Goal: Transaction & Acquisition: Purchase product/service

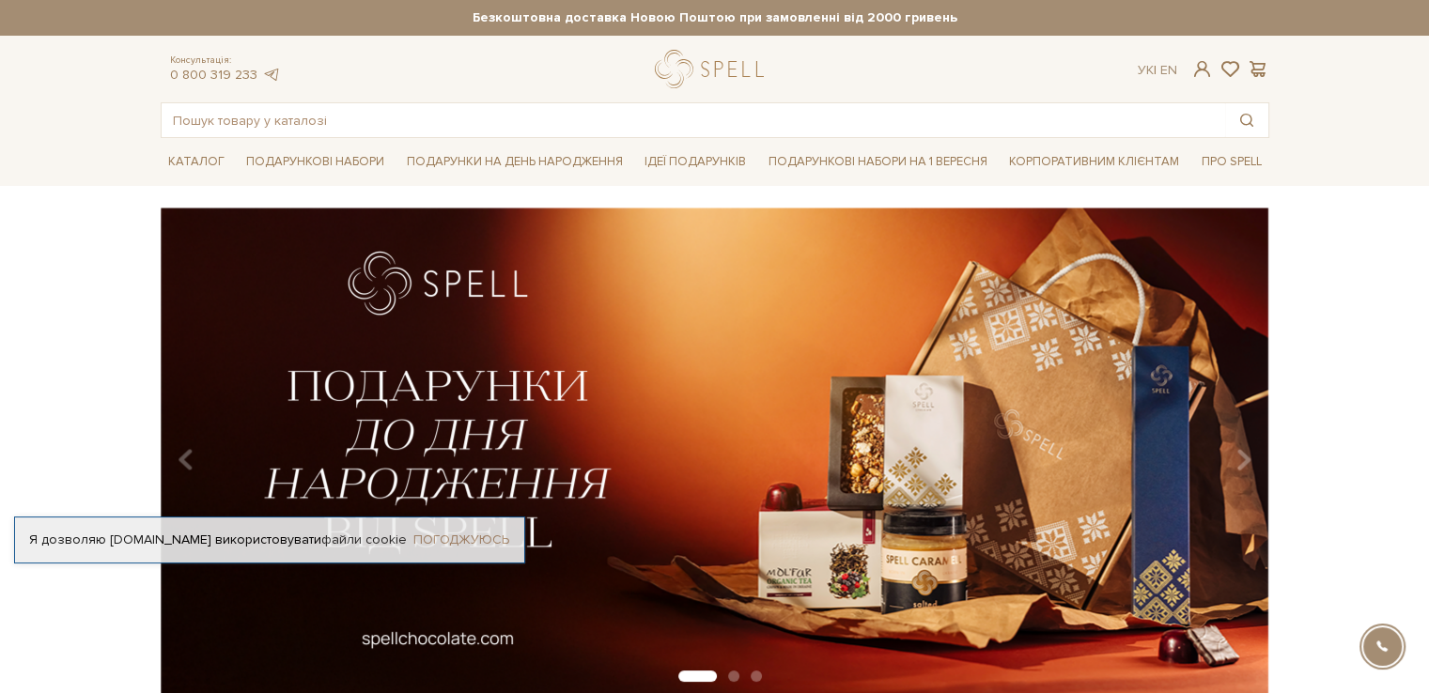
click at [440, 538] on link "Погоджуюсь" at bounding box center [461, 540] width 96 height 17
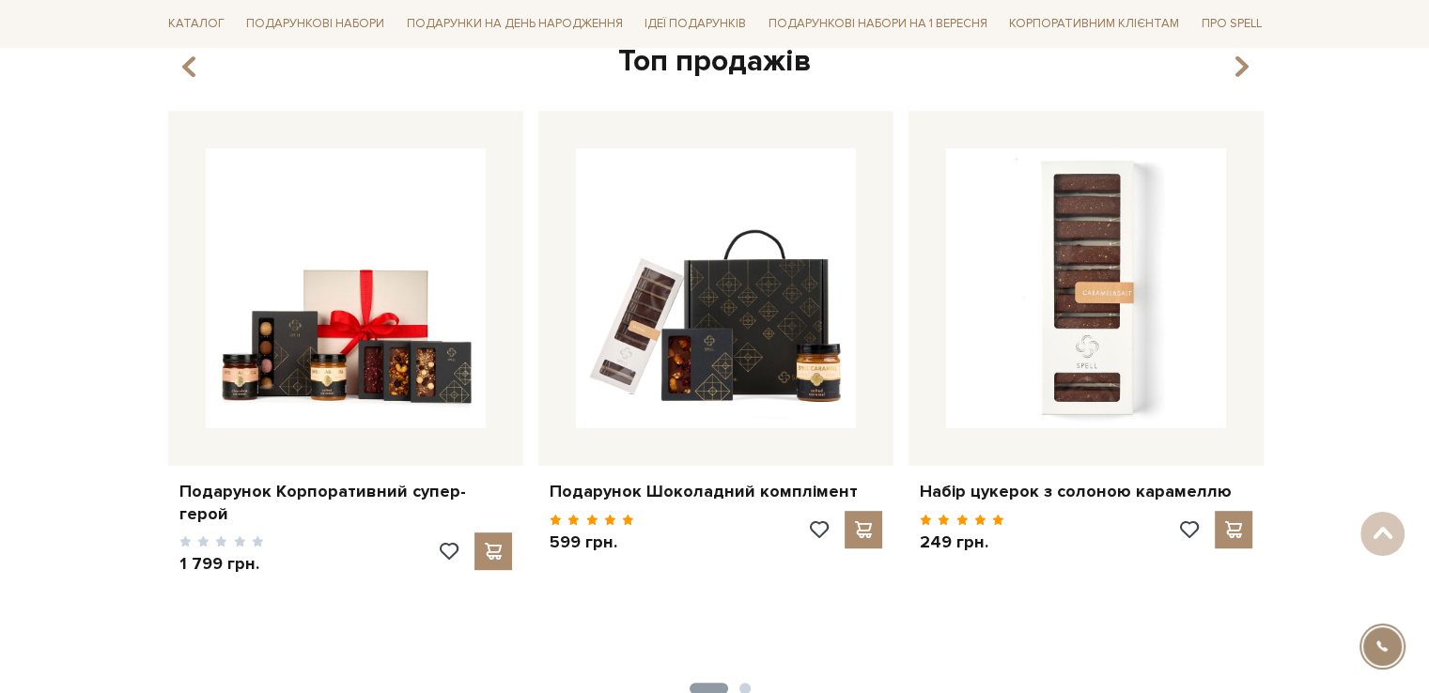
scroll to position [751, 0]
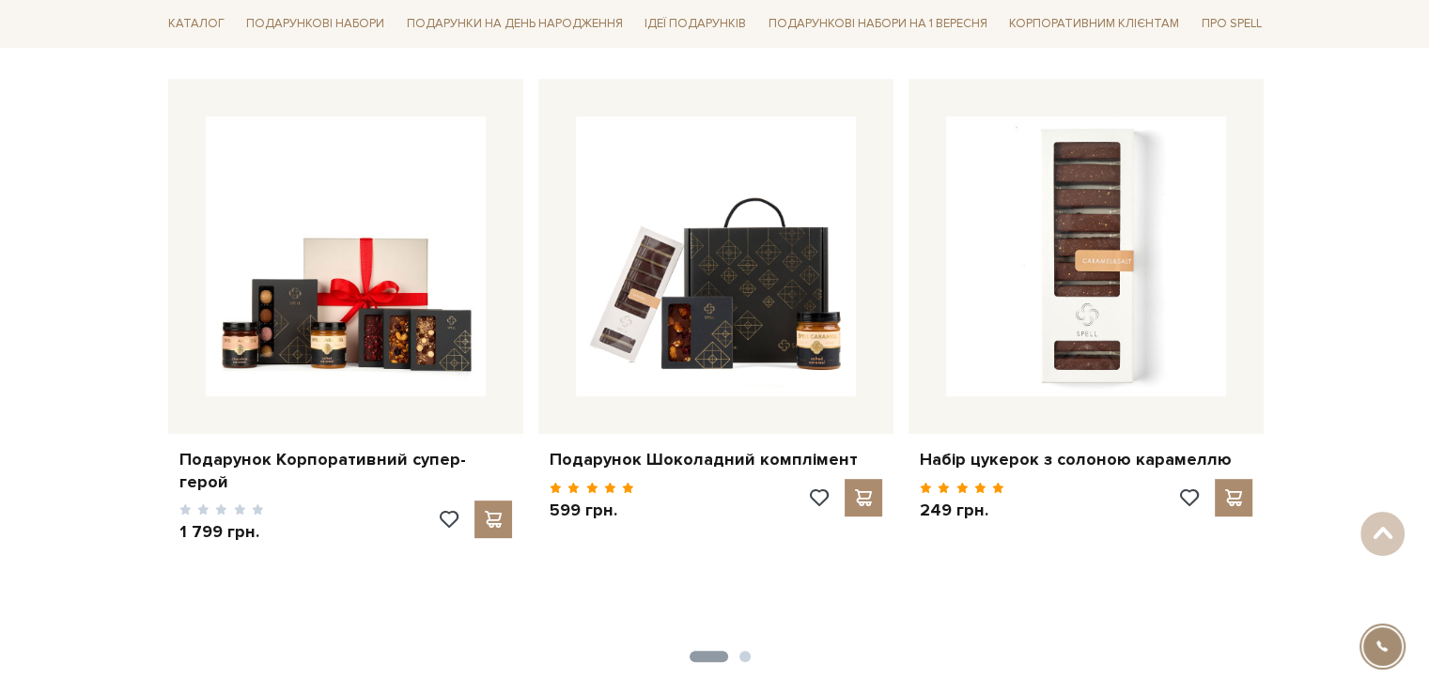
click at [740, 659] on button "2" at bounding box center [744, 656] width 11 height 11
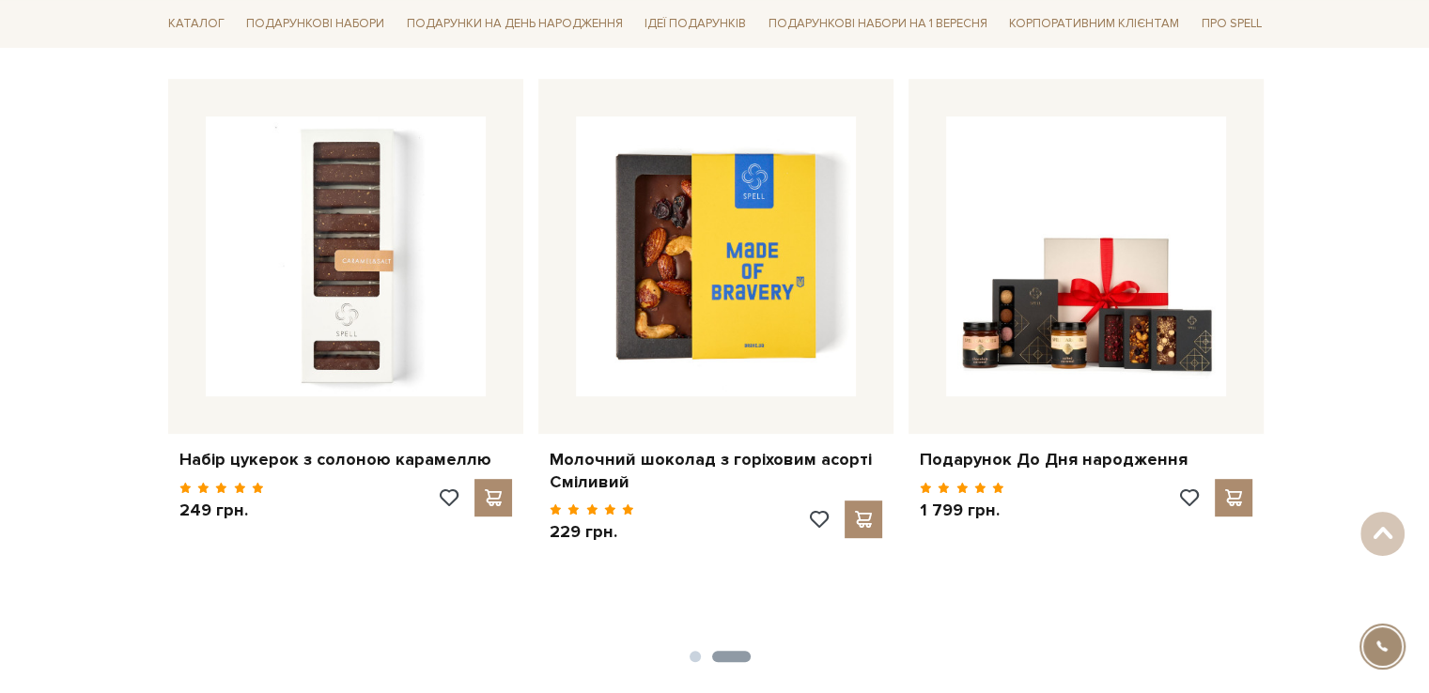
click at [741, 655] on button "2" at bounding box center [731, 656] width 39 height 11
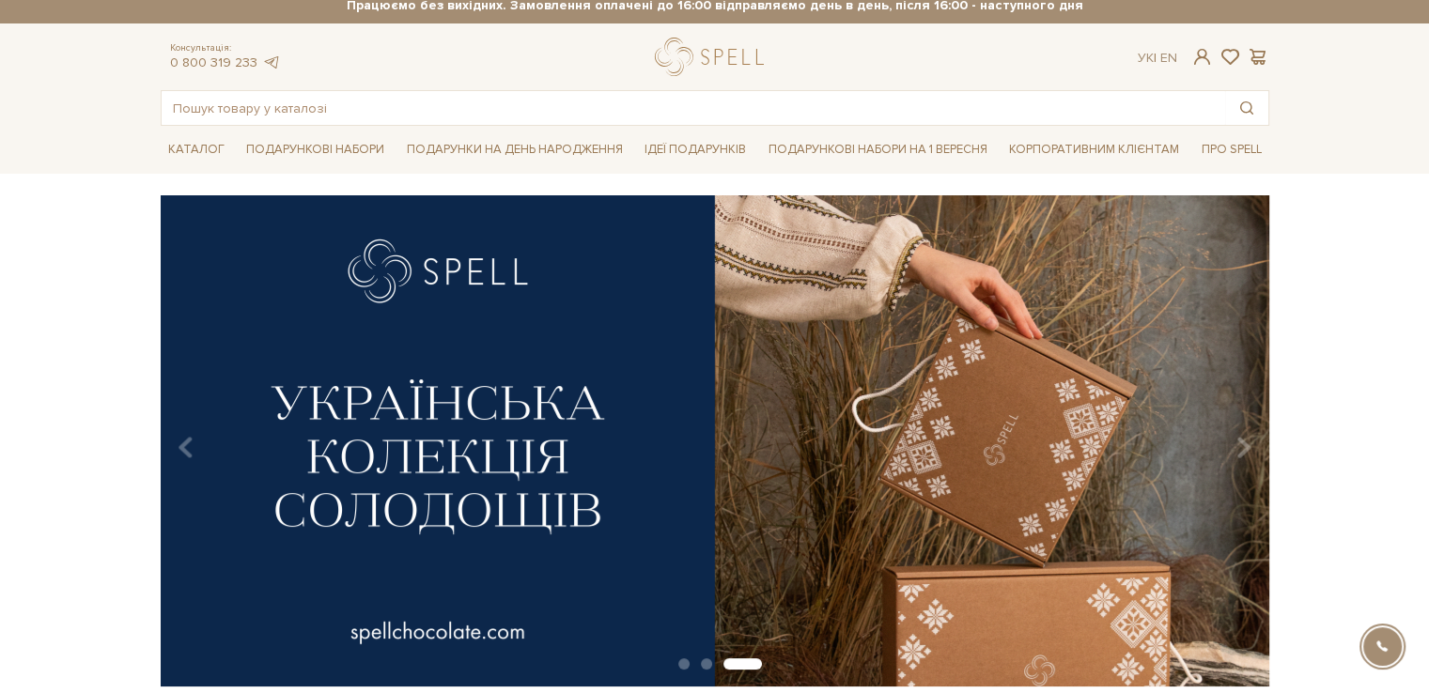
scroll to position [0, 0]
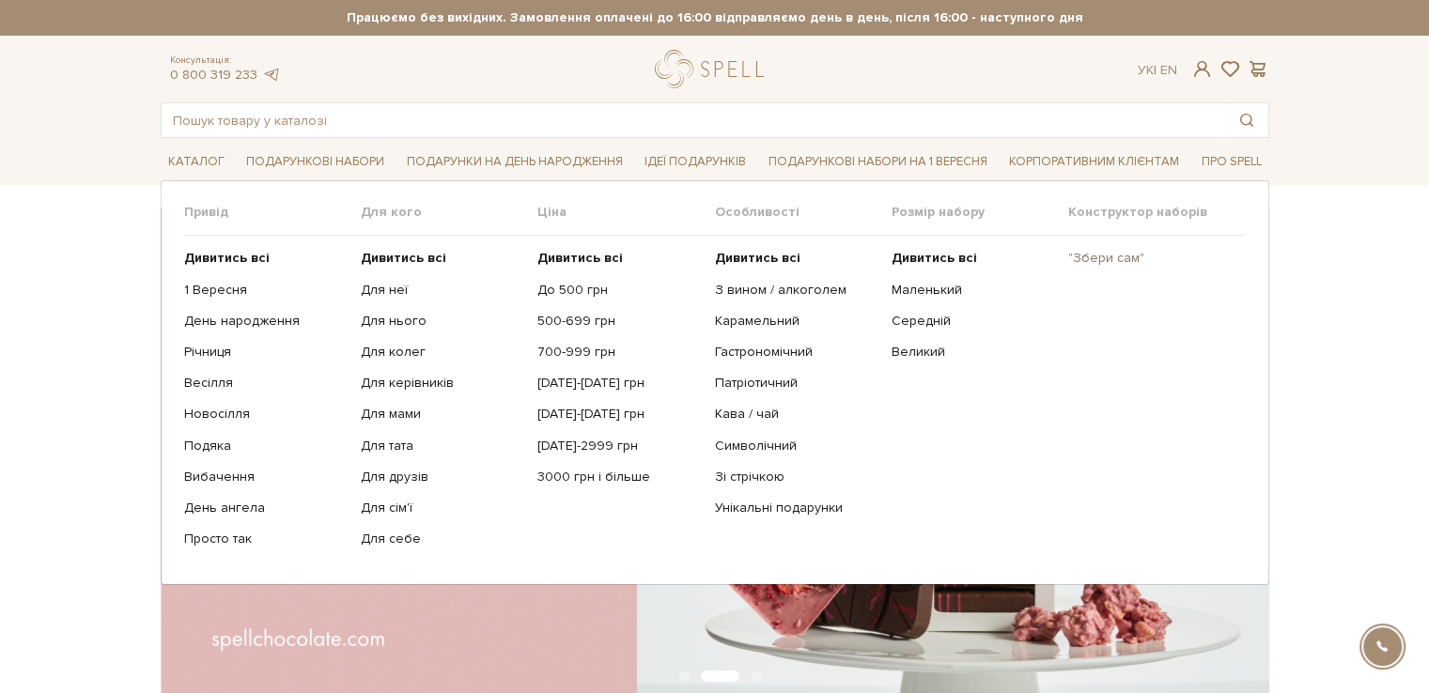
click at [1126, 261] on link ""Збери сам"" at bounding box center [1149, 258] width 162 height 17
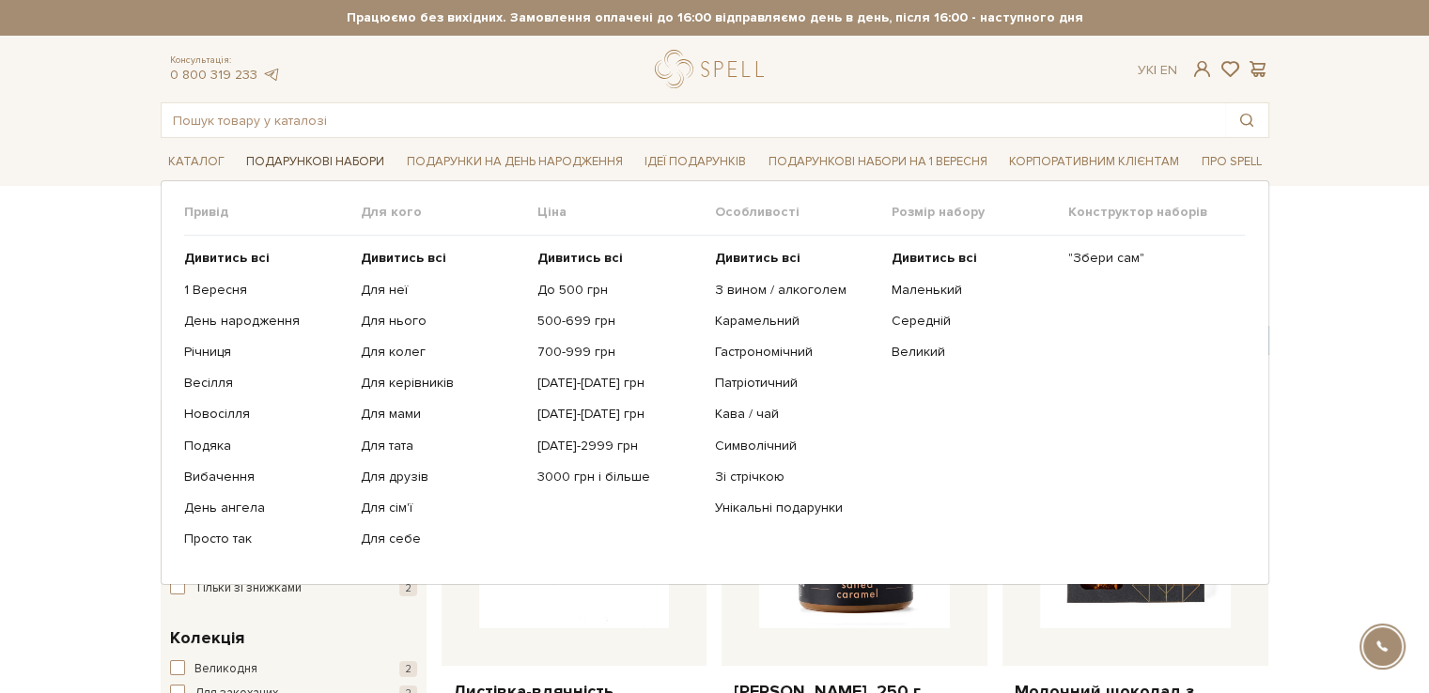
click at [316, 162] on link "Подарункові набори" at bounding box center [315, 161] width 153 height 29
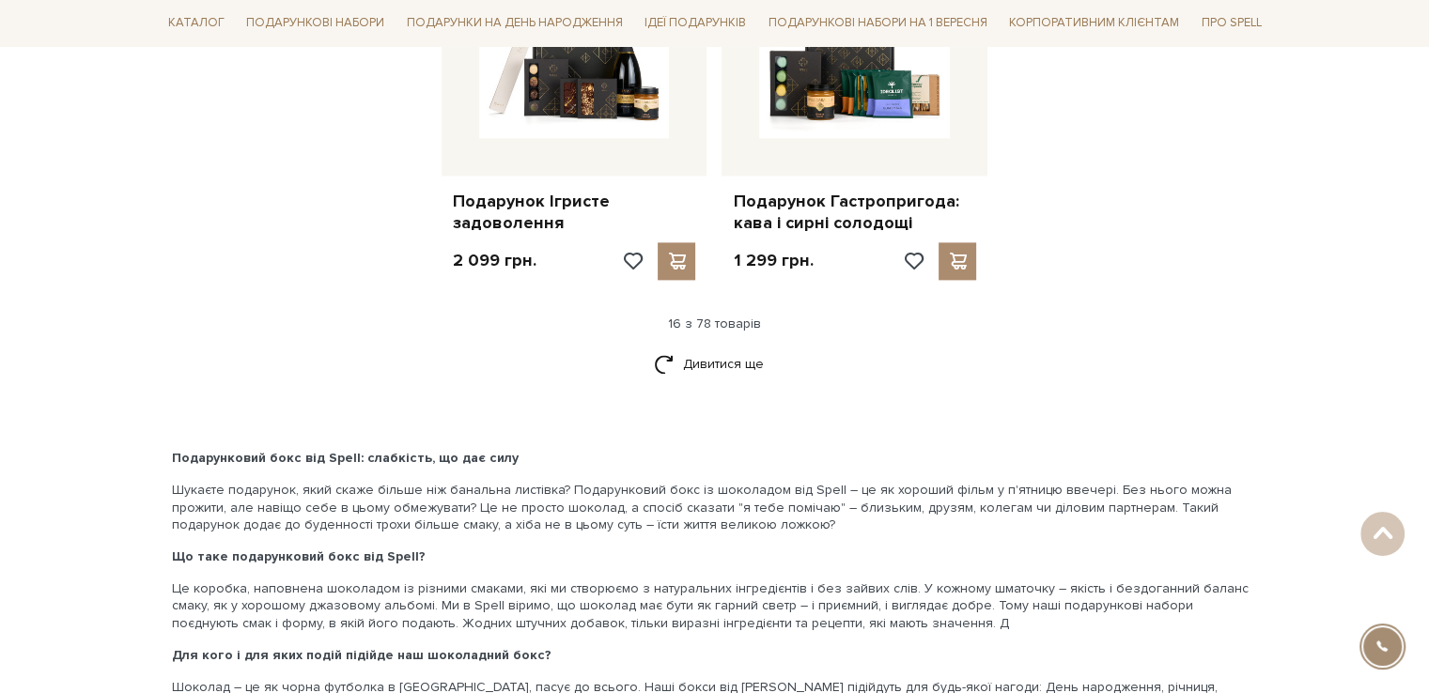
scroll to position [2536, 0]
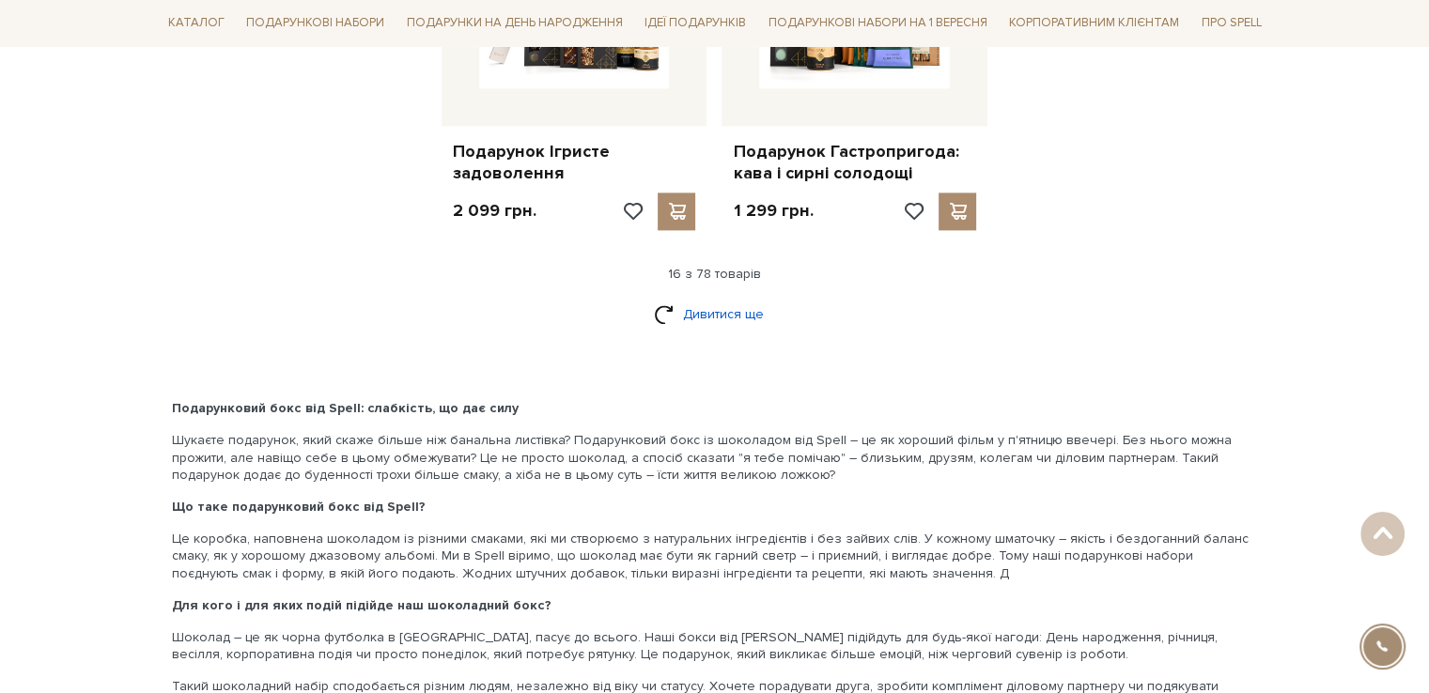
click at [733, 315] on link "Дивитися ще" at bounding box center [715, 314] width 122 height 33
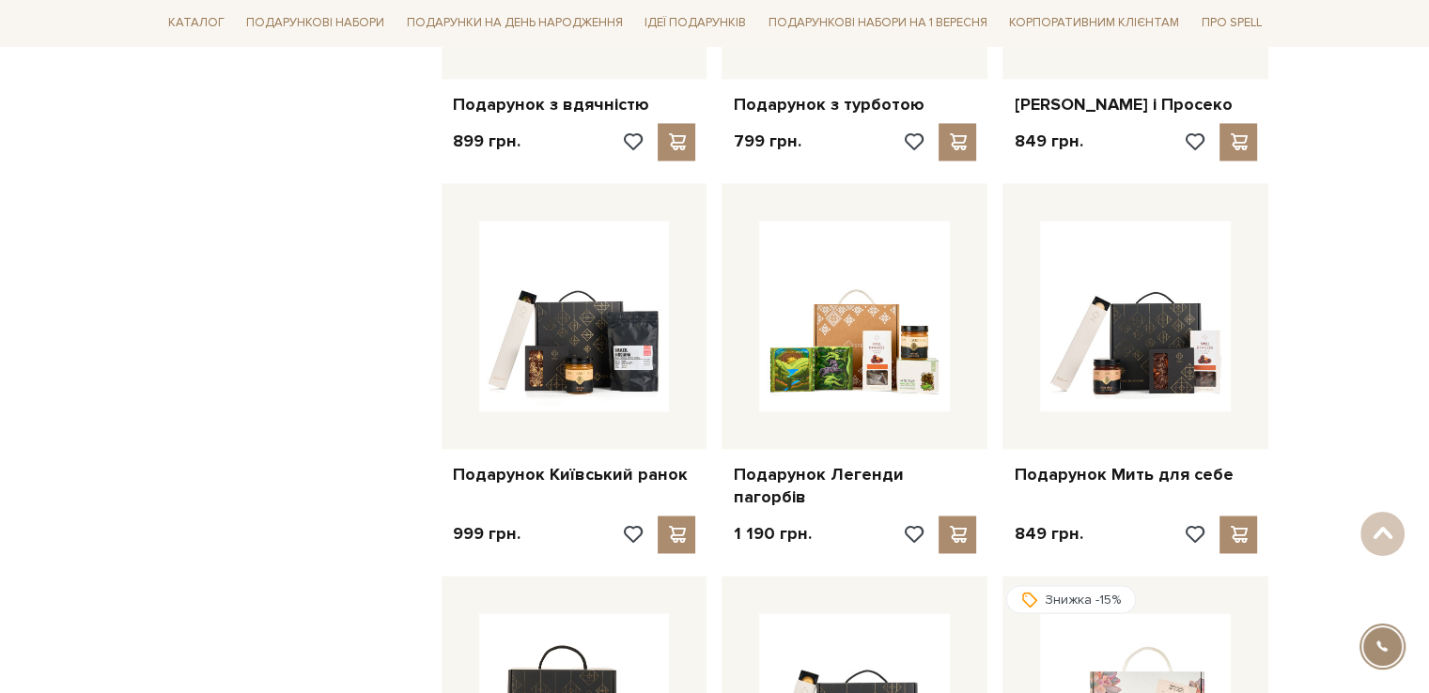
scroll to position [3006, 0]
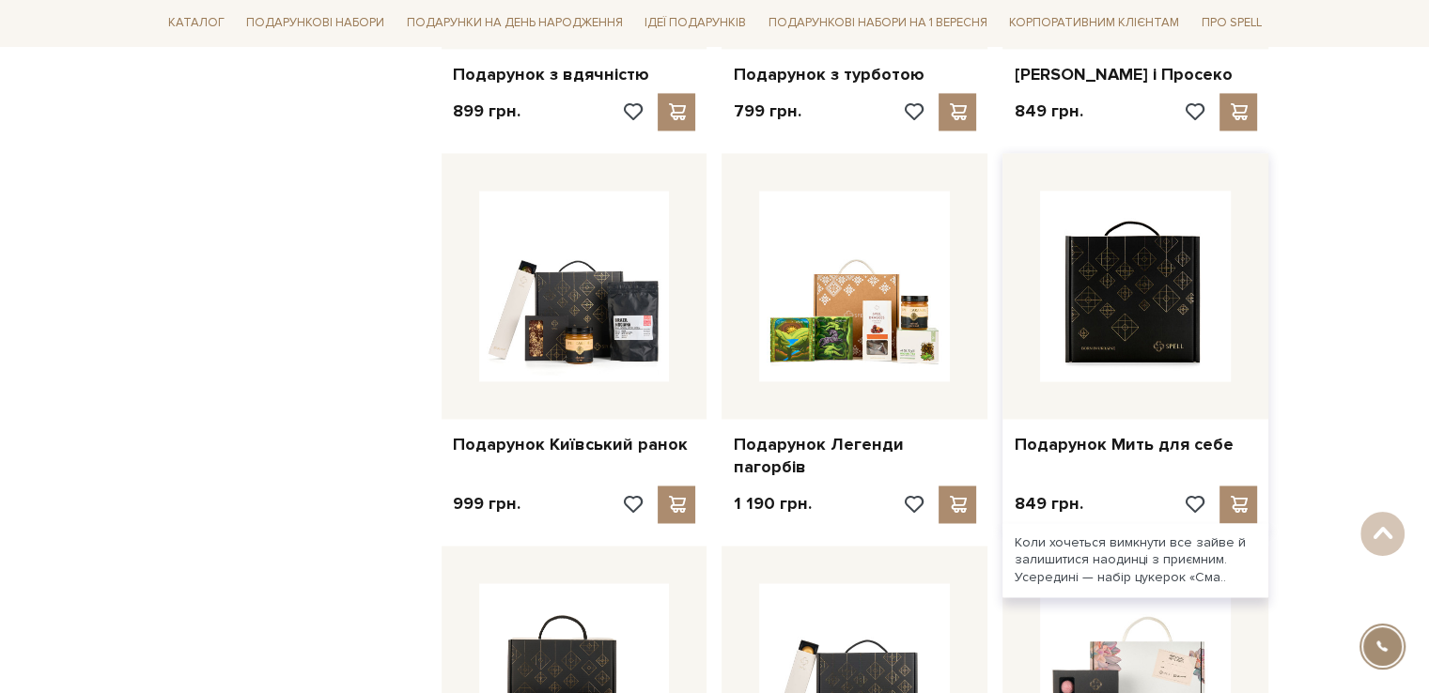
click at [1128, 330] on img at bounding box center [1135, 286] width 191 height 191
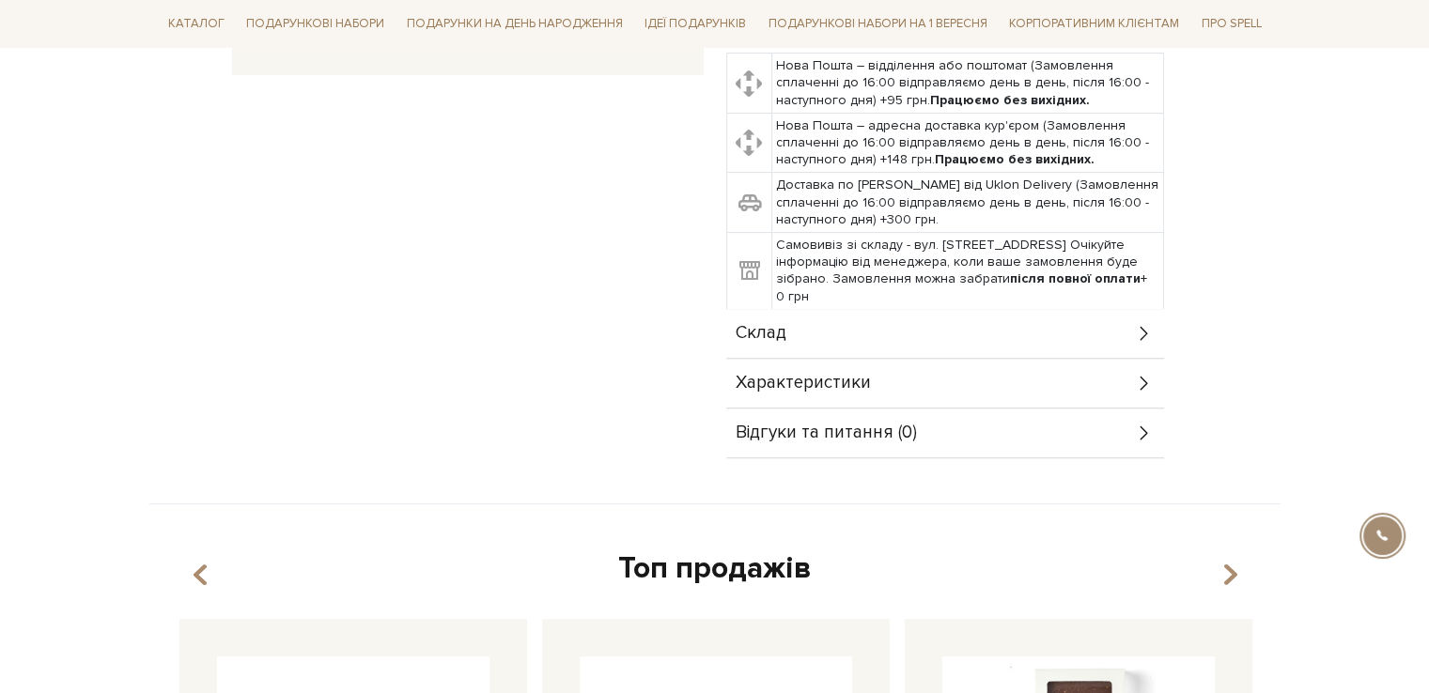
scroll to position [657, 0]
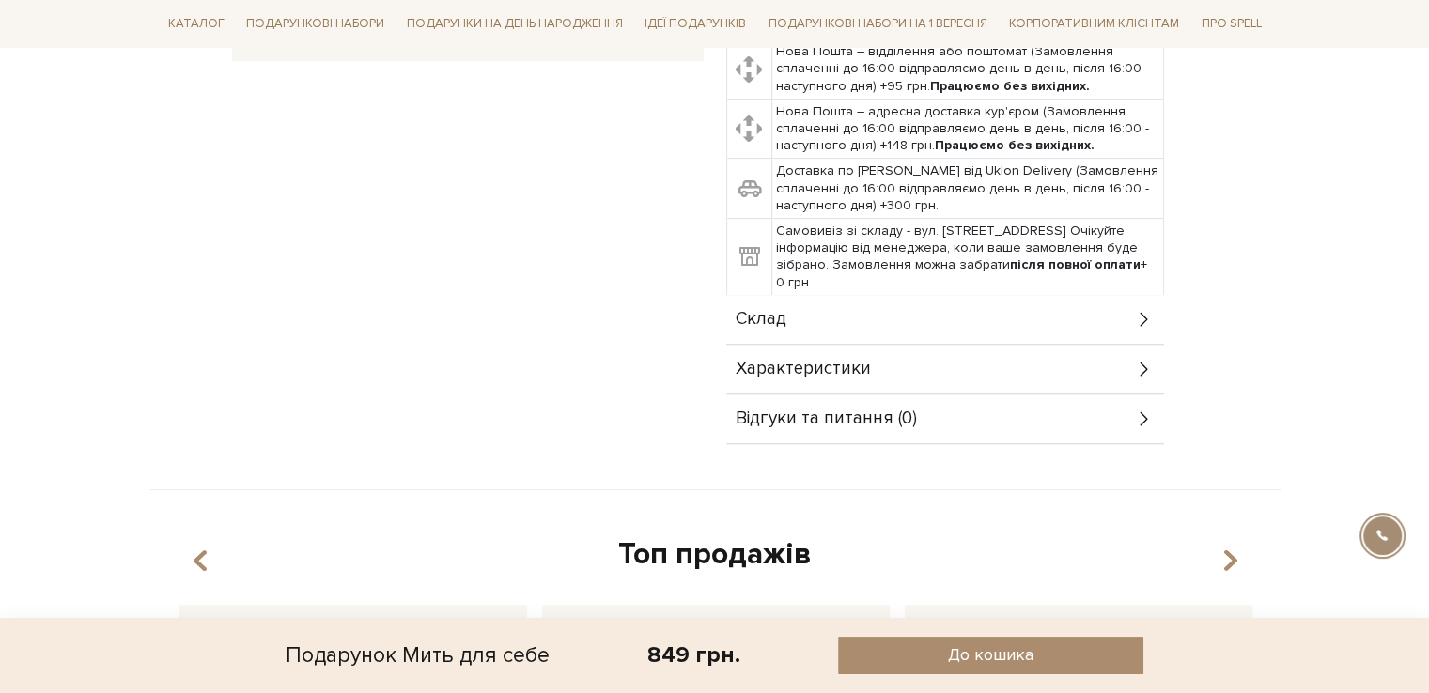
click at [845, 295] on div "Склад" at bounding box center [945, 319] width 438 height 49
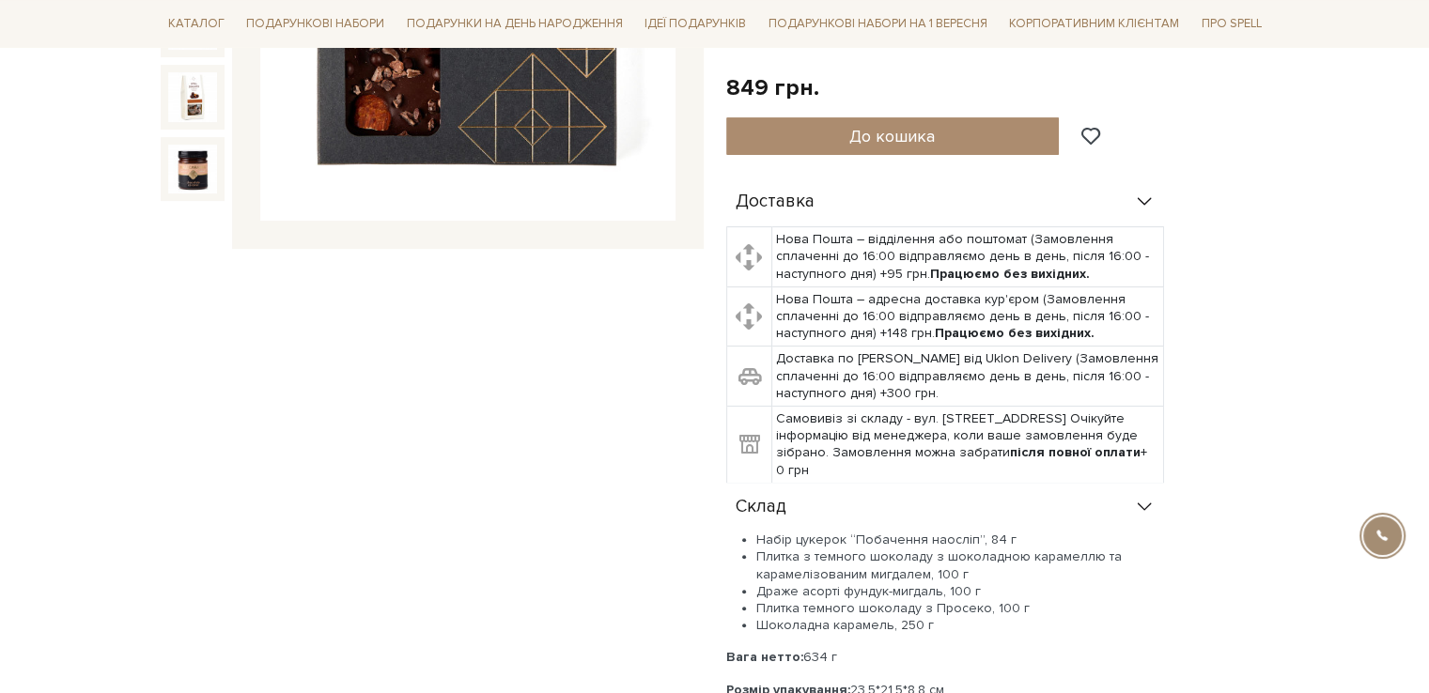
scroll to position [0, 0]
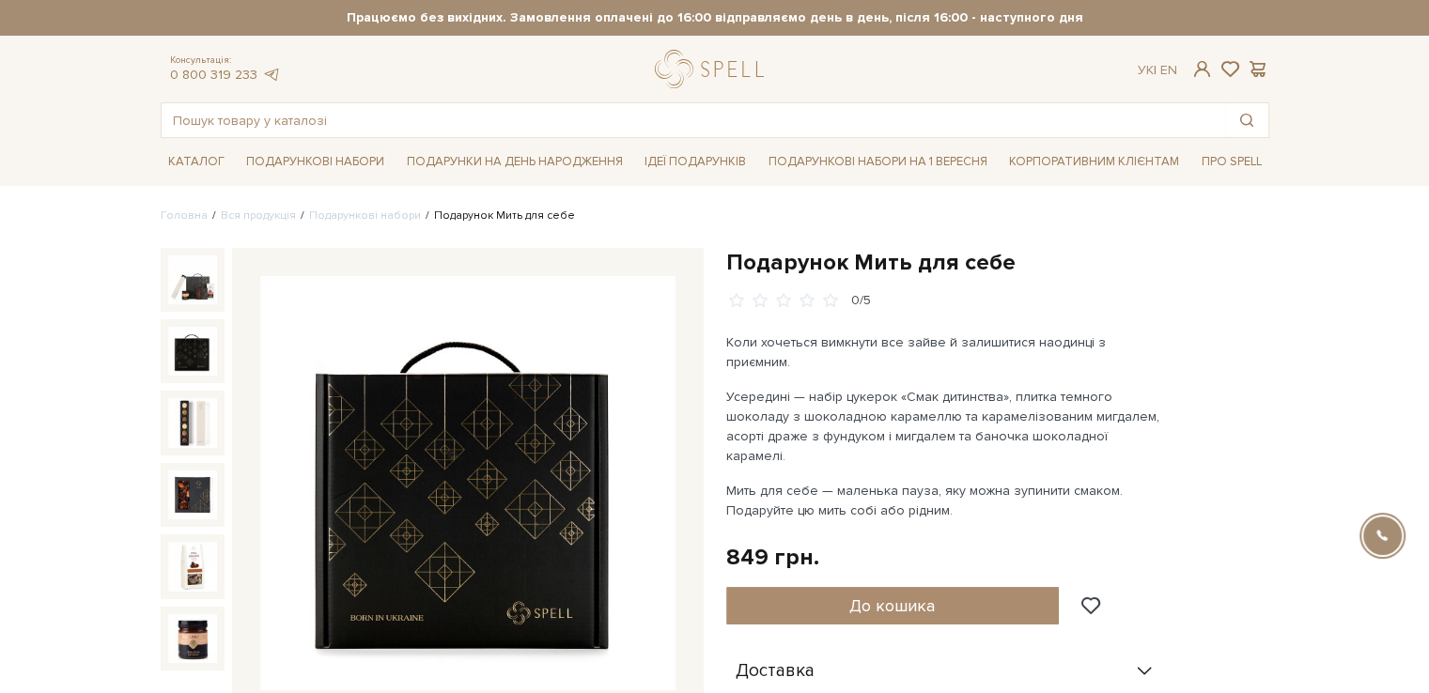
click at [188, 349] on img at bounding box center [192, 351] width 49 height 49
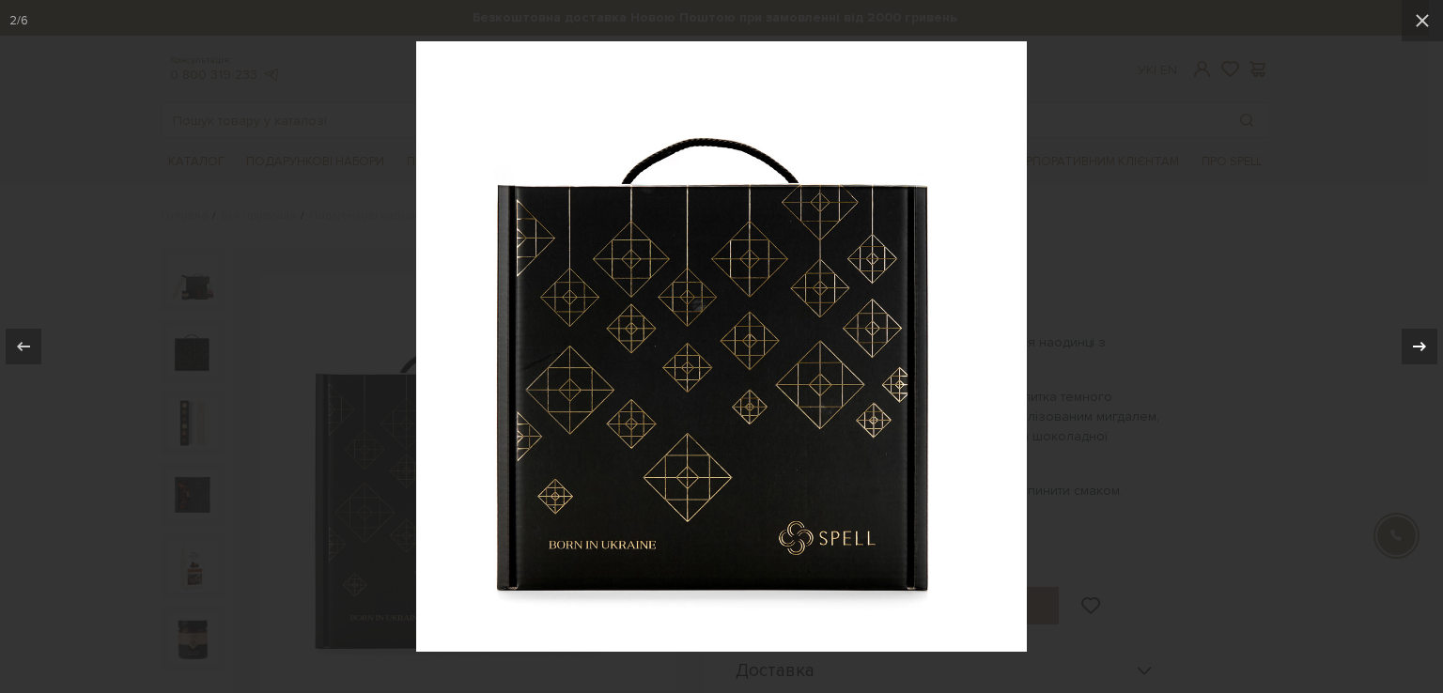
click at [1419, 356] on icon at bounding box center [1419, 346] width 23 height 23
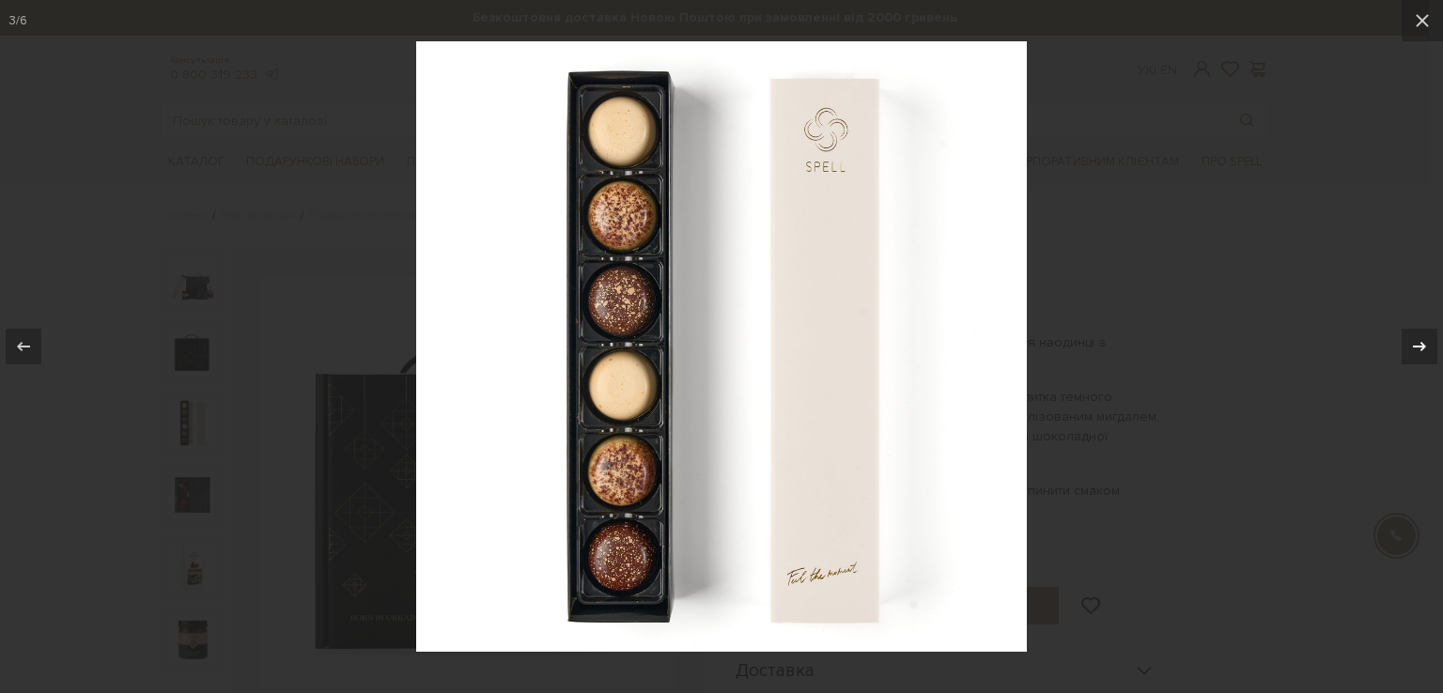
click at [1419, 356] on icon at bounding box center [1419, 346] width 23 height 23
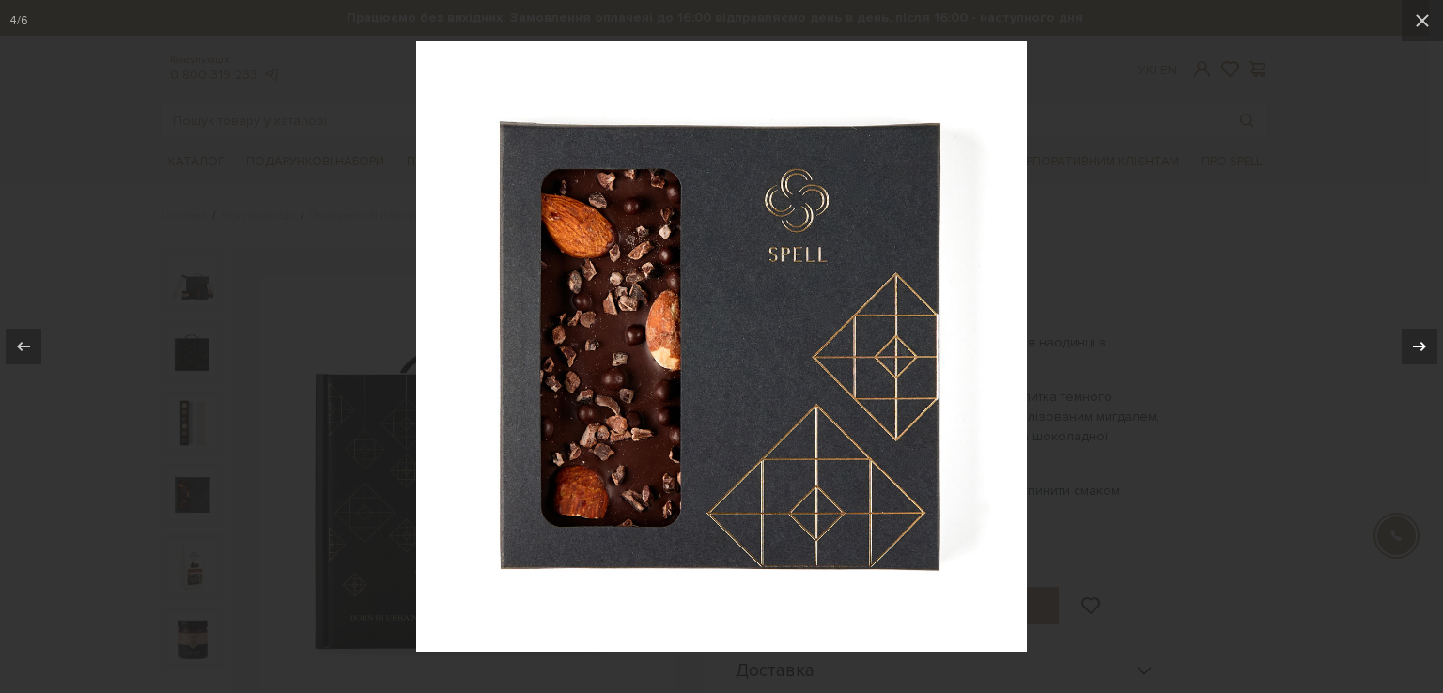
click at [1419, 356] on icon at bounding box center [1419, 346] width 23 height 23
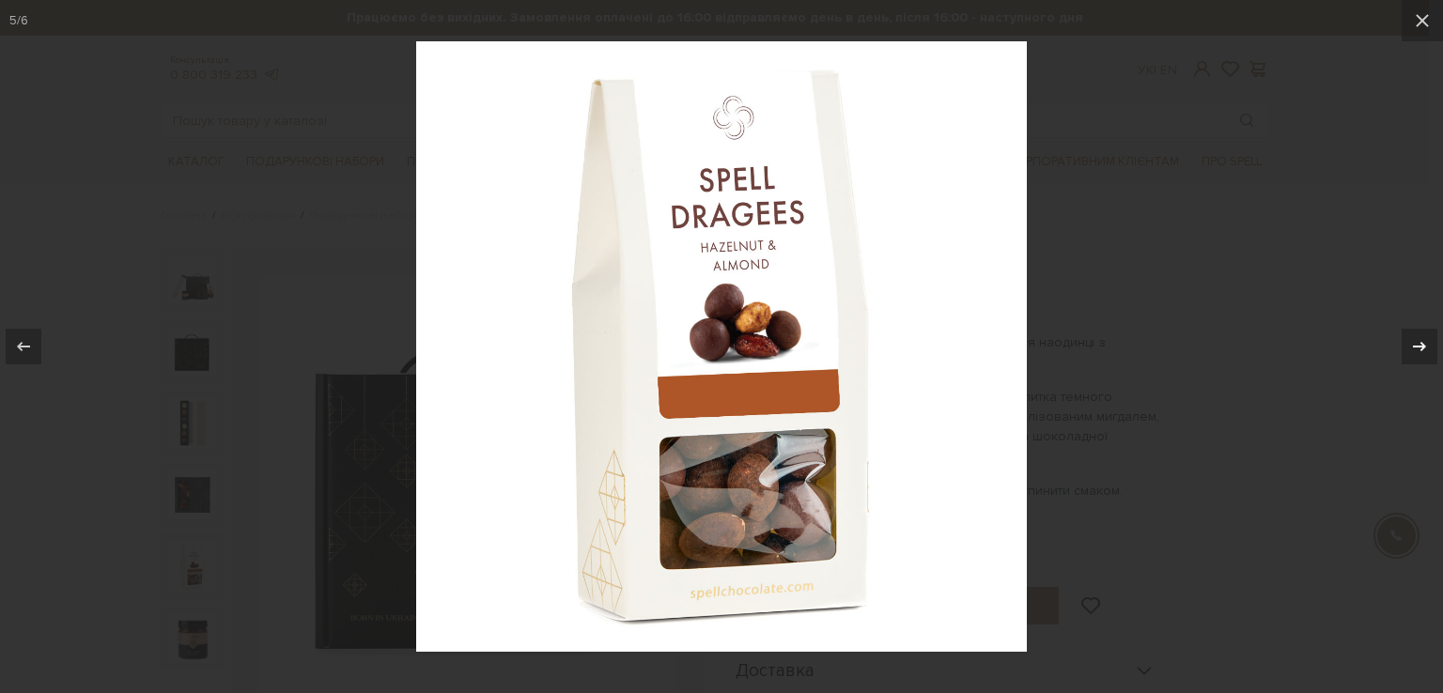
click at [1419, 356] on icon at bounding box center [1419, 346] width 23 height 23
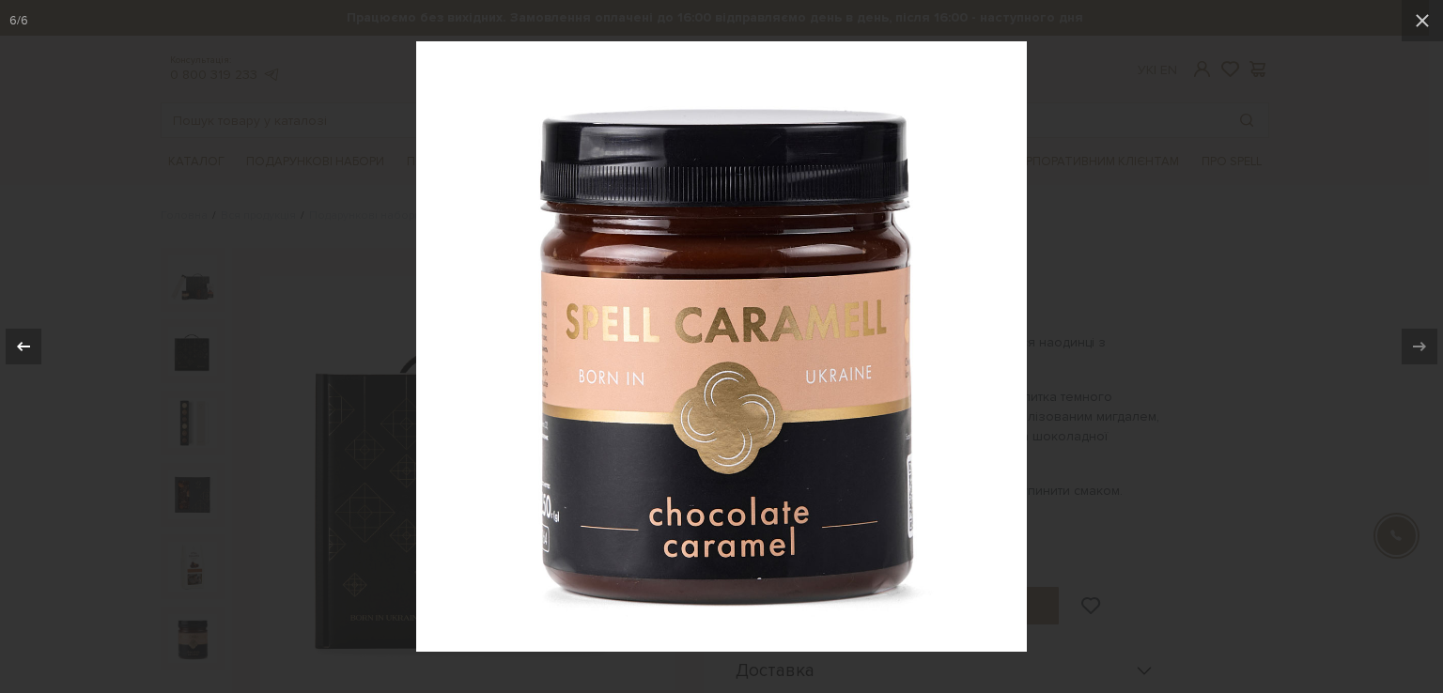
click at [23, 349] on icon at bounding box center [23, 346] width 23 height 23
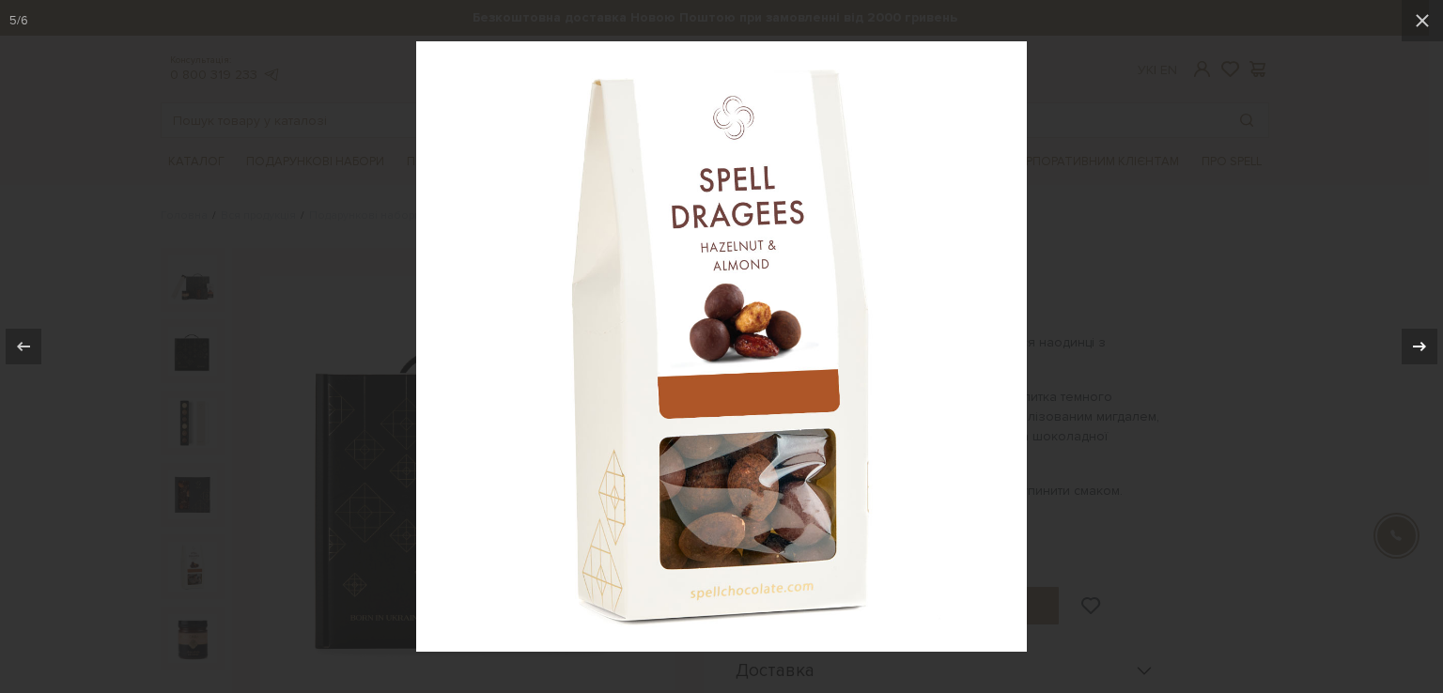
click at [1416, 348] on icon at bounding box center [1419, 346] width 23 height 23
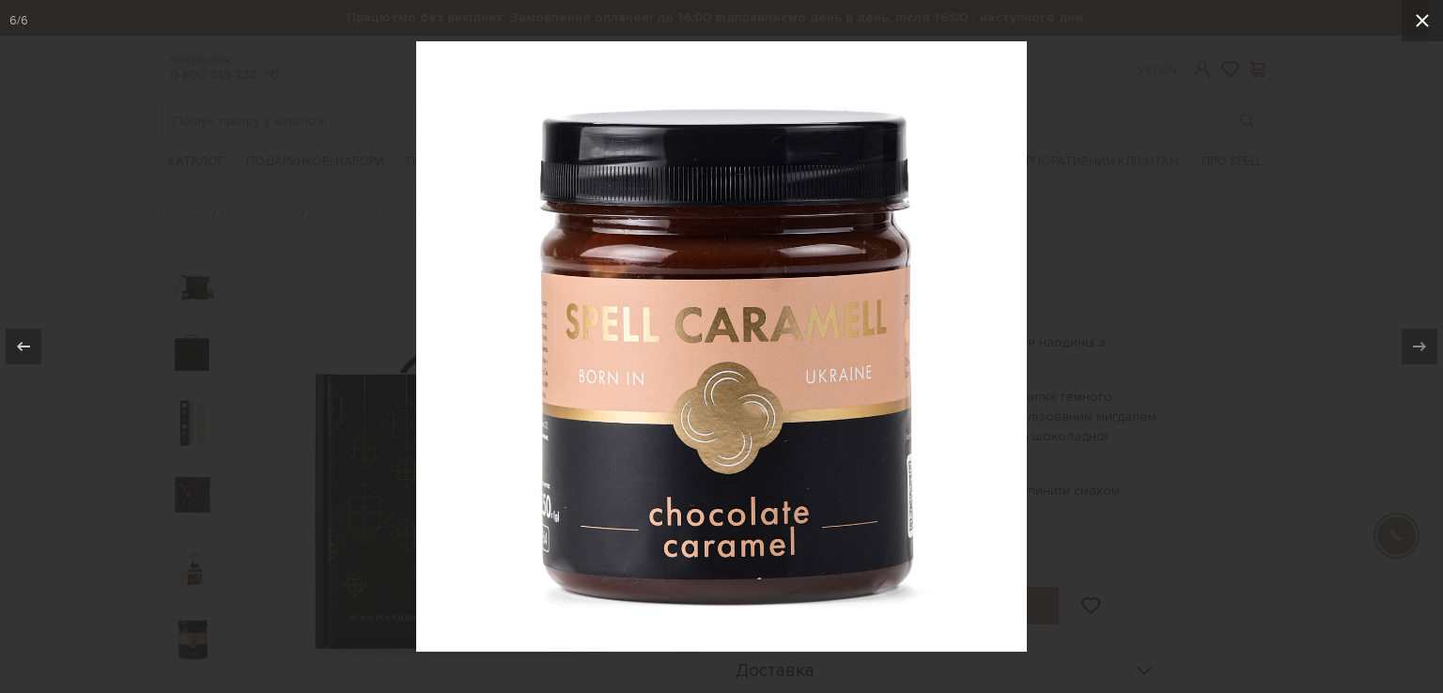
click at [1416, 21] on icon at bounding box center [1422, 20] width 23 height 23
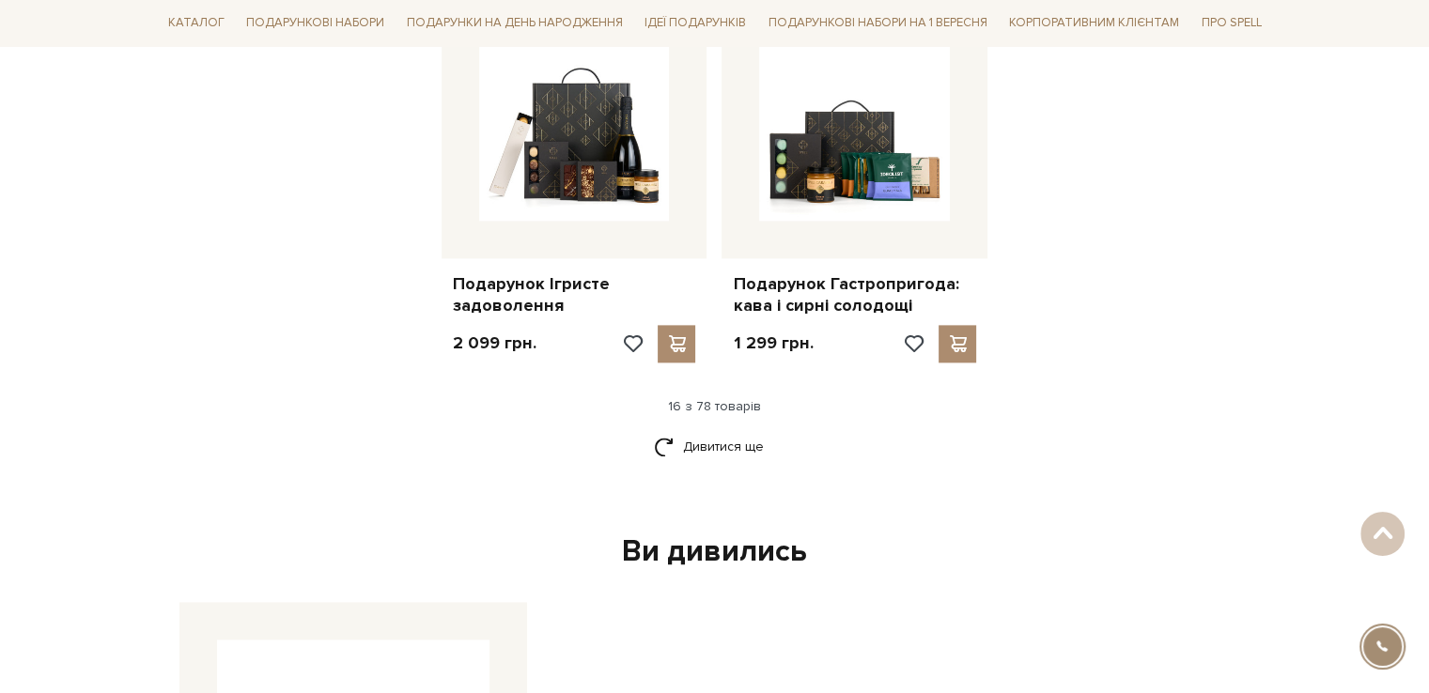
scroll to position [2536, 0]
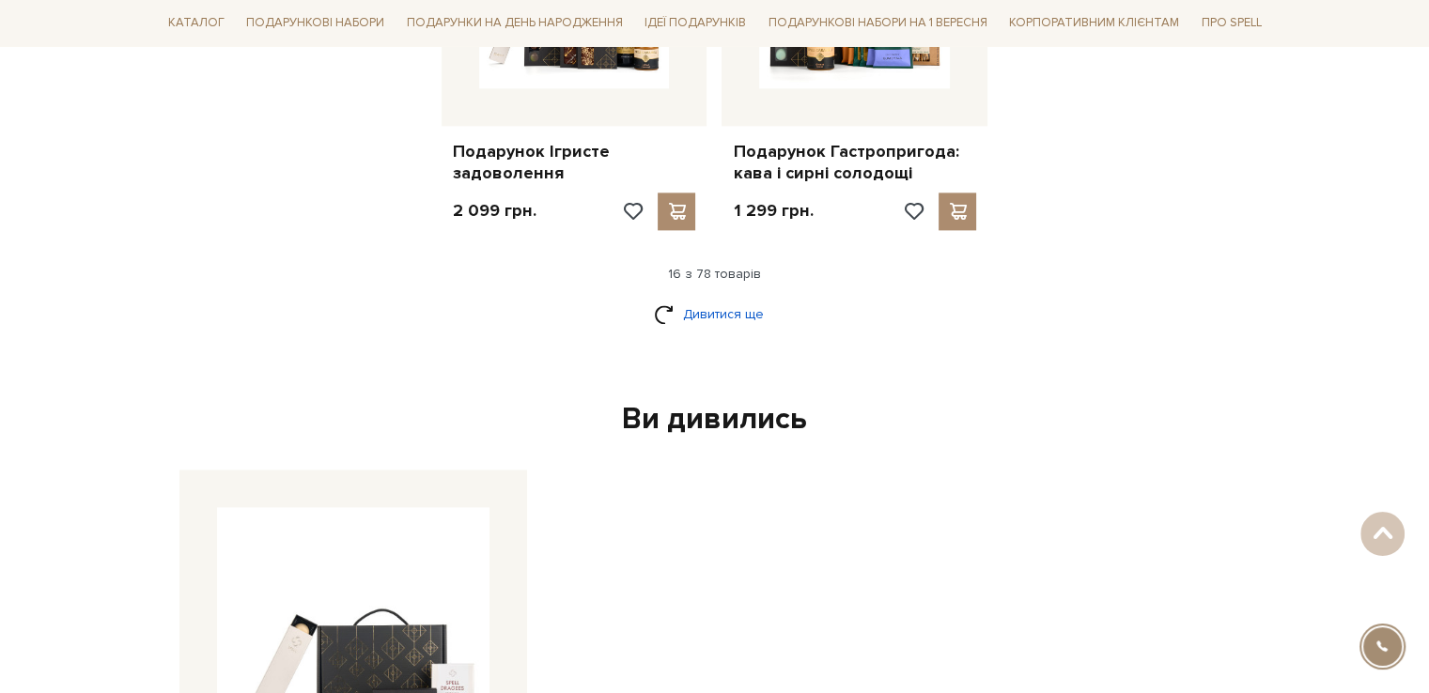
click at [732, 303] on link "Дивитися ще" at bounding box center [715, 314] width 122 height 33
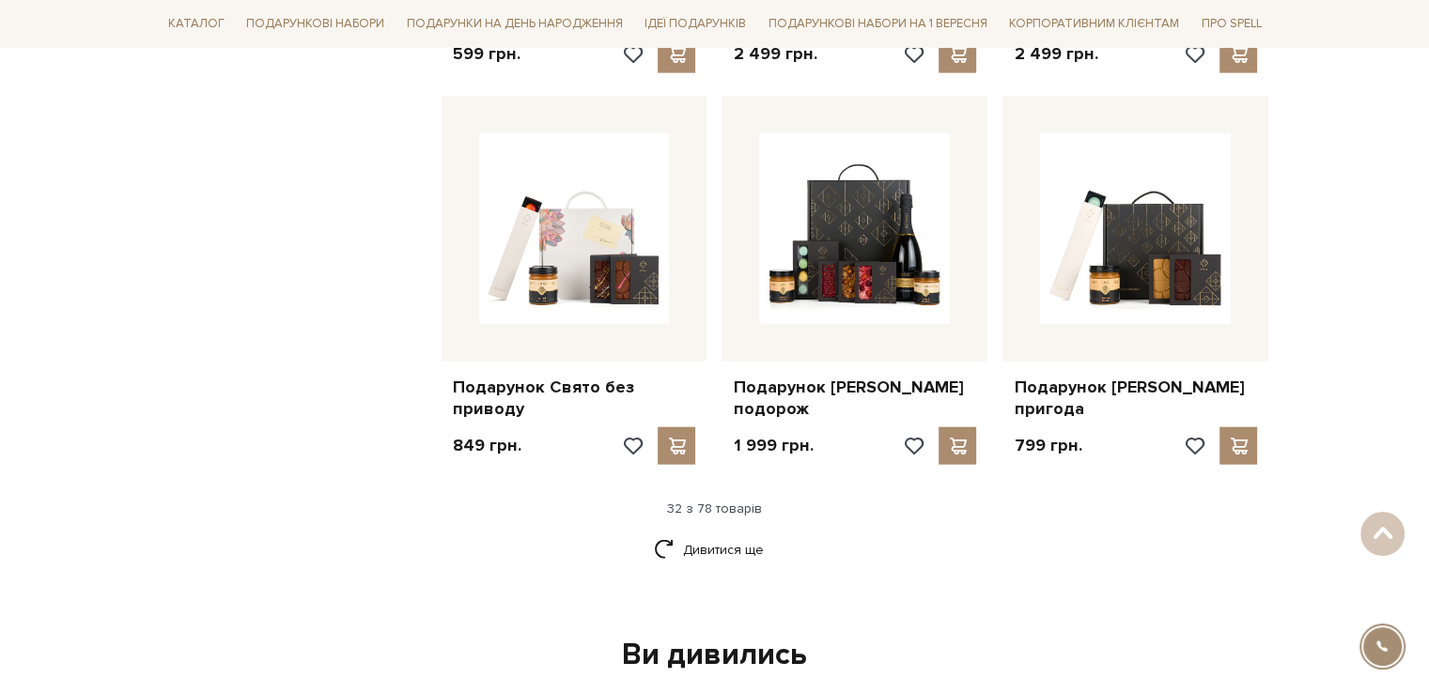
scroll to position [4415, 0]
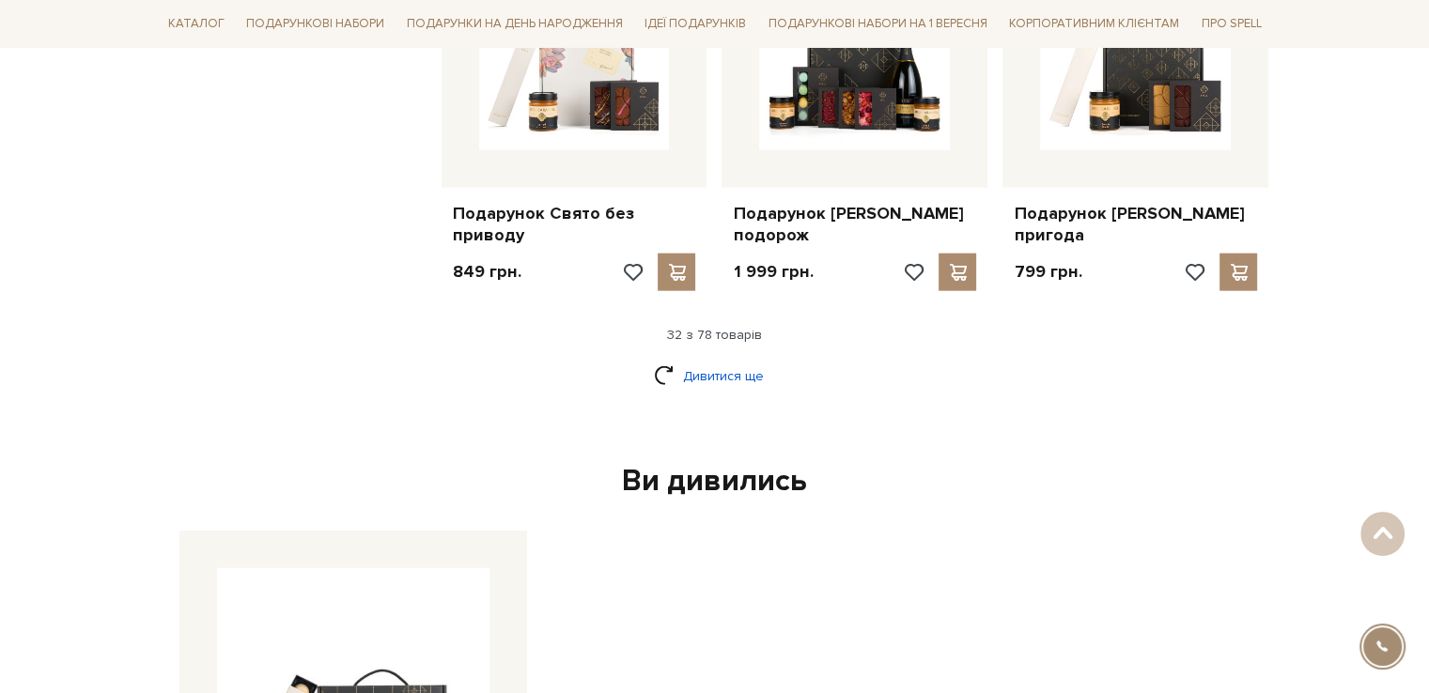
click at [719, 363] on link "Дивитися ще" at bounding box center [715, 376] width 122 height 33
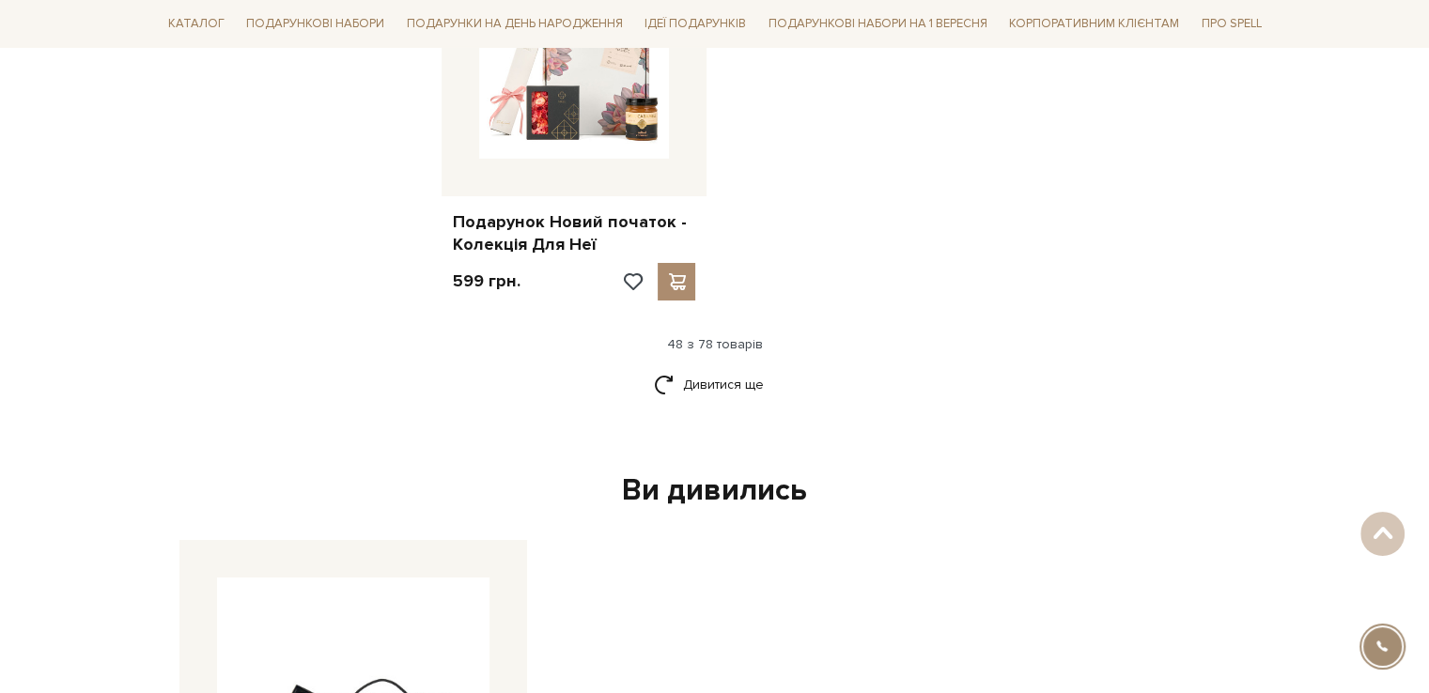
scroll to position [6763, 0]
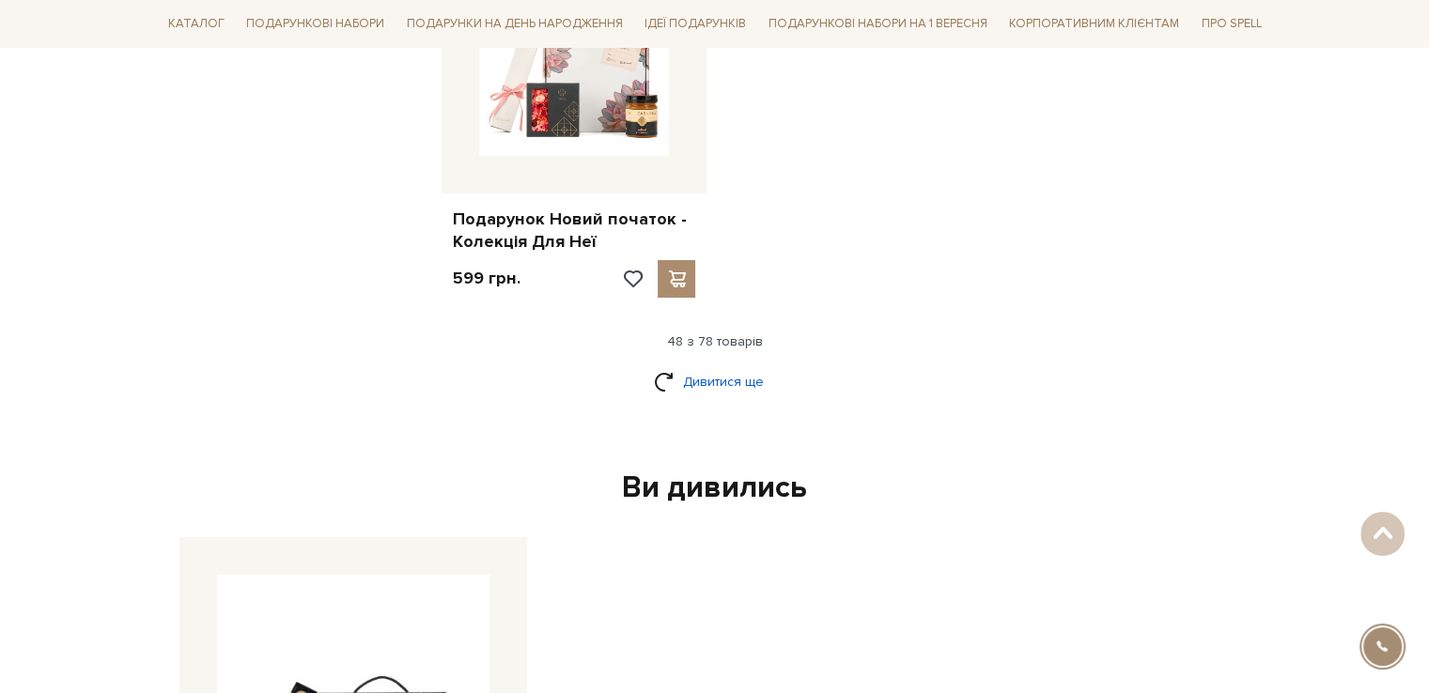
click at [719, 379] on link "Дивитися ще" at bounding box center [715, 381] width 122 height 33
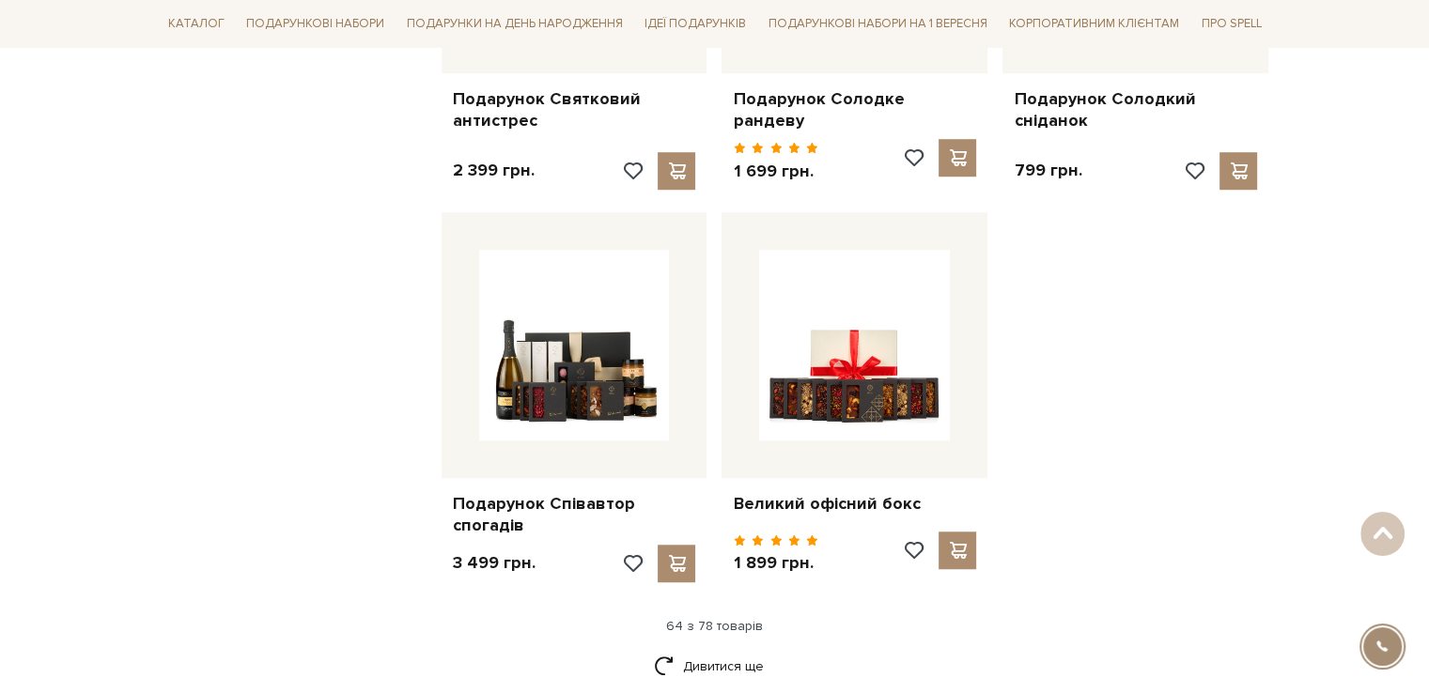
scroll to position [8641, 0]
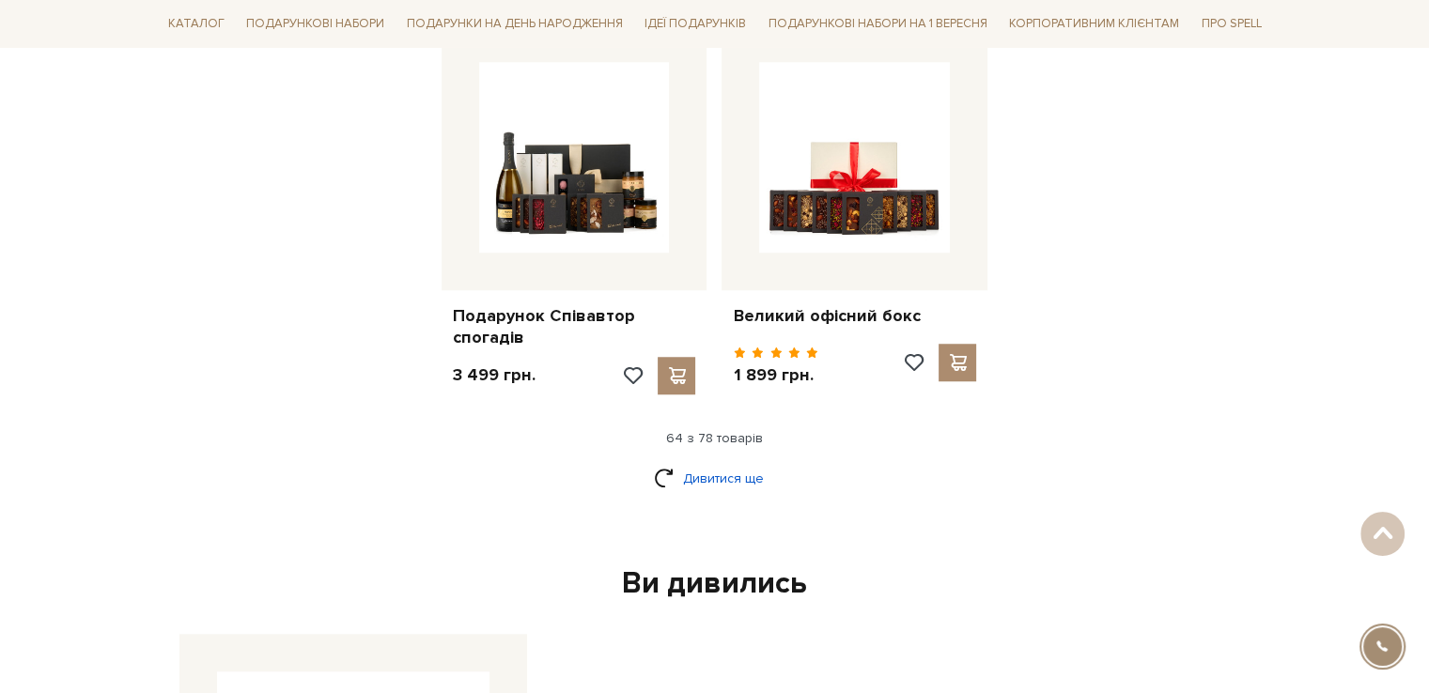
click at [703, 462] on link "Дивитися ще" at bounding box center [715, 478] width 122 height 33
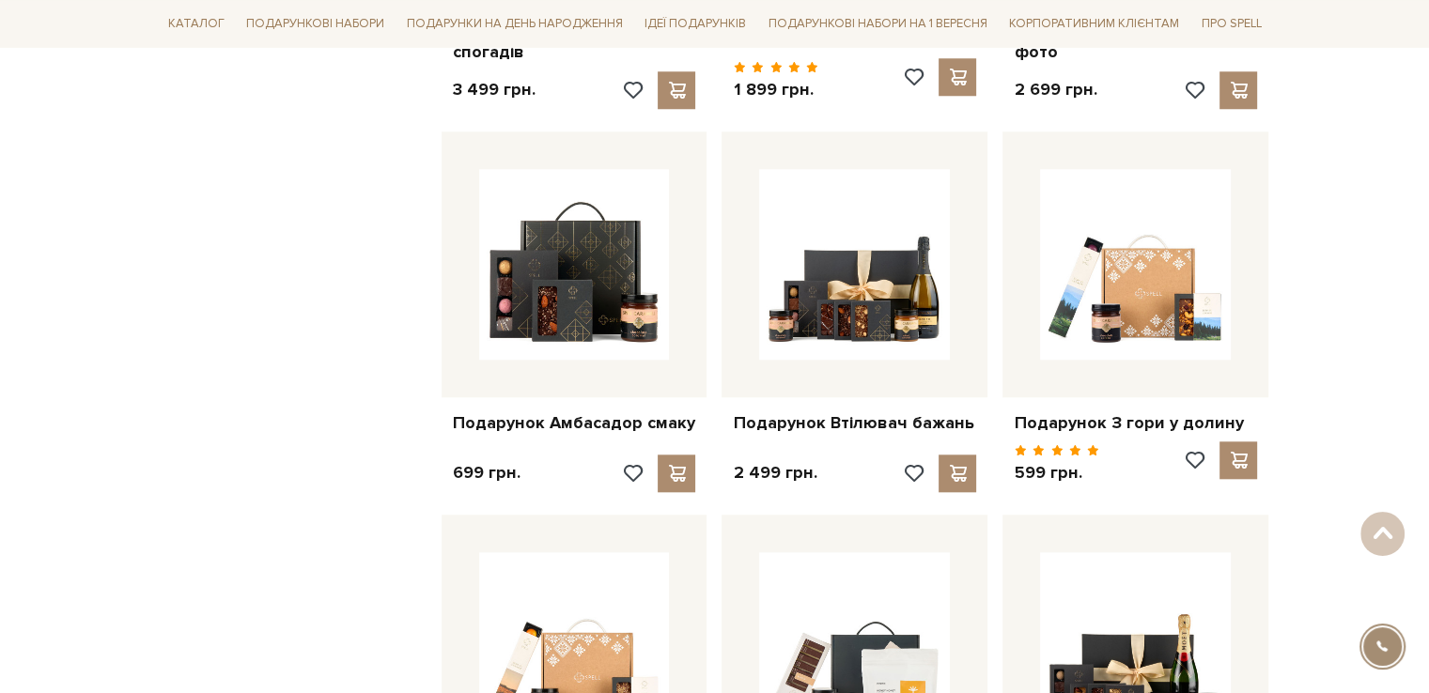
scroll to position [9017, 0]
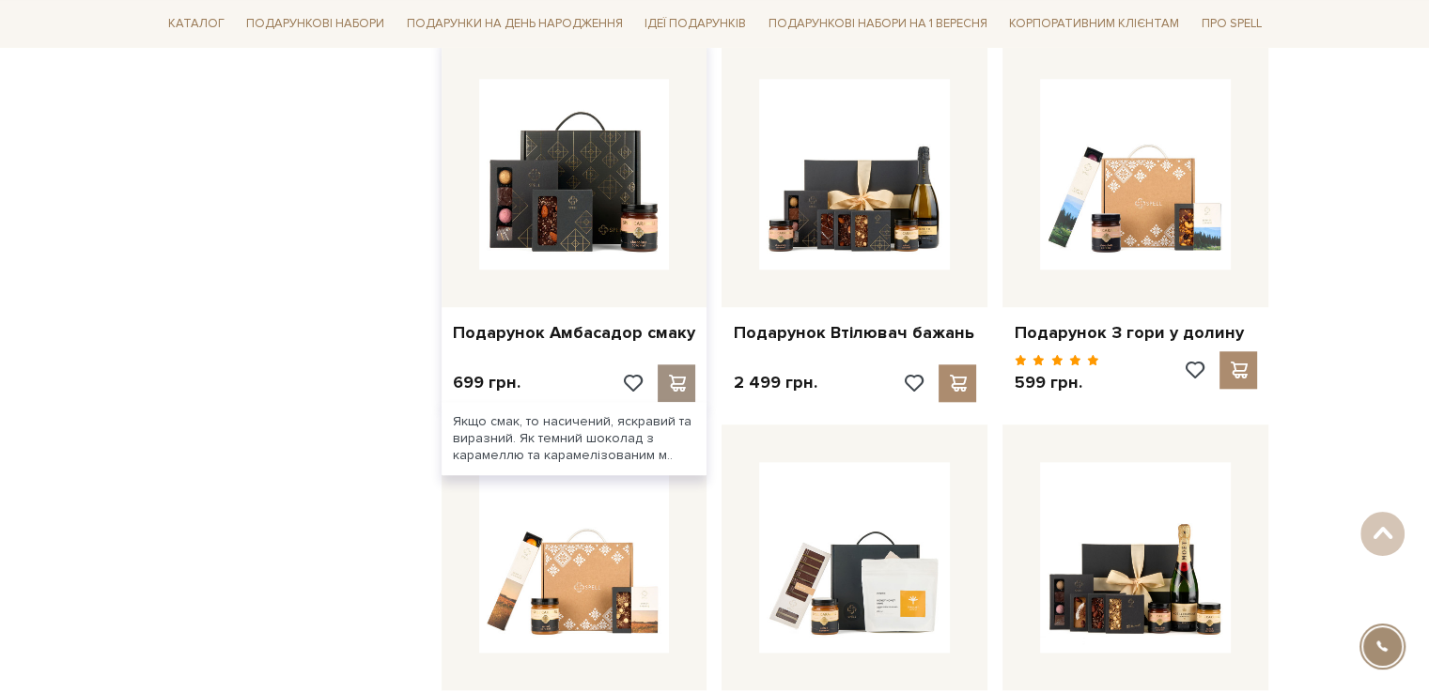
click at [665, 375] on span at bounding box center [676, 383] width 23 height 17
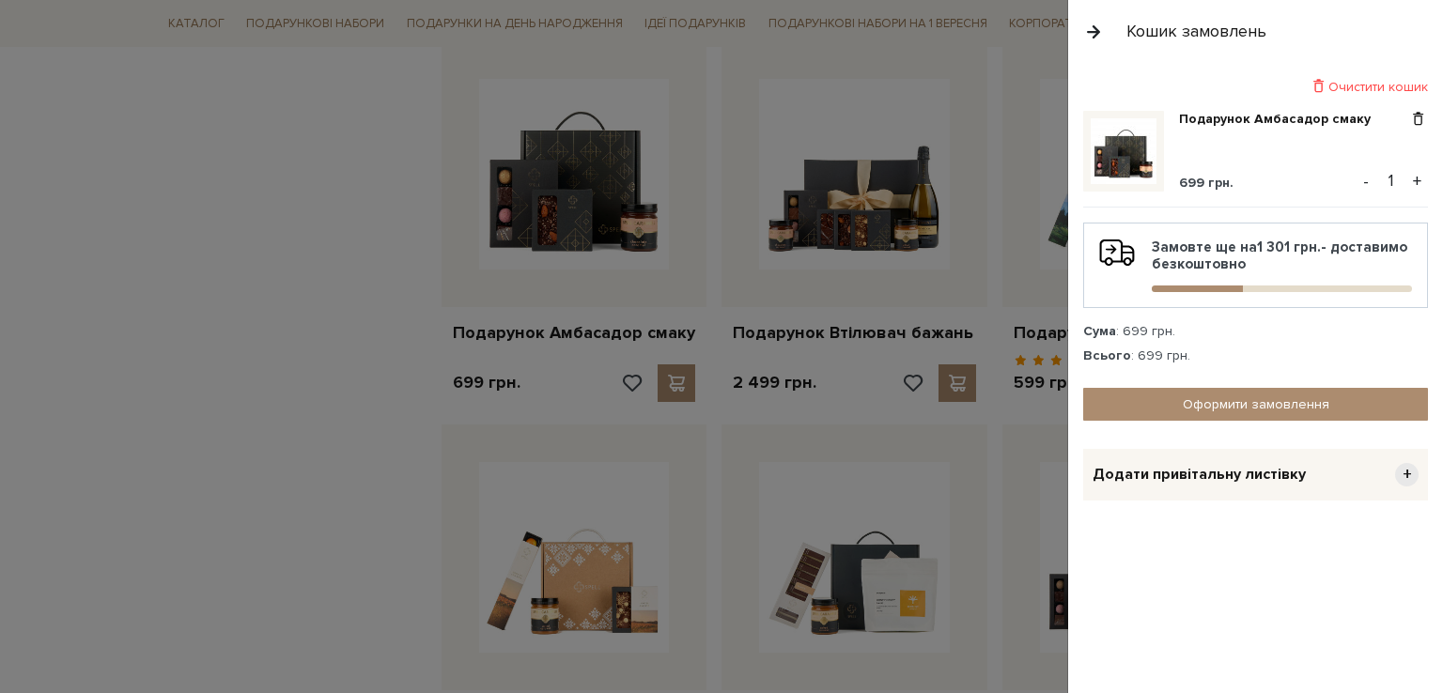
click at [1091, 27] on button "button" at bounding box center [1093, 31] width 21 height 33
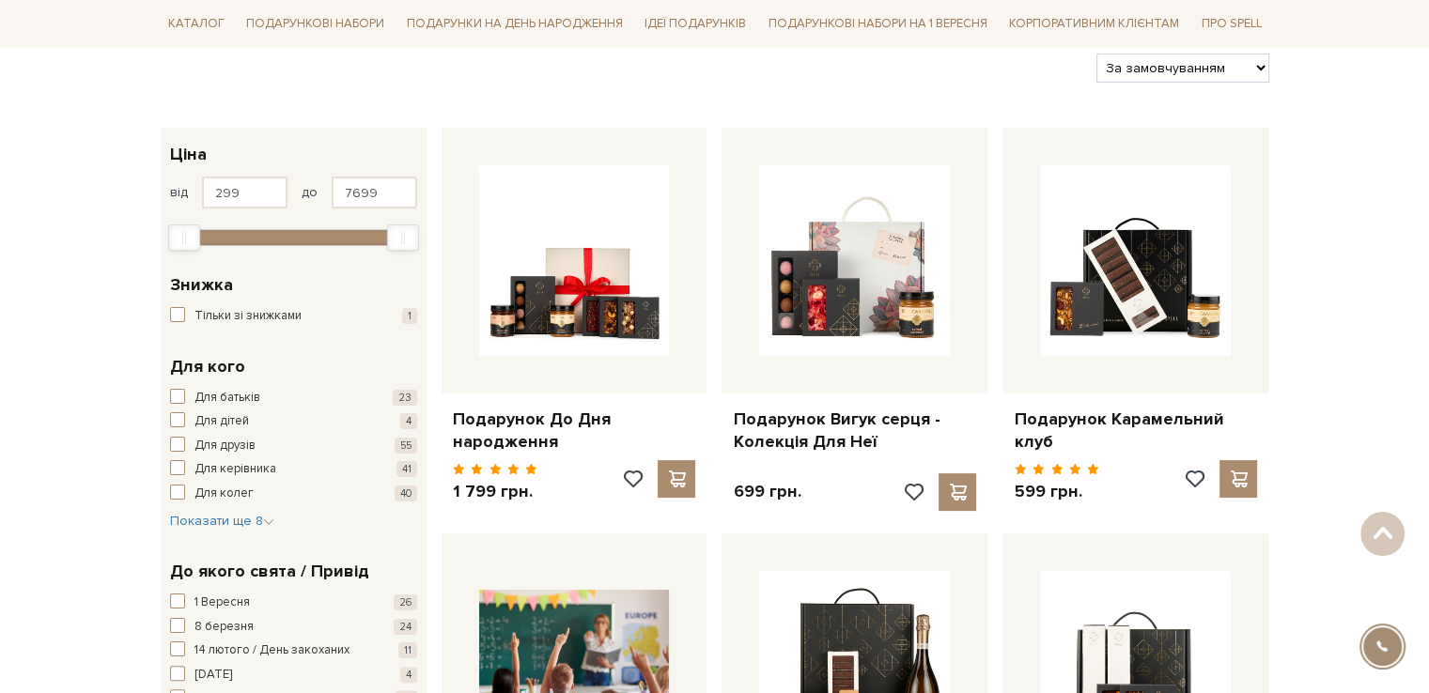
scroll to position [0, 0]
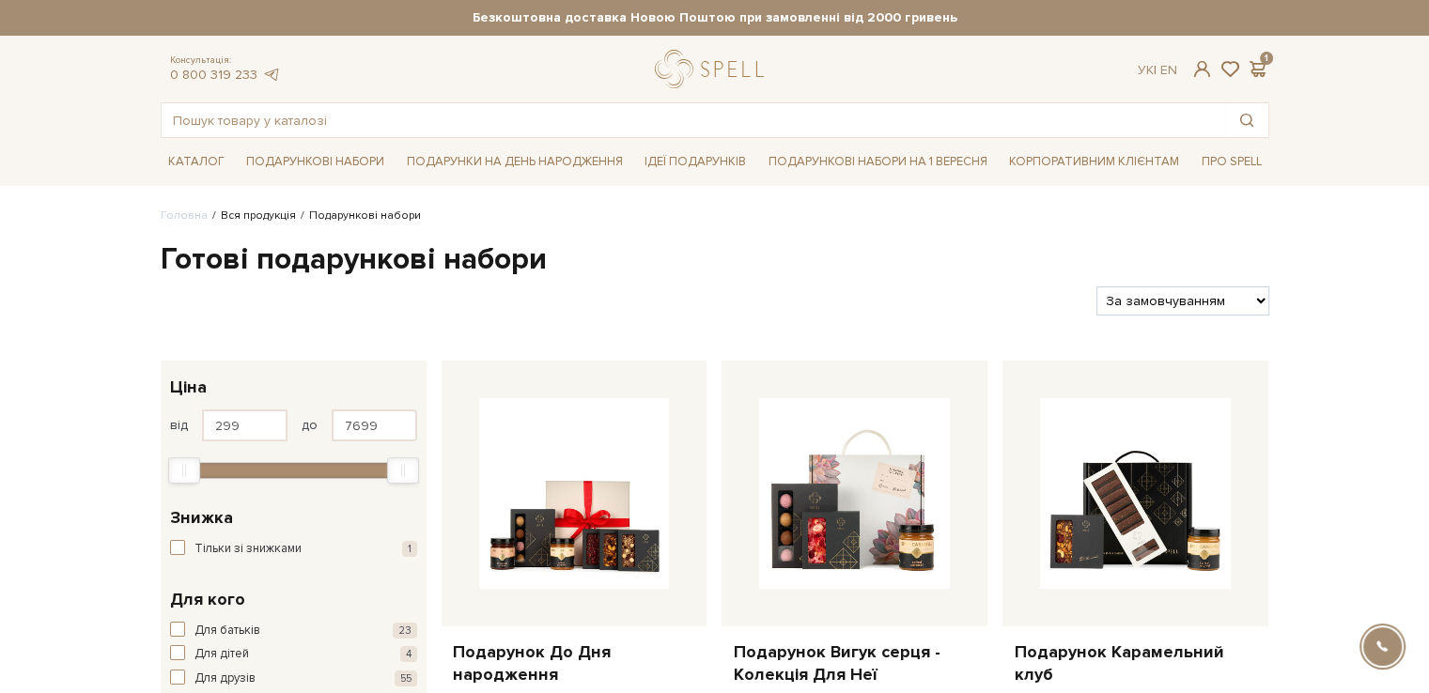
click at [257, 215] on link "Вся продукція" at bounding box center [258, 216] width 75 height 14
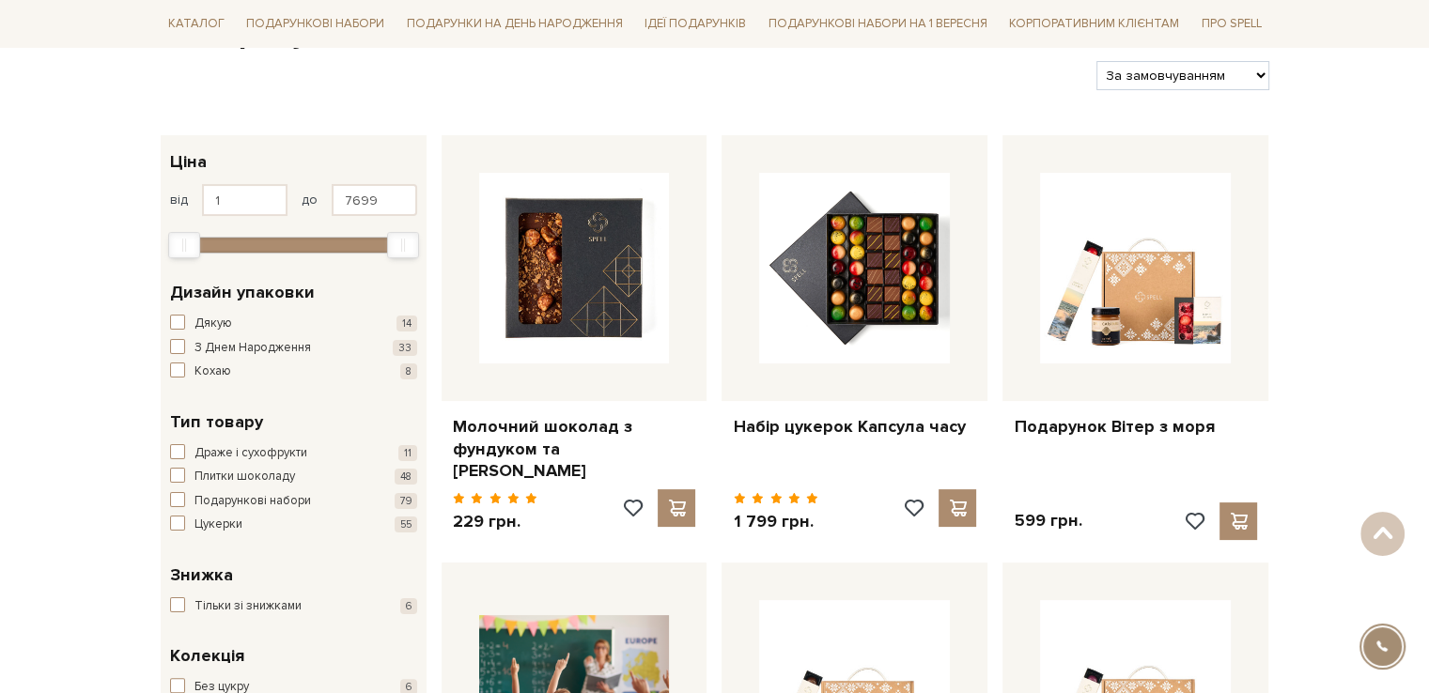
scroll to position [94, 0]
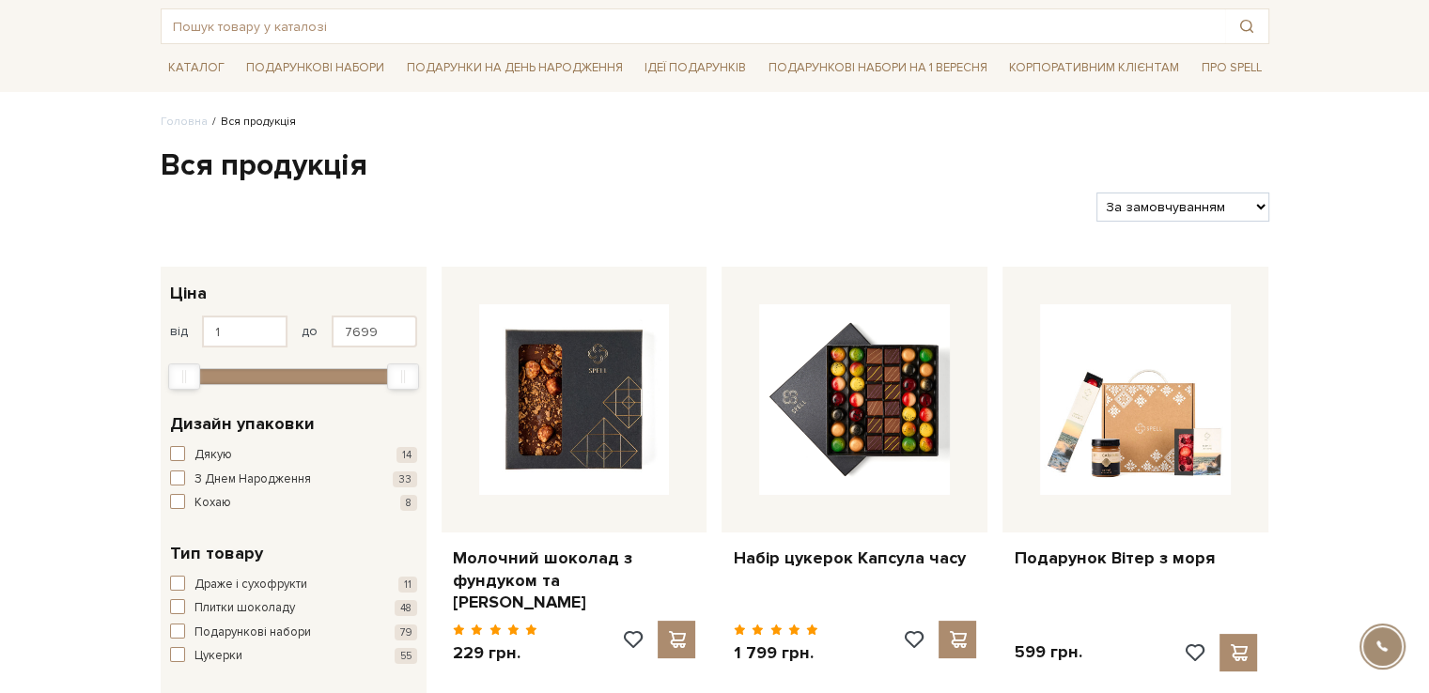
click at [1192, 214] on select "За замовчуванням За Ціною (зростання) За Ціною (зменшення) Новинки За популярні…" at bounding box center [1182, 207] width 172 height 29
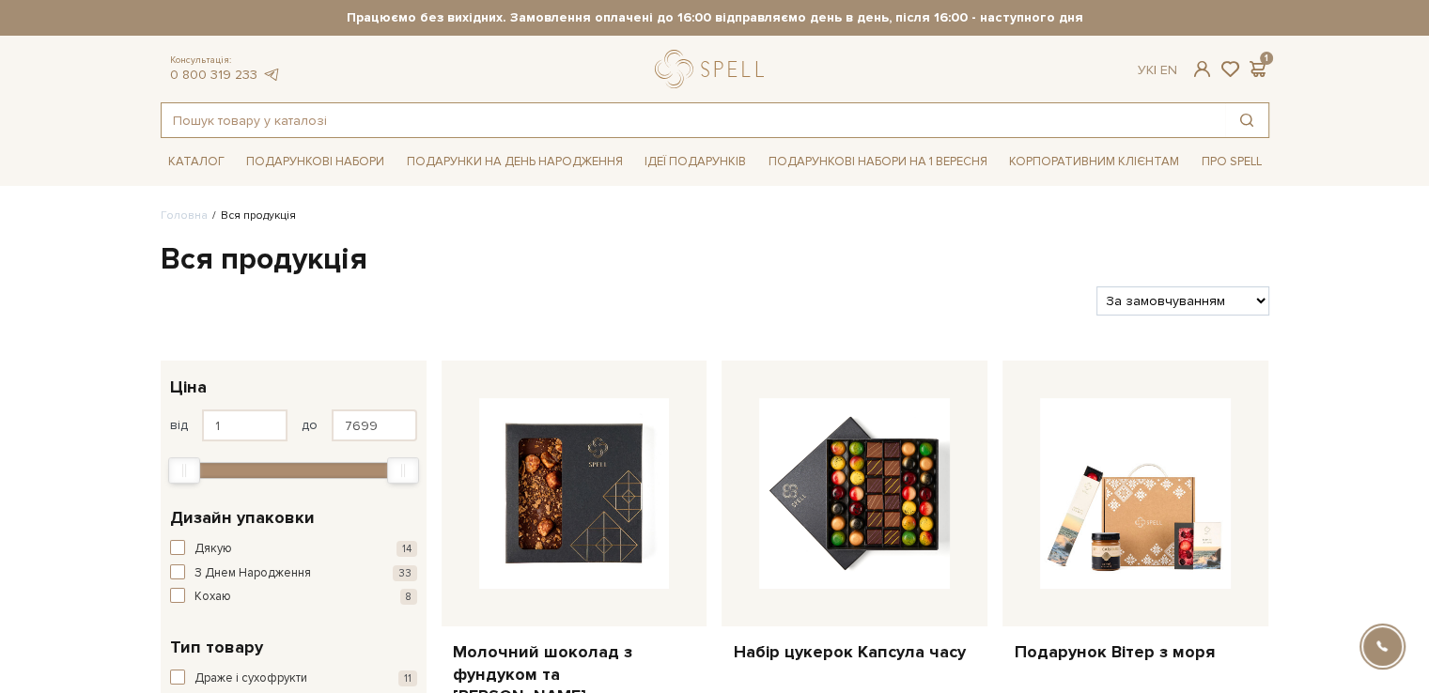
click at [387, 114] on input "text" at bounding box center [693, 120] width 1063 height 34
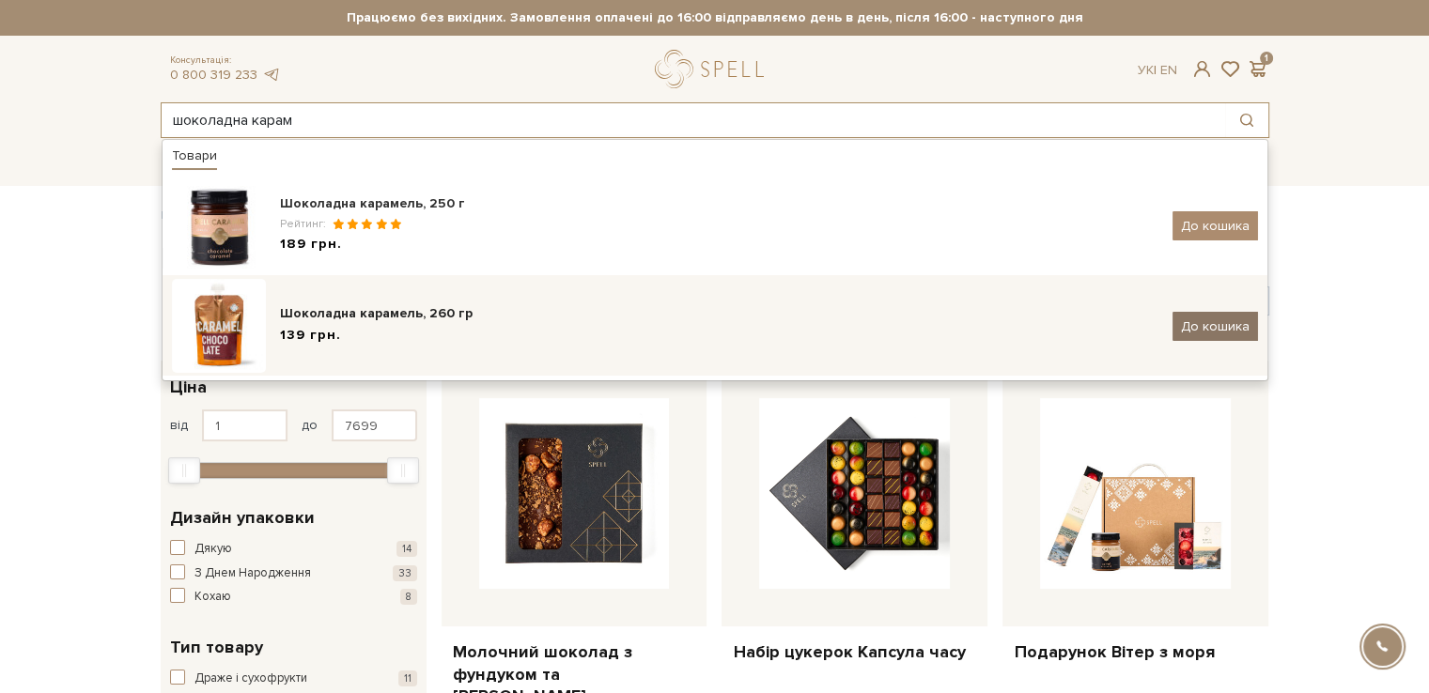
type input "шоколадна карам"
click at [1210, 323] on span "До кошика" at bounding box center [1215, 326] width 69 height 16
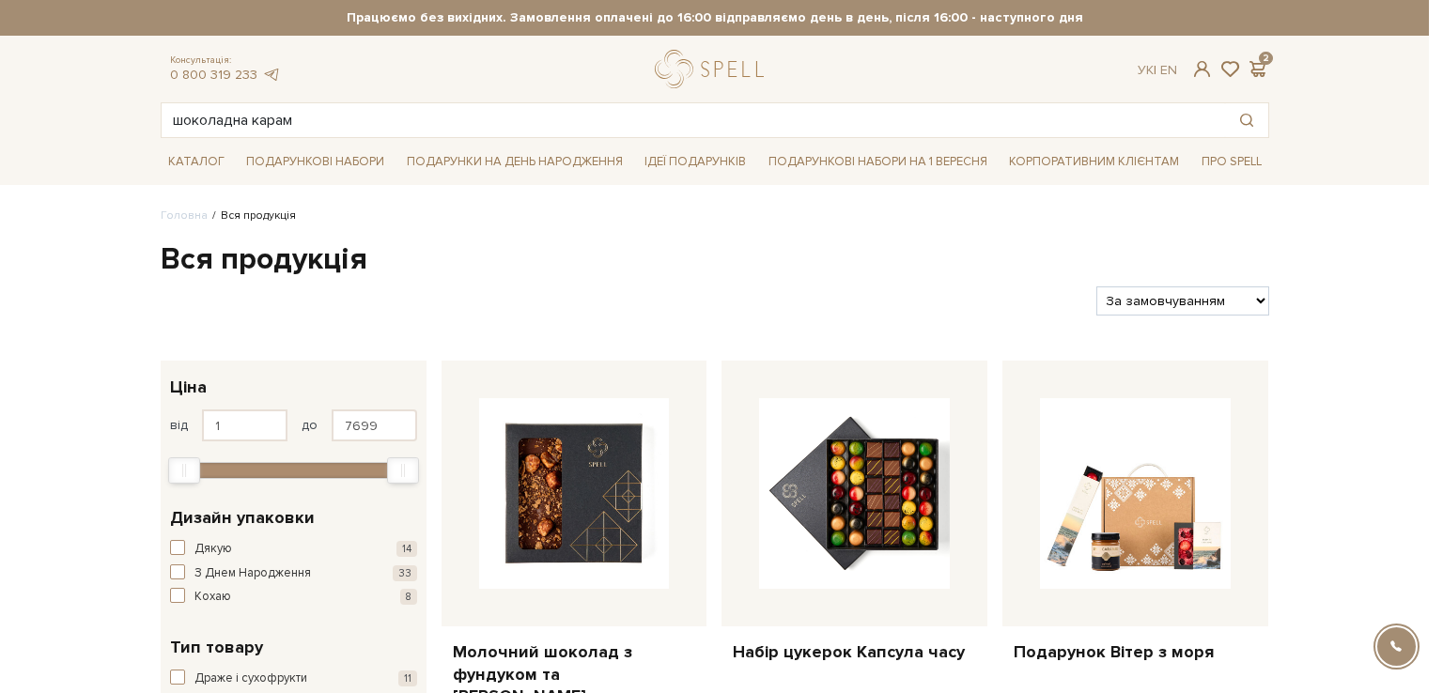
click at [939, 262] on div at bounding box center [721, 346] width 1443 height 693
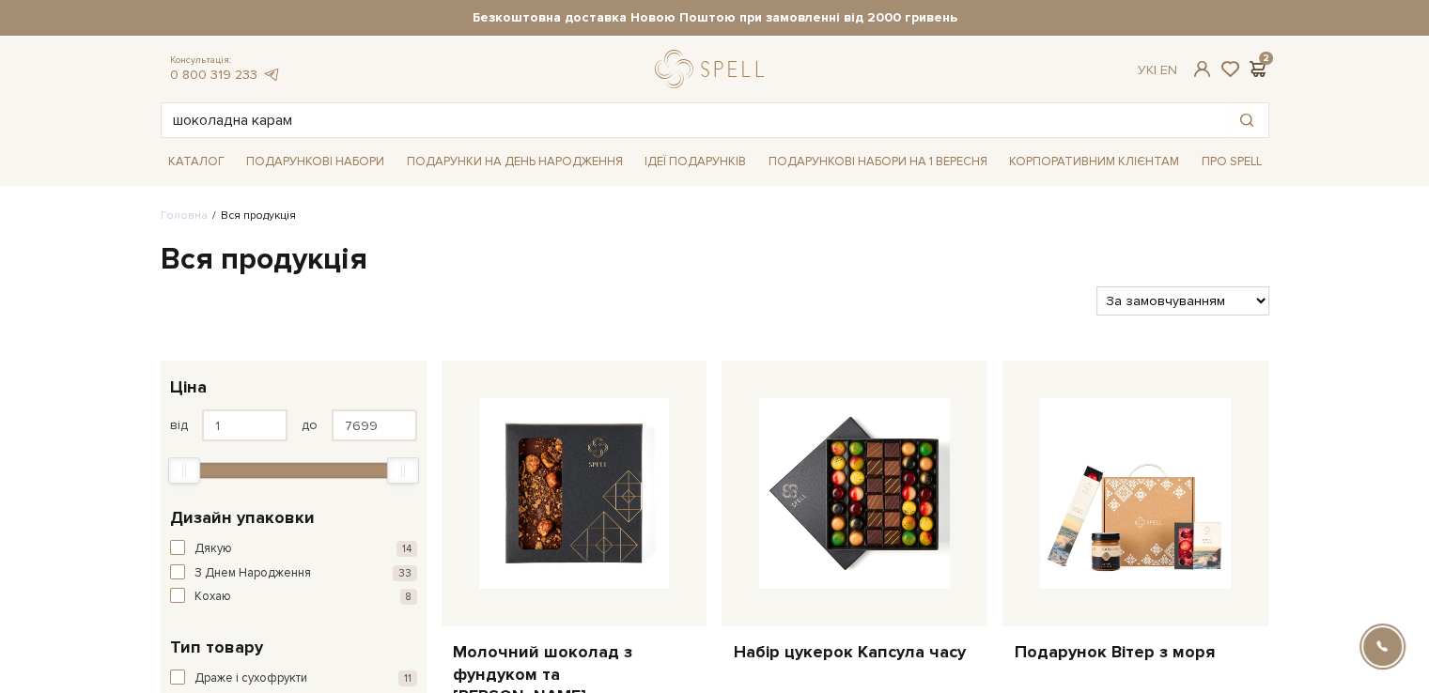
click at [1266, 63] on span at bounding box center [1257, 69] width 23 height 20
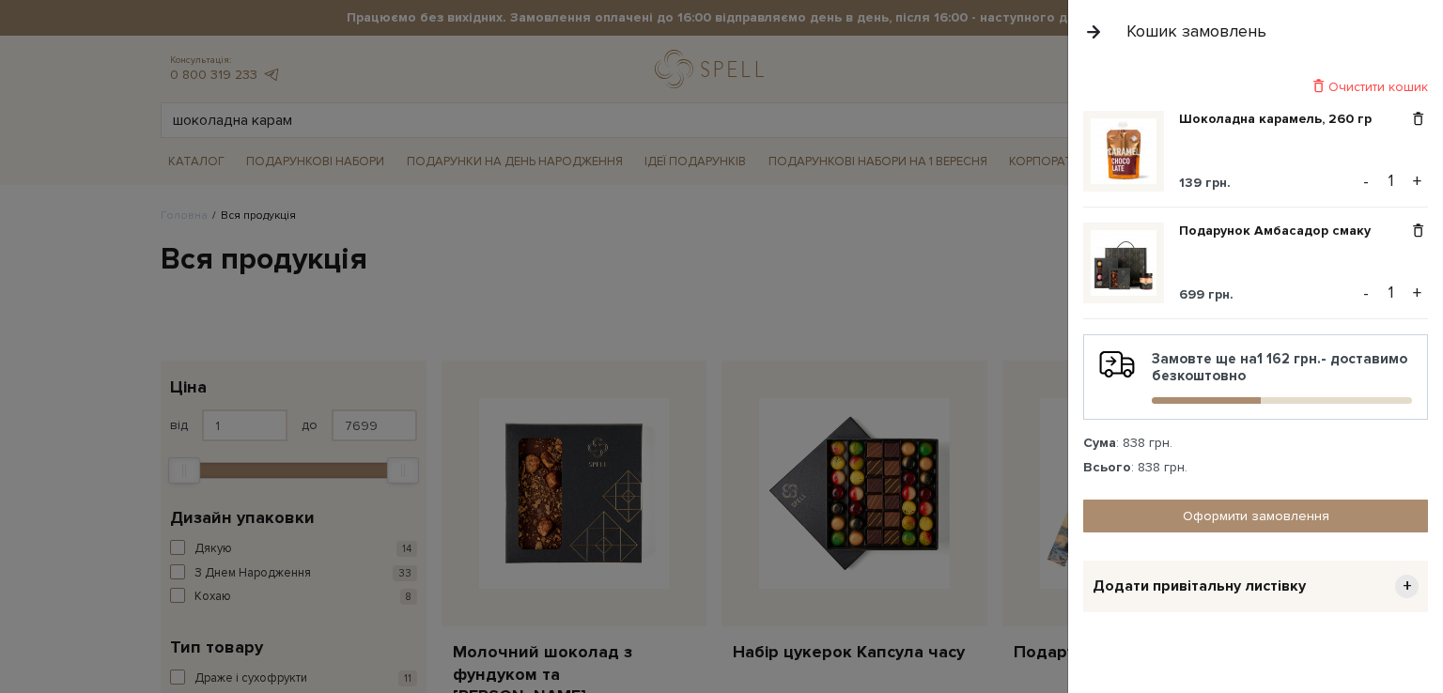
click at [1089, 32] on button "button" at bounding box center [1093, 31] width 21 height 33
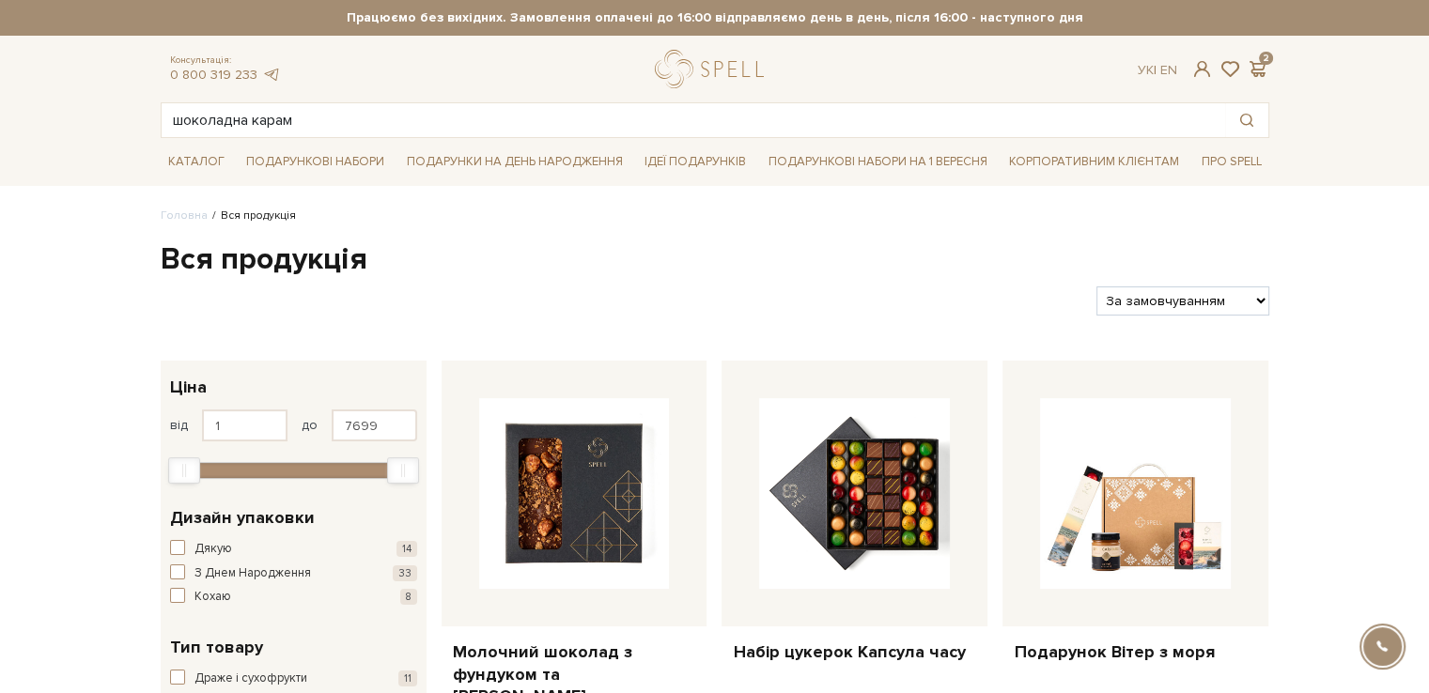
click at [822, 270] on h1 "Вся продукція" at bounding box center [715, 259] width 1108 height 39
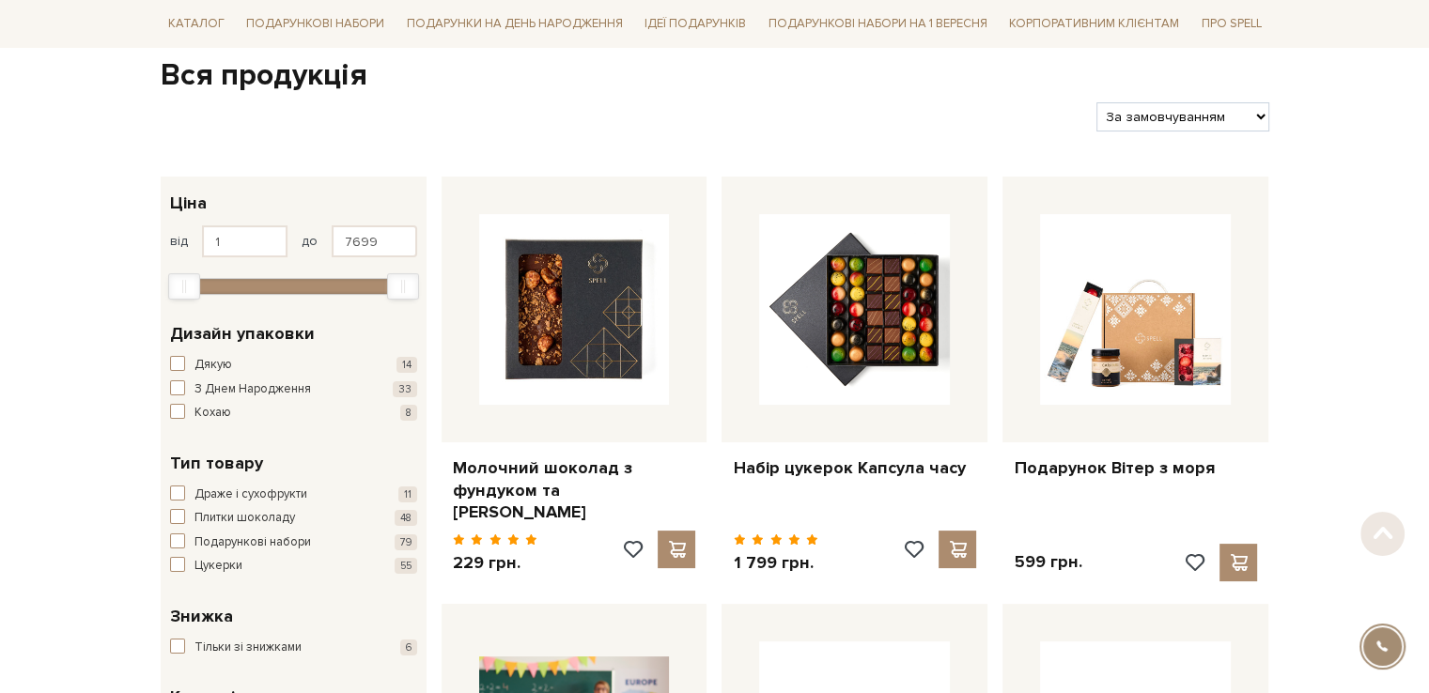
scroll to position [188, 0]
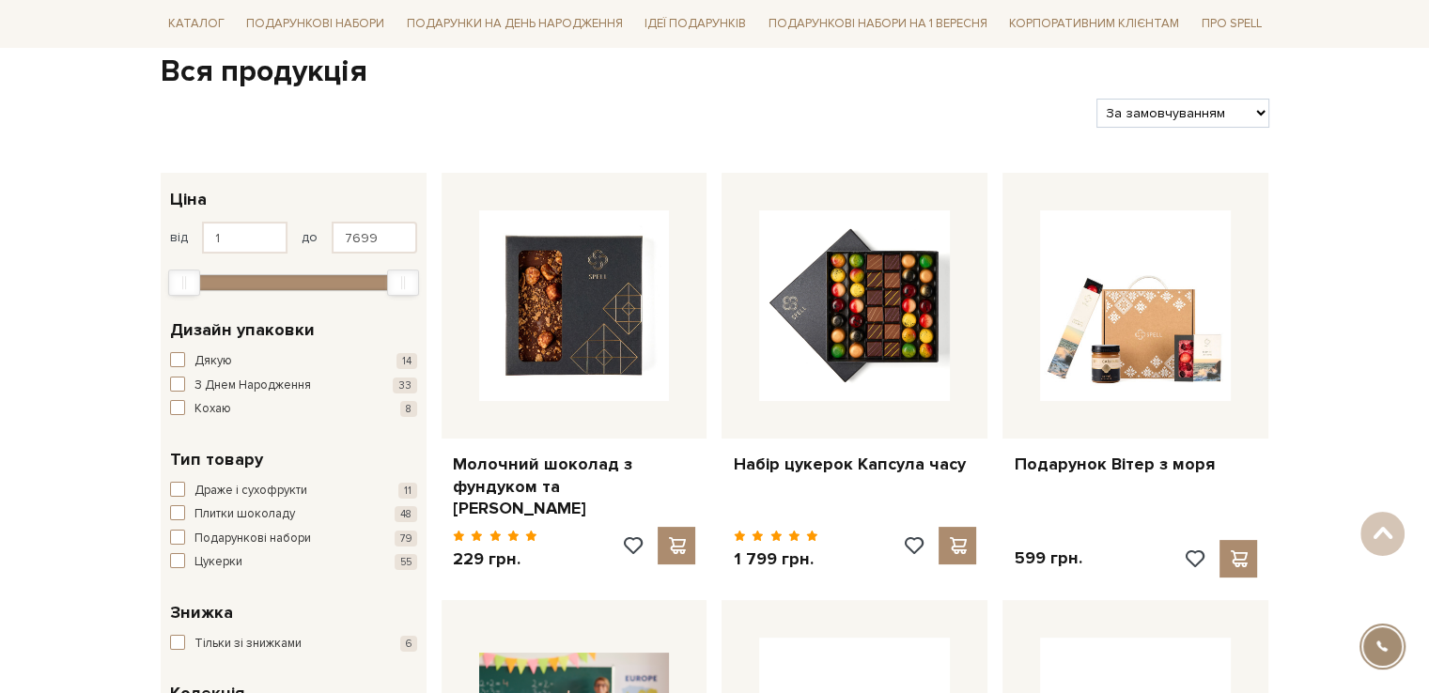
click at [1200, 110] on select "За замовчуванням За Ціною (зростання) За Ціною (зменшення) Новинки За популярні…" at bounding box center [1182, 113] width 172 height 29
select select "[URL][DOMAIN_NAME]"
click at [1096, 99] on select "За замовчуванням За Ціною (зростання) За Ціною (зменшення) Новинки За популярні…" at bounding box center [1182, 113] width 172 height 29
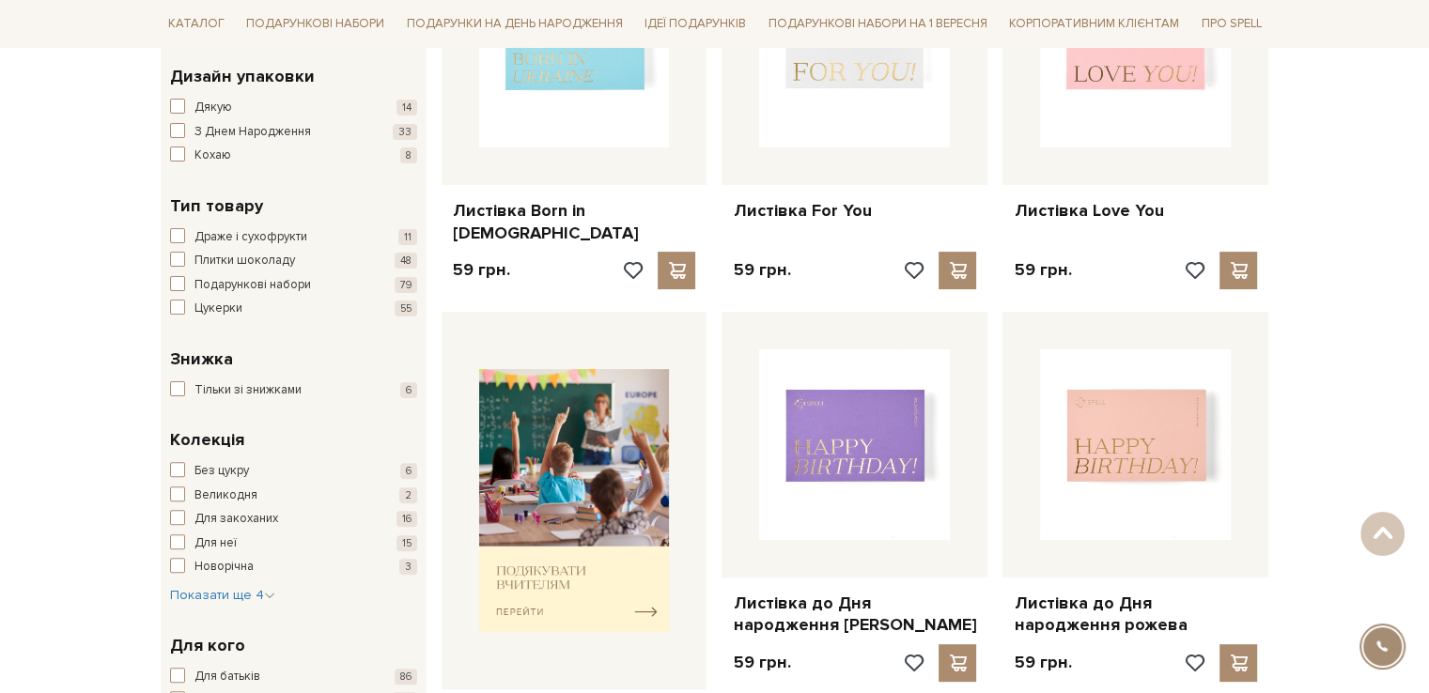
scroll to position [376, 0]
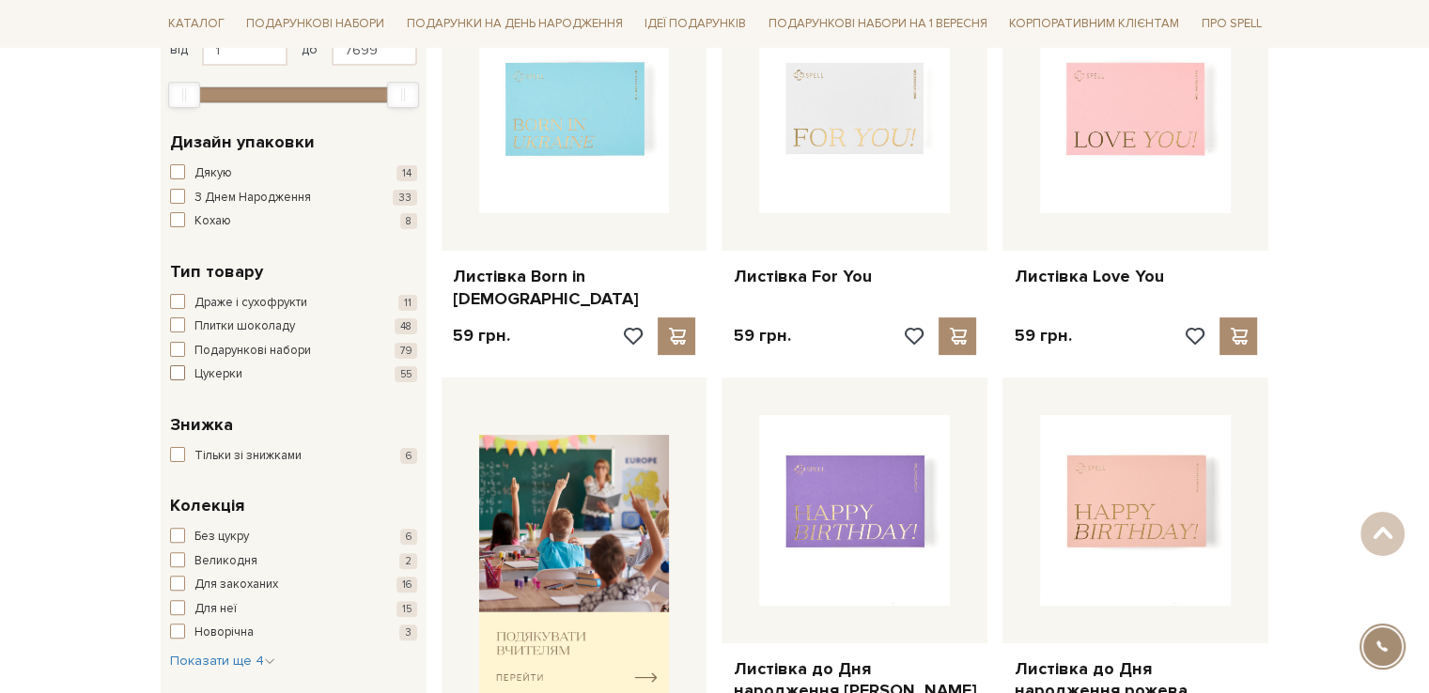
click at [211, 373] on span "Цукерки" at bounding box center [218, 374] width 48 height 19
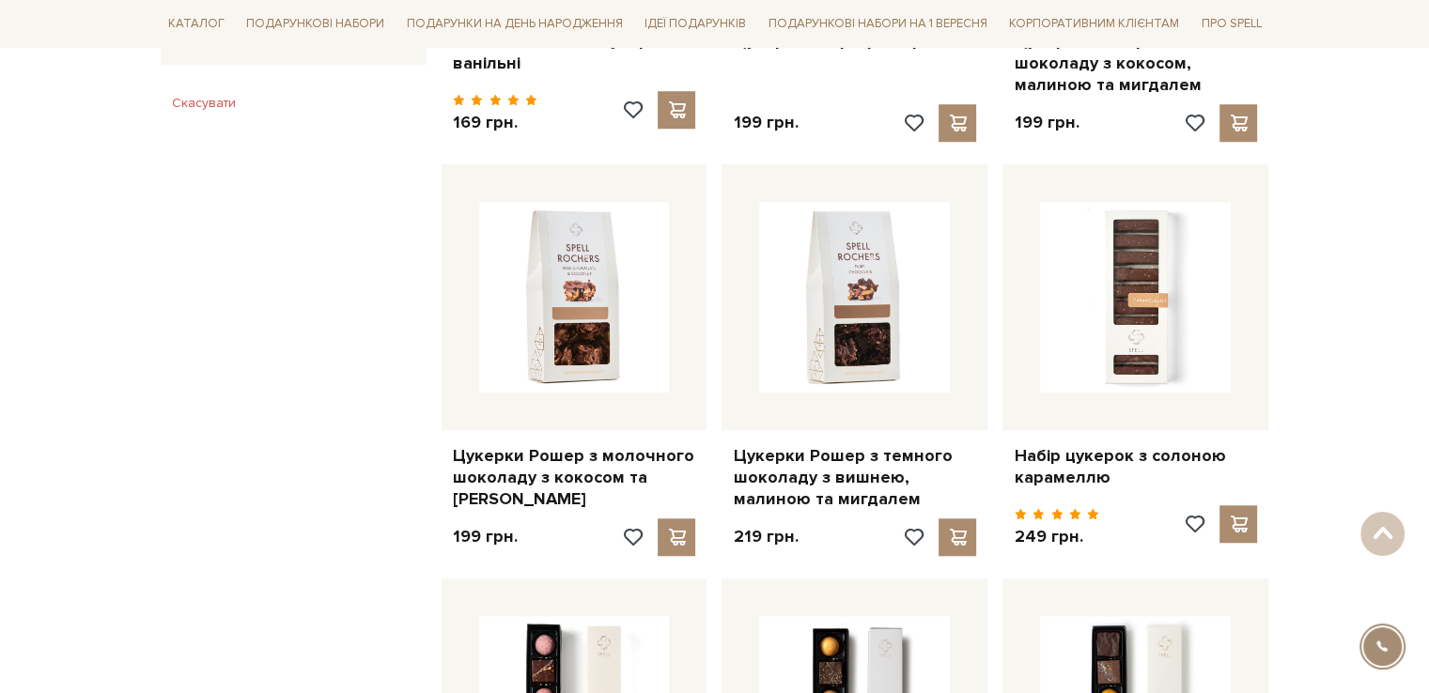
scroll to position [1033, 0]
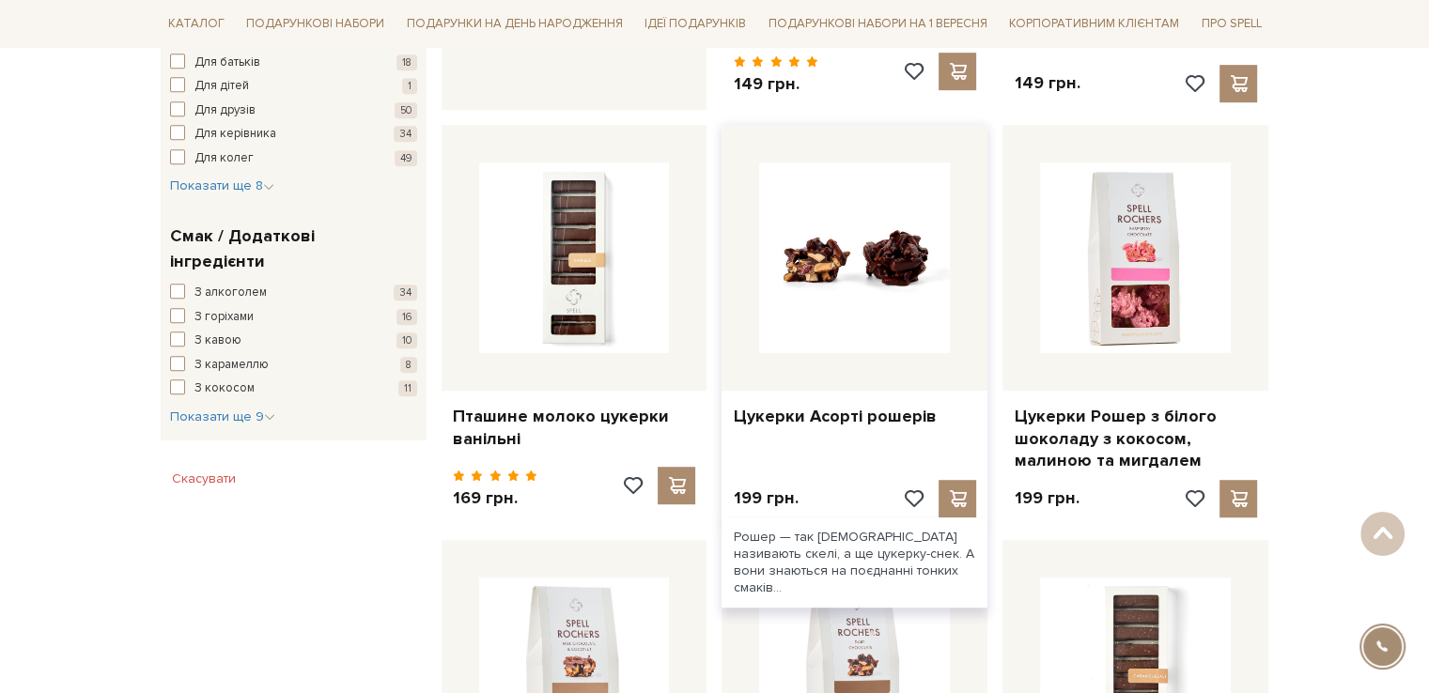
click at [853, 284] on img at bounding box center [854, 257] width 191 height 191
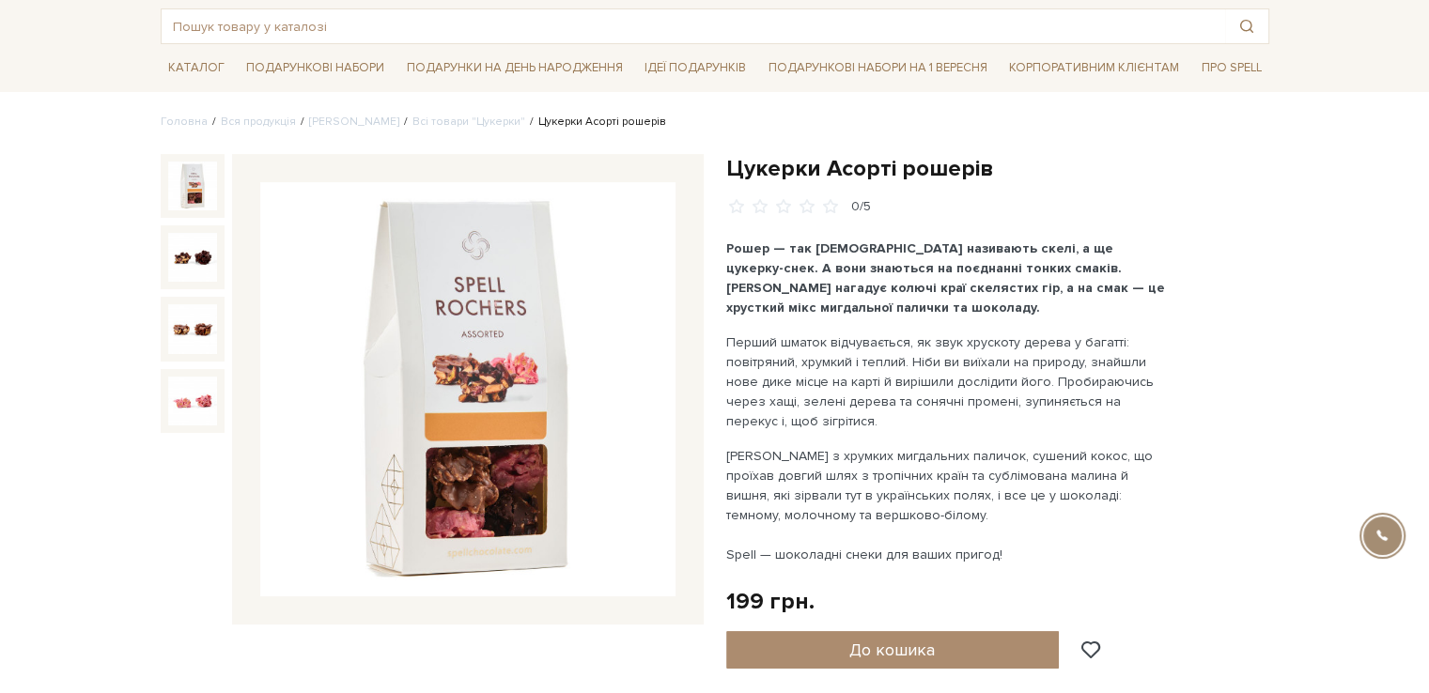
scroll to position [188, 0]
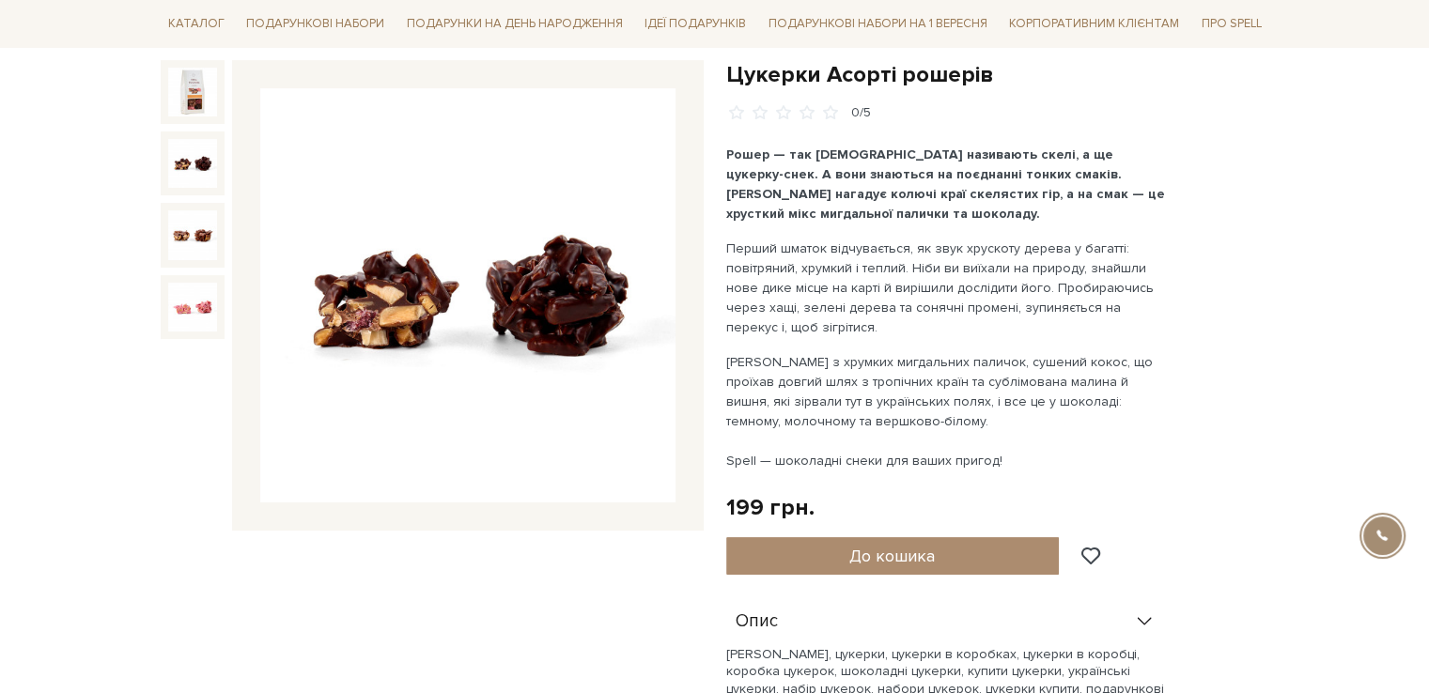
click at [183, 161] on img at bounding box center [192, 163] width 49 height 49
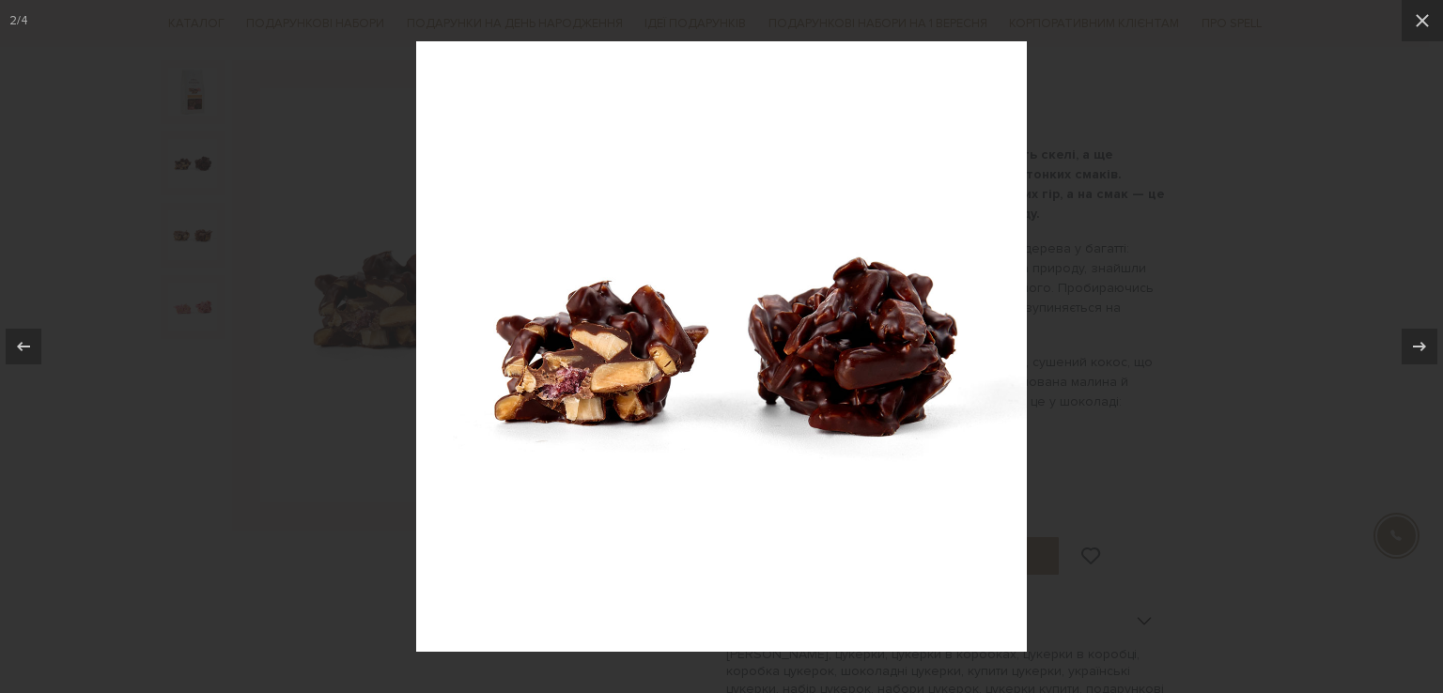
click at [631, 380] on img at bounding box center [721, 346] width 611 height 611
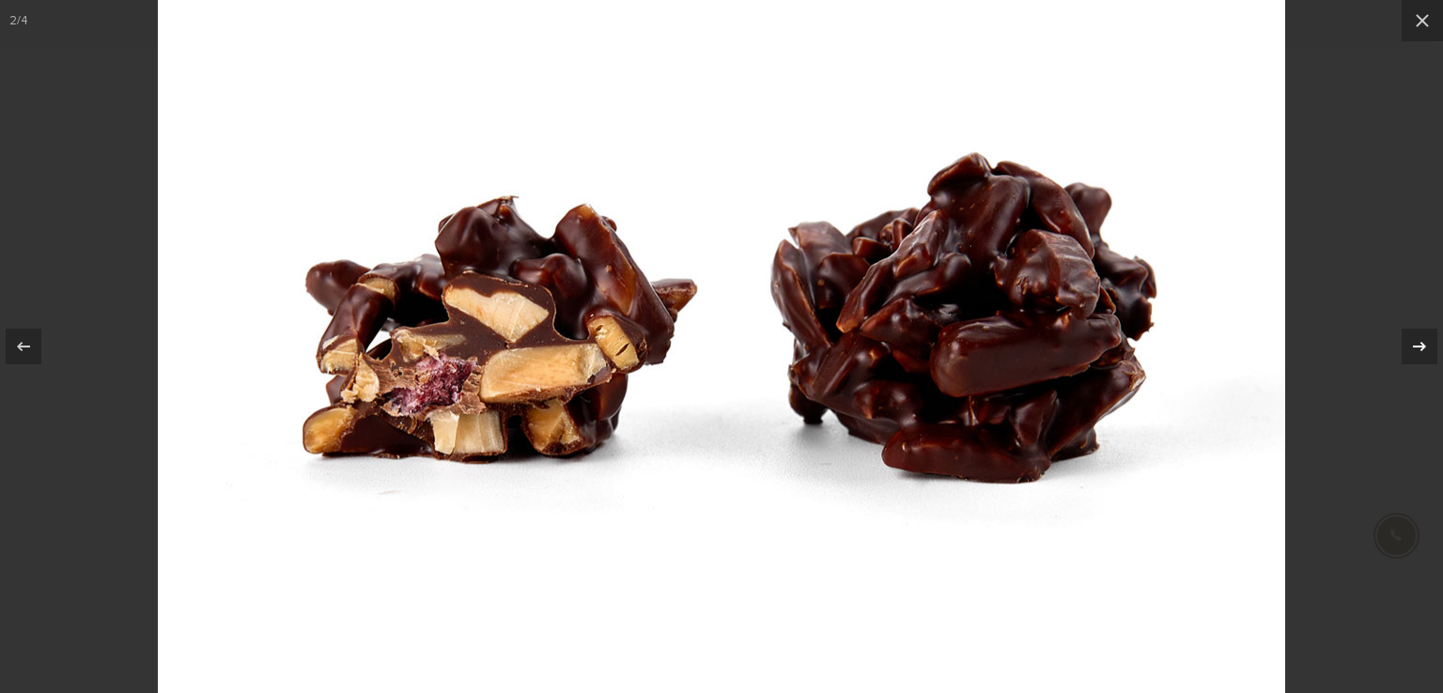
click at [1412, 348] on icon at bounding box center [1419, 346] width 23 height 23
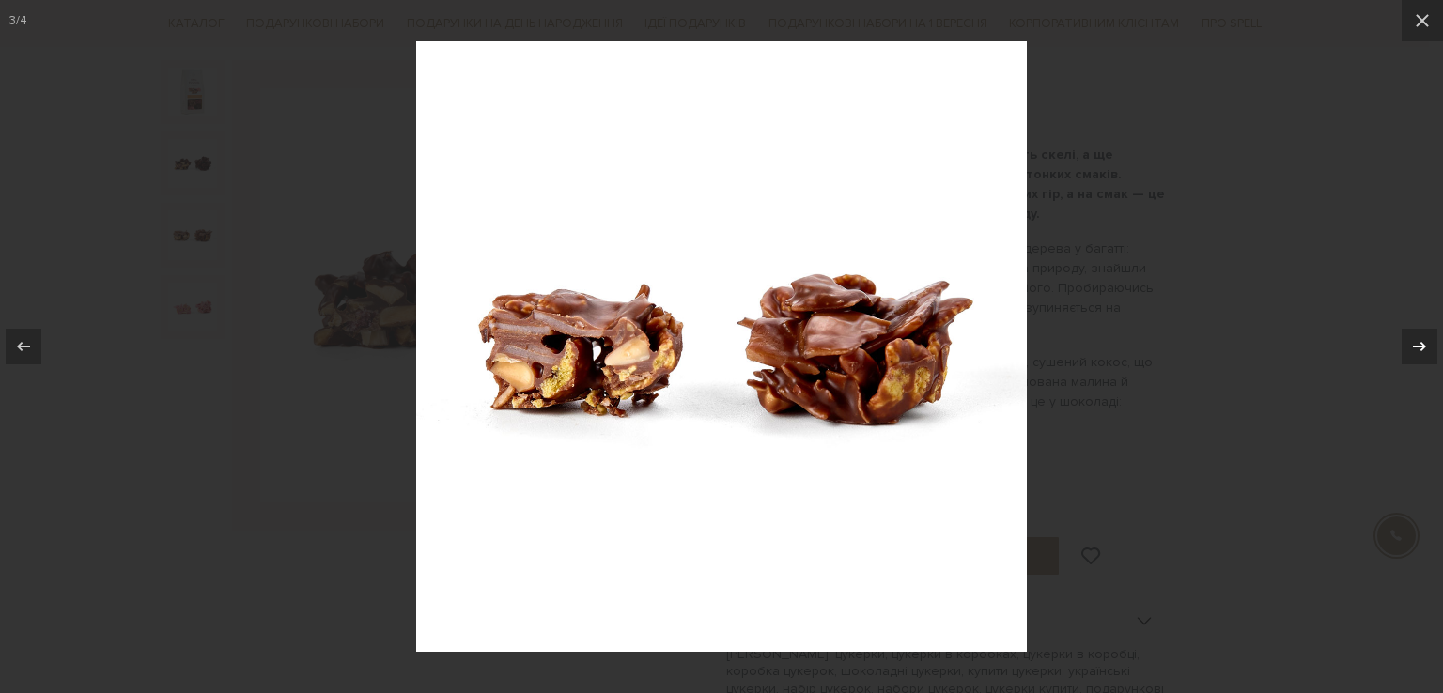
click at [1412, 348] on icon at bounding box center [1419, 346] width 23 height 23
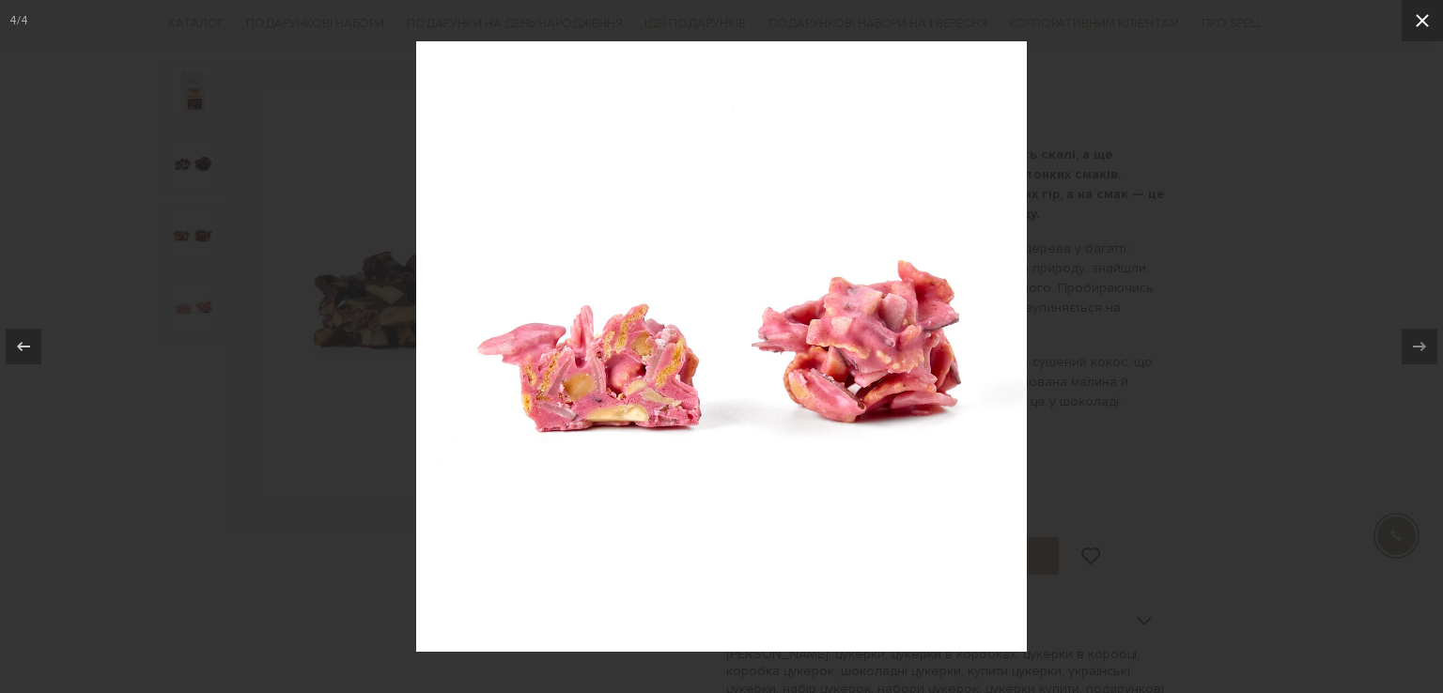
click at [1428, 14] on icon at bounding box center [1422, 20] width 23 height 23
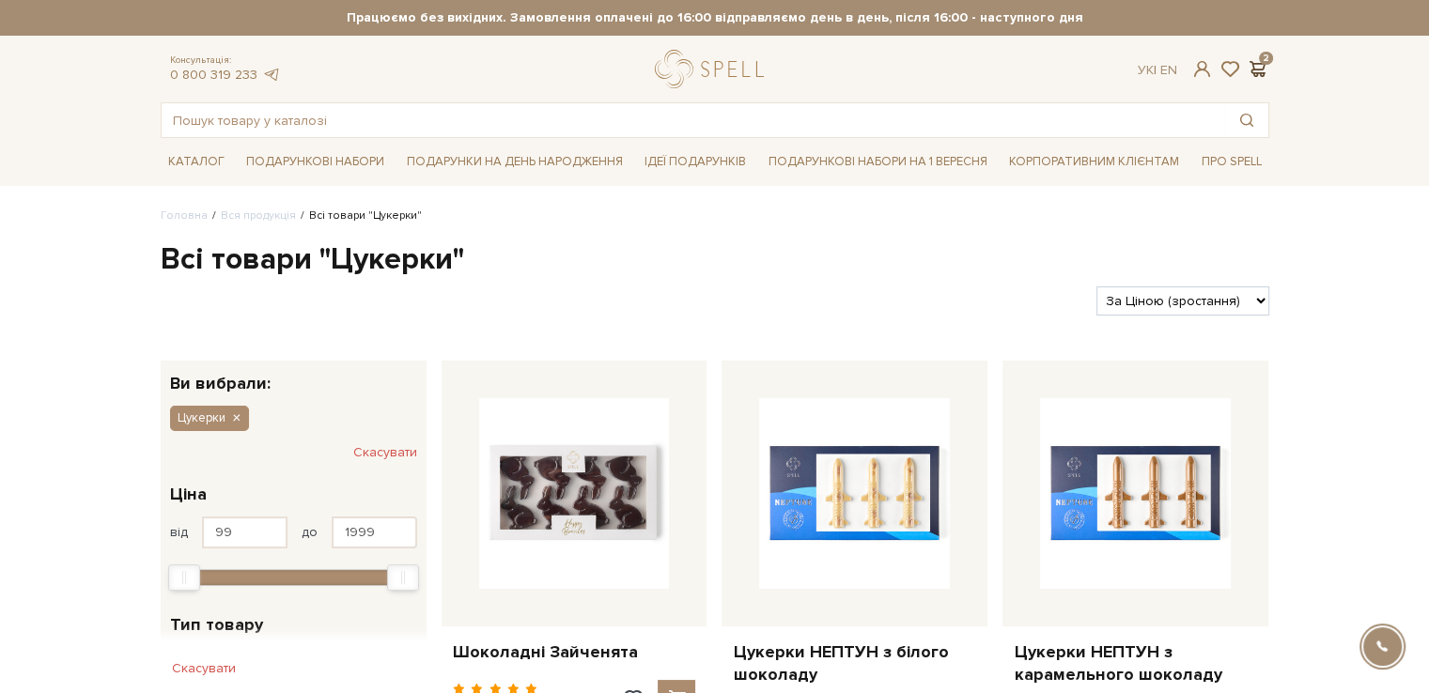
click at [1262, 69] on span at bounding box center [1257, 69] width 23 height 20
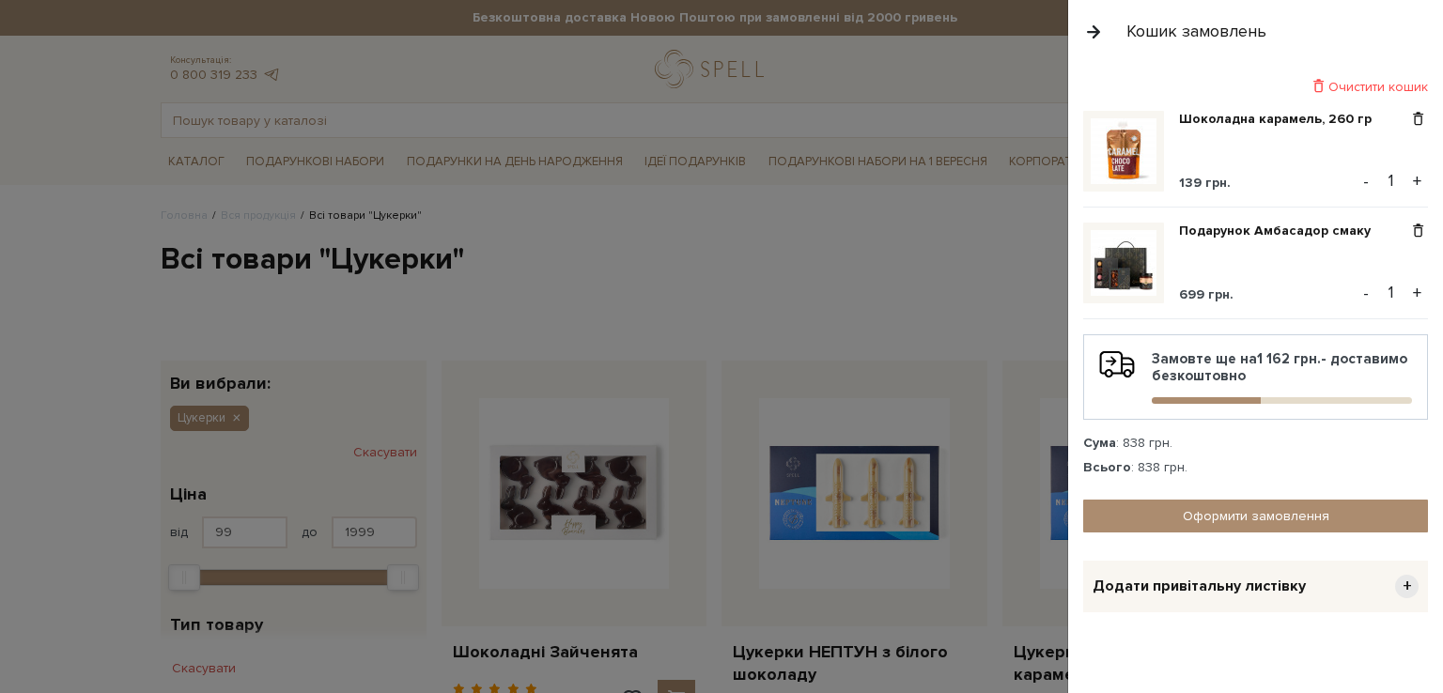
click at [1090, 29] on button "button" at bounding box center [1093, 31] width 21 height 33
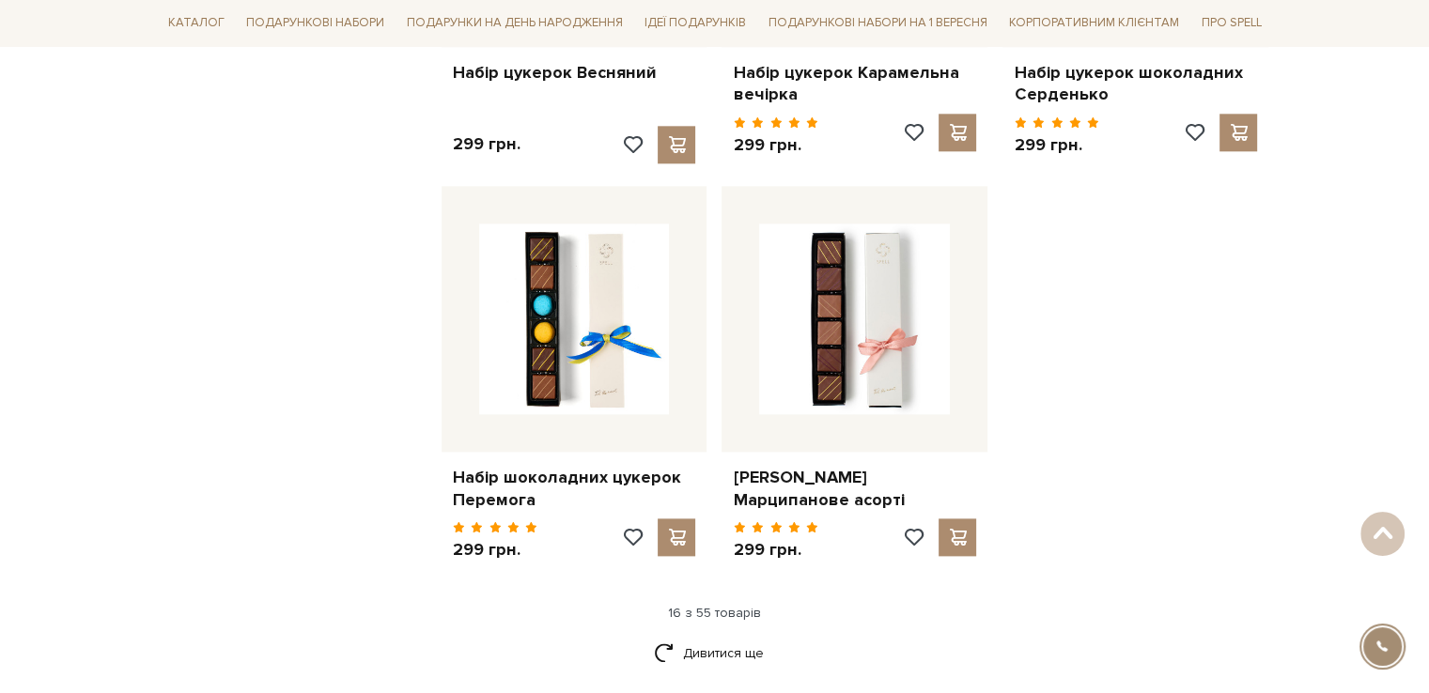
scroll to position [2348, 0]
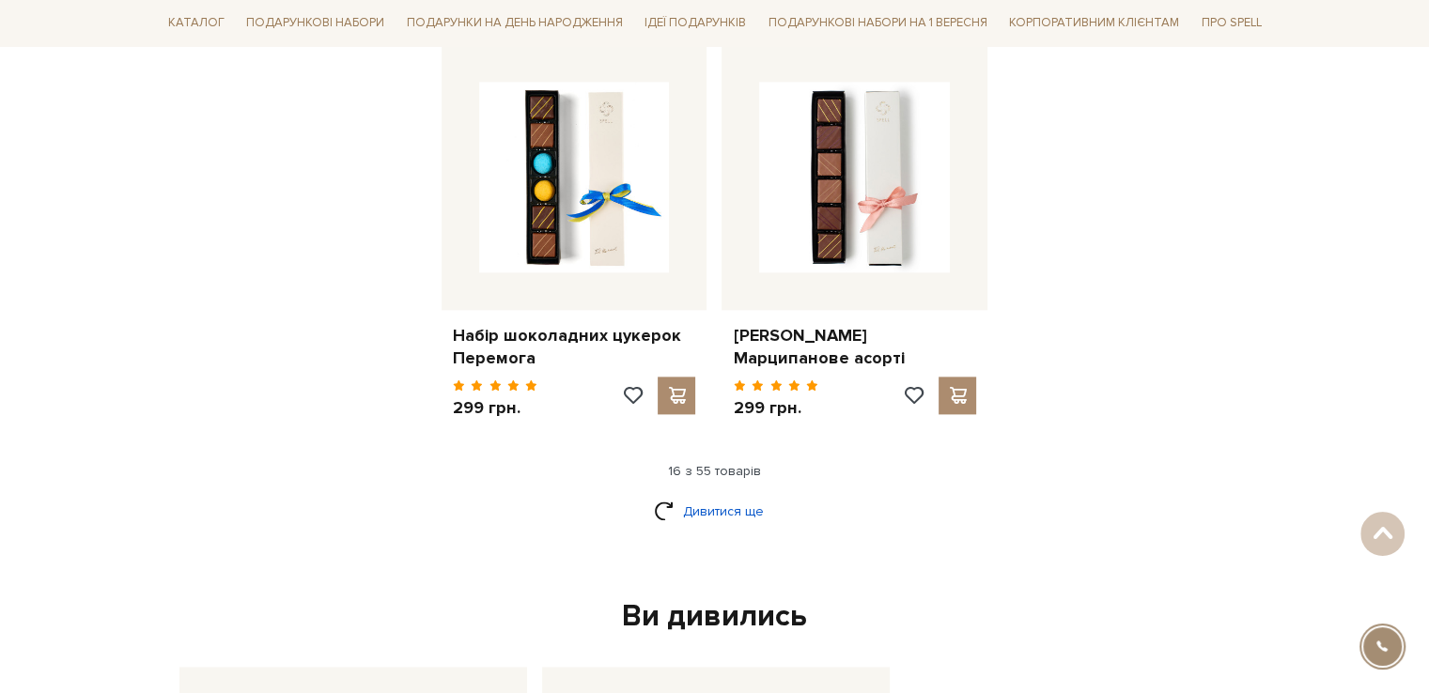
click at [709, 504] on link "Дивитися ще" at bounding box center [715, 511] width 122 height 33
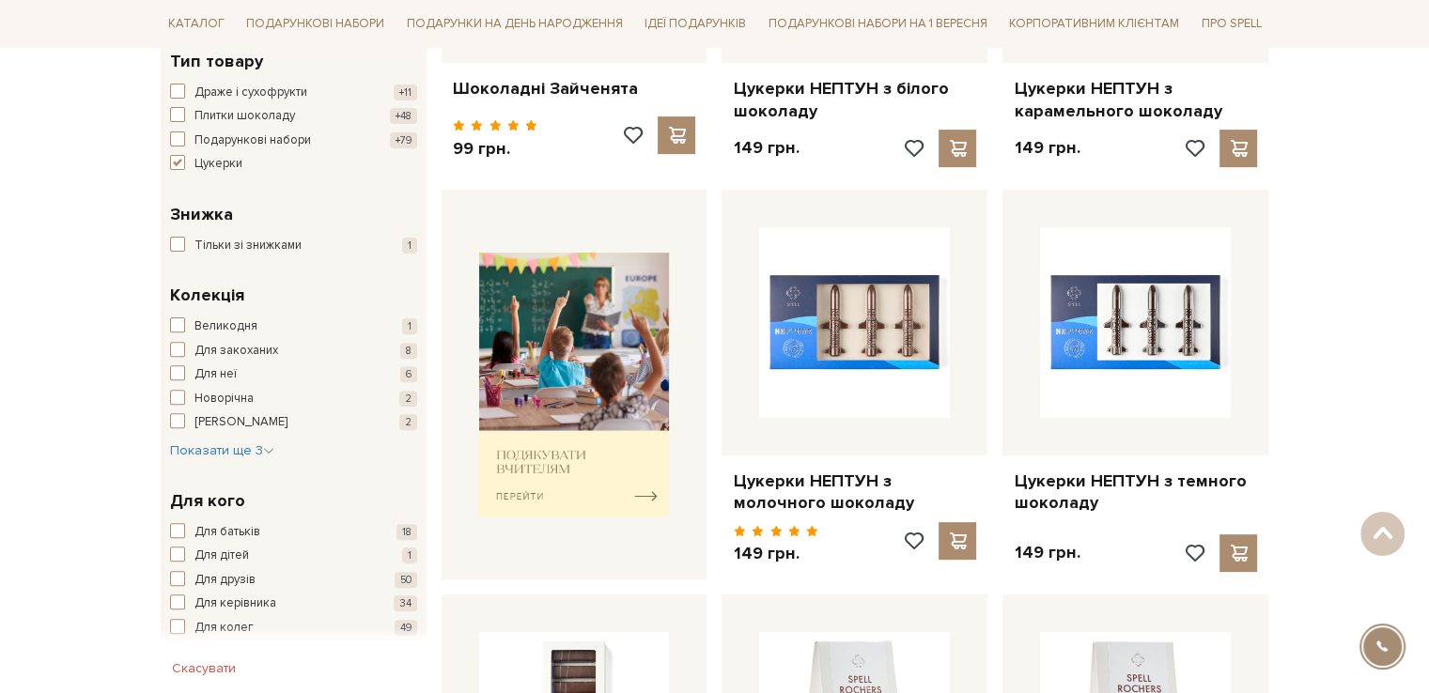
scroll to position [282, 0]
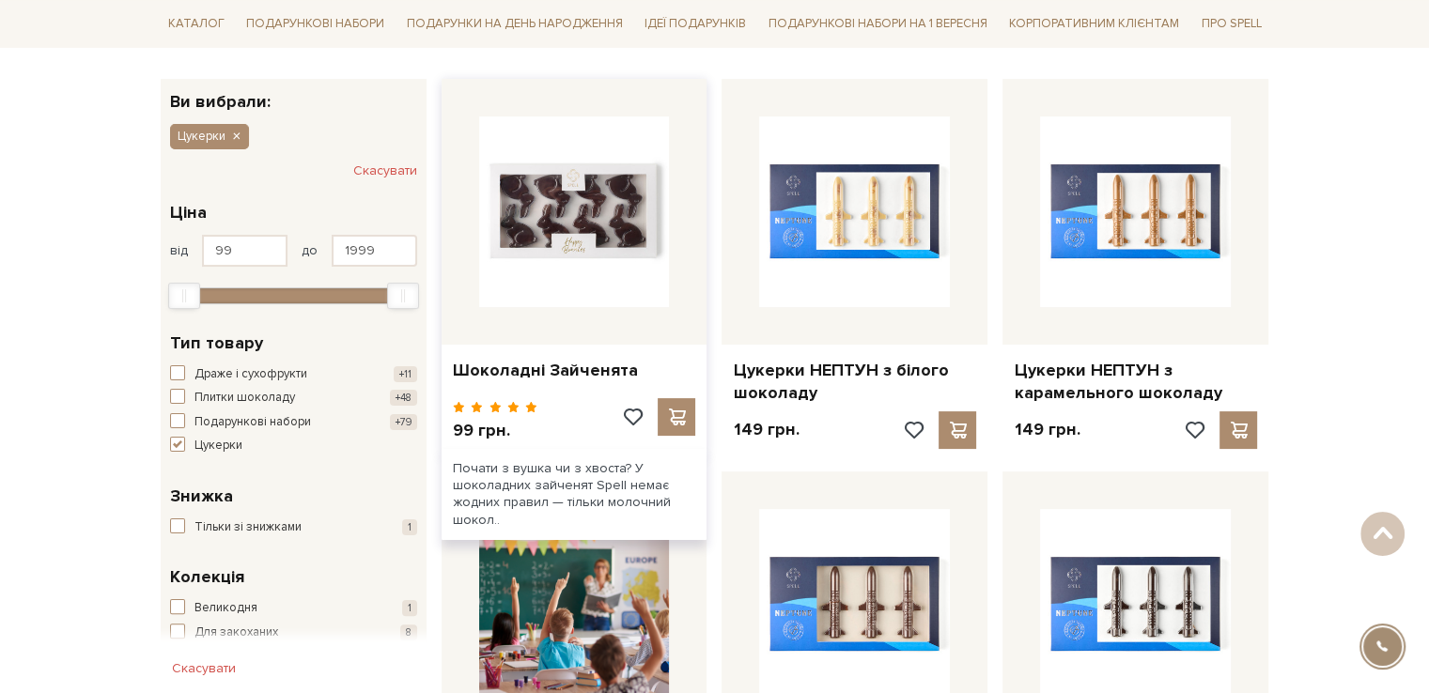
click at [602, 228] on img at bounding box center [574, 211] width 191 height 191
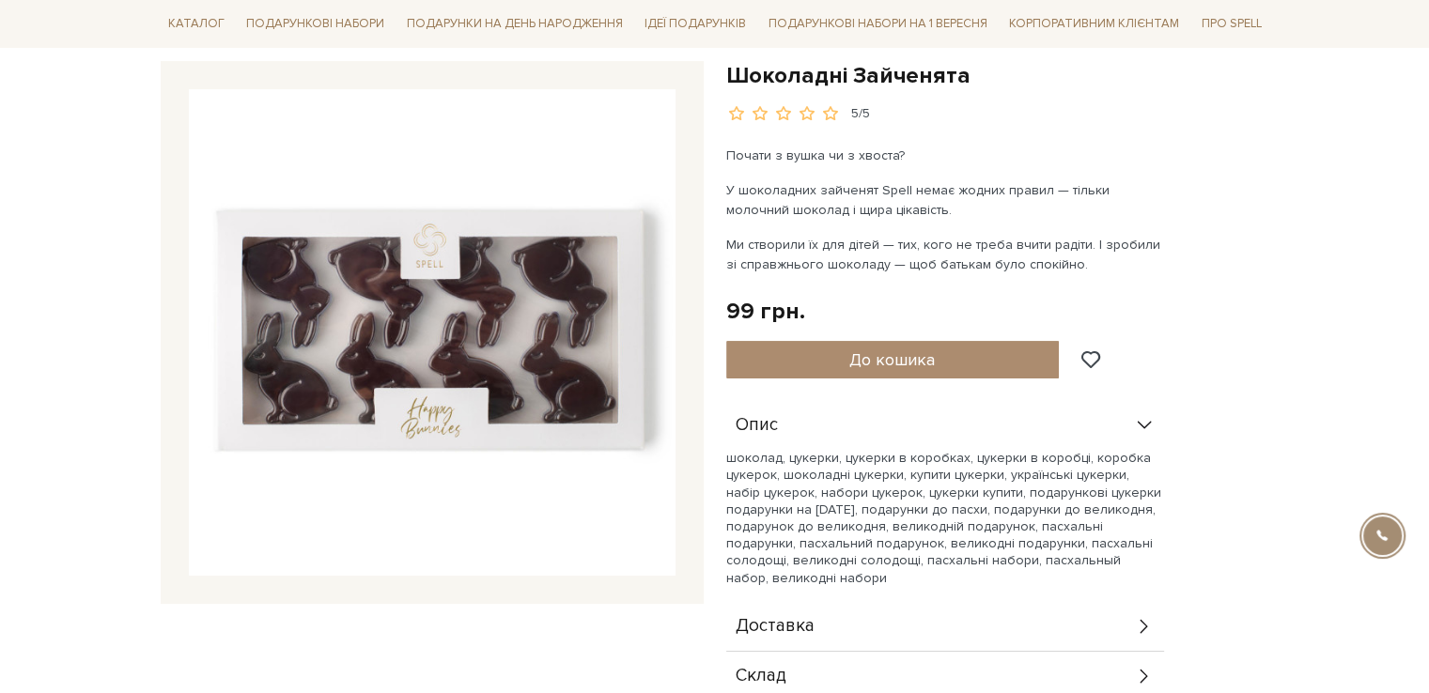
scroll to position [188, 0]
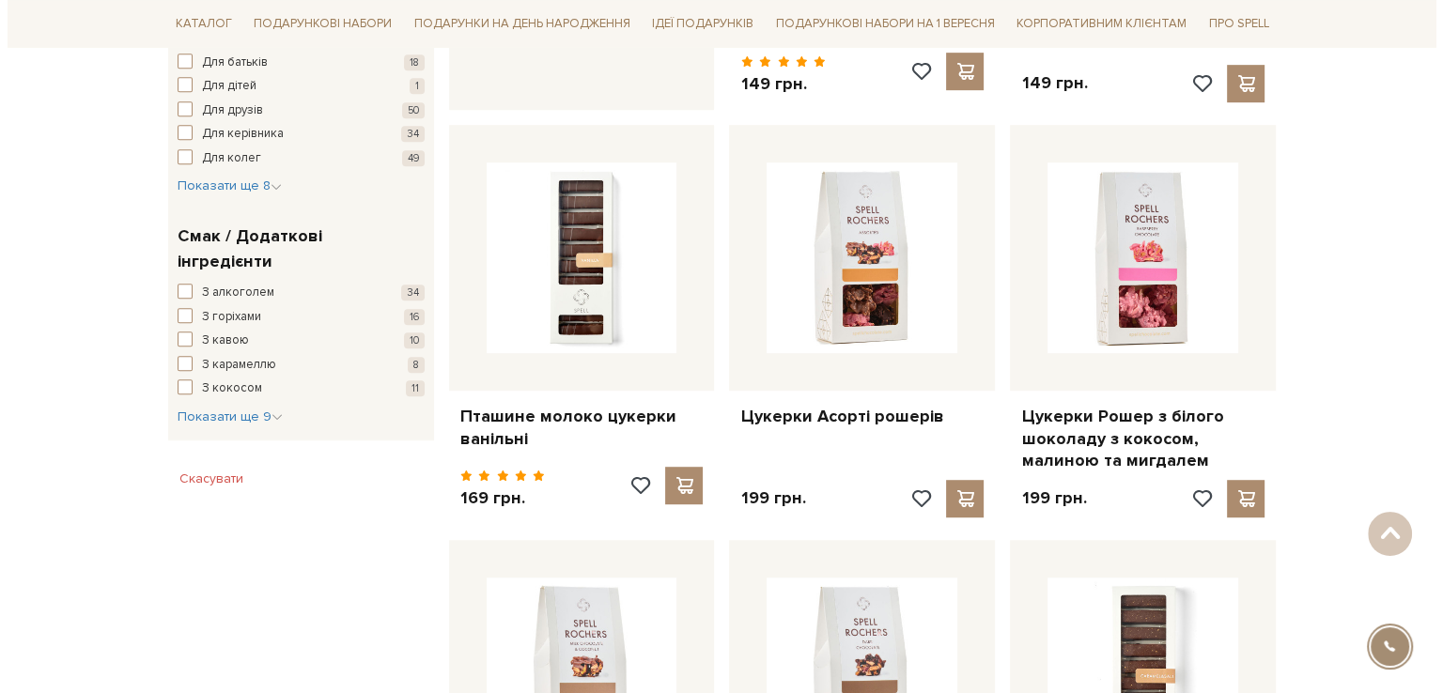
scroll to position [1127, 0]
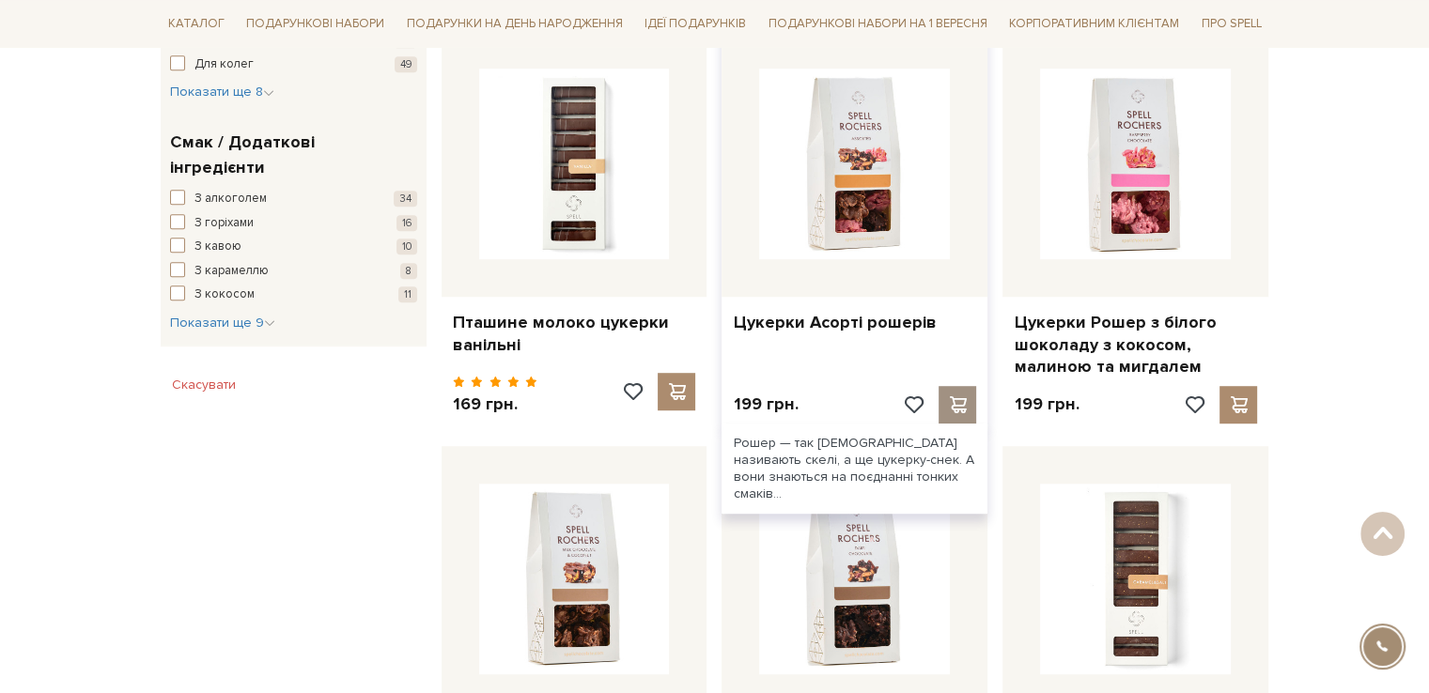
click at [961, 405] on span at bounding box center [957, 404] width 23 height 17
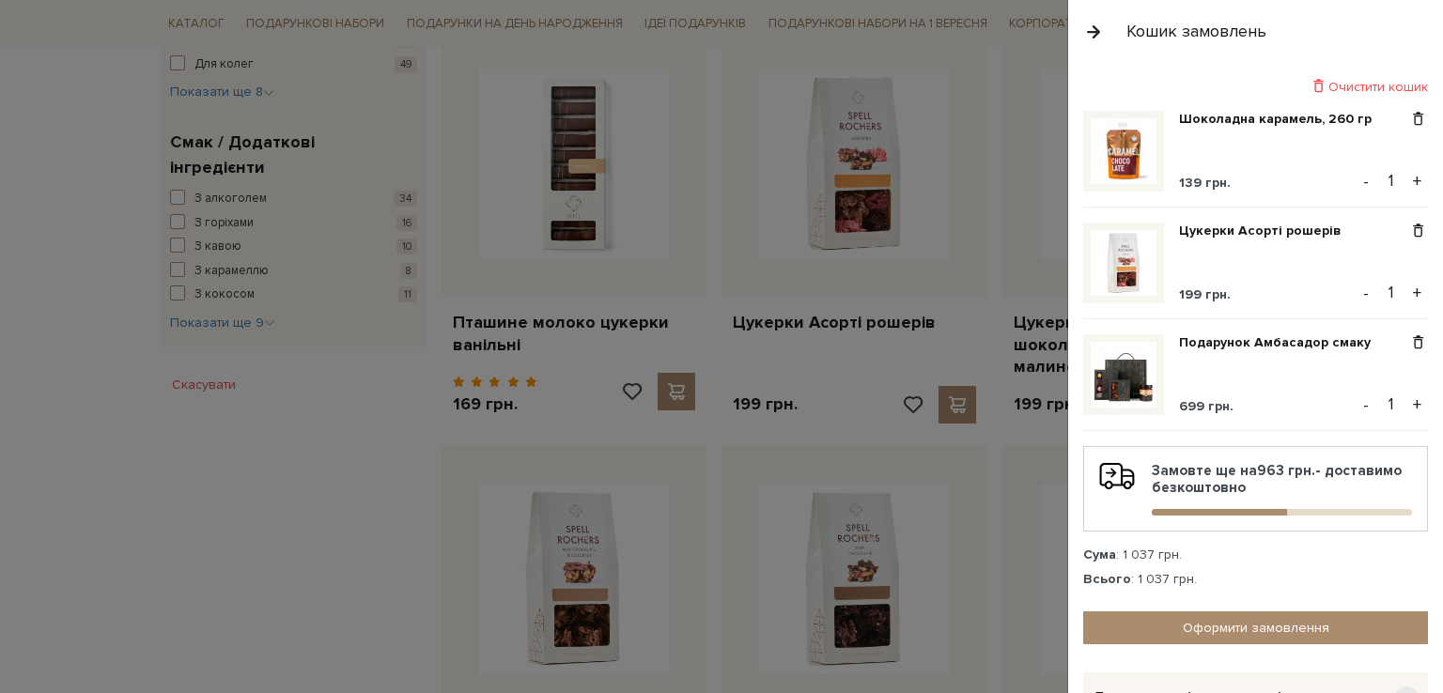
scroll to position [118, 0]
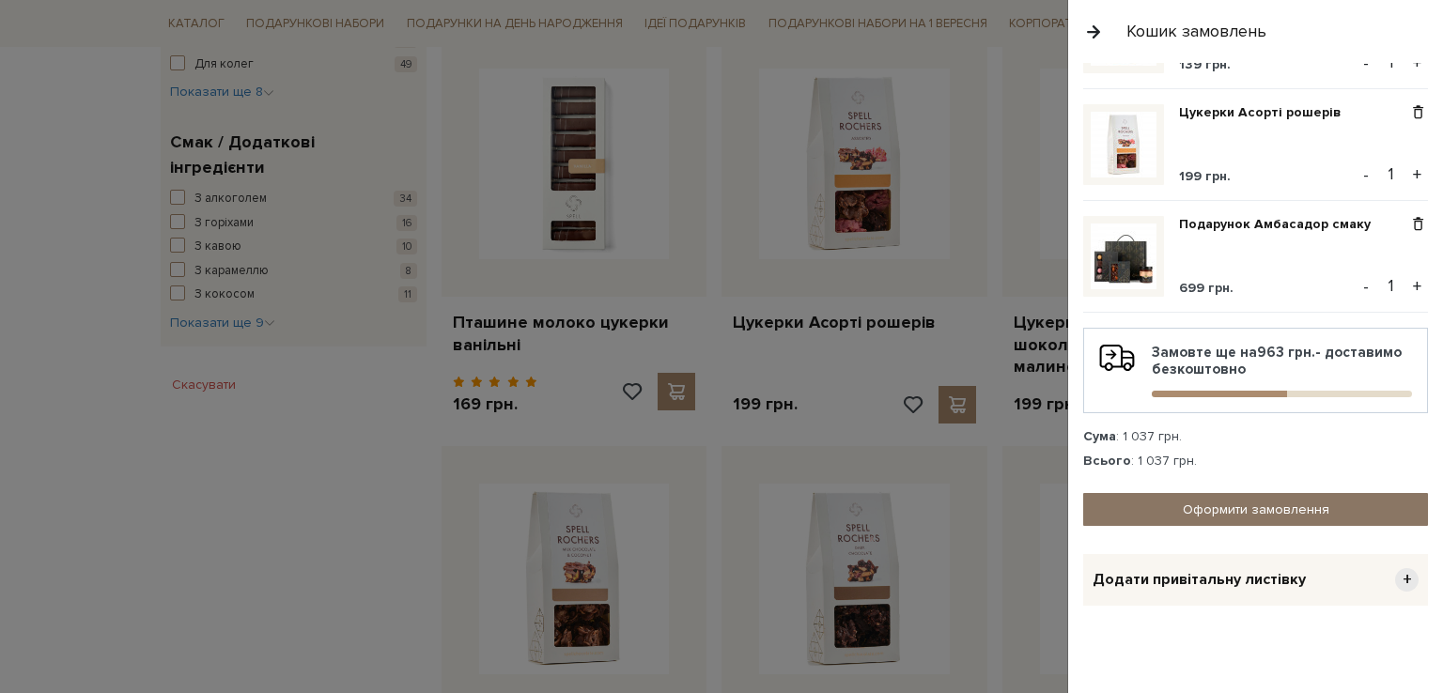
click at [1247, 495] on link "Оформити замовлення" at bounding box center [1255, 509] width 345 height 33
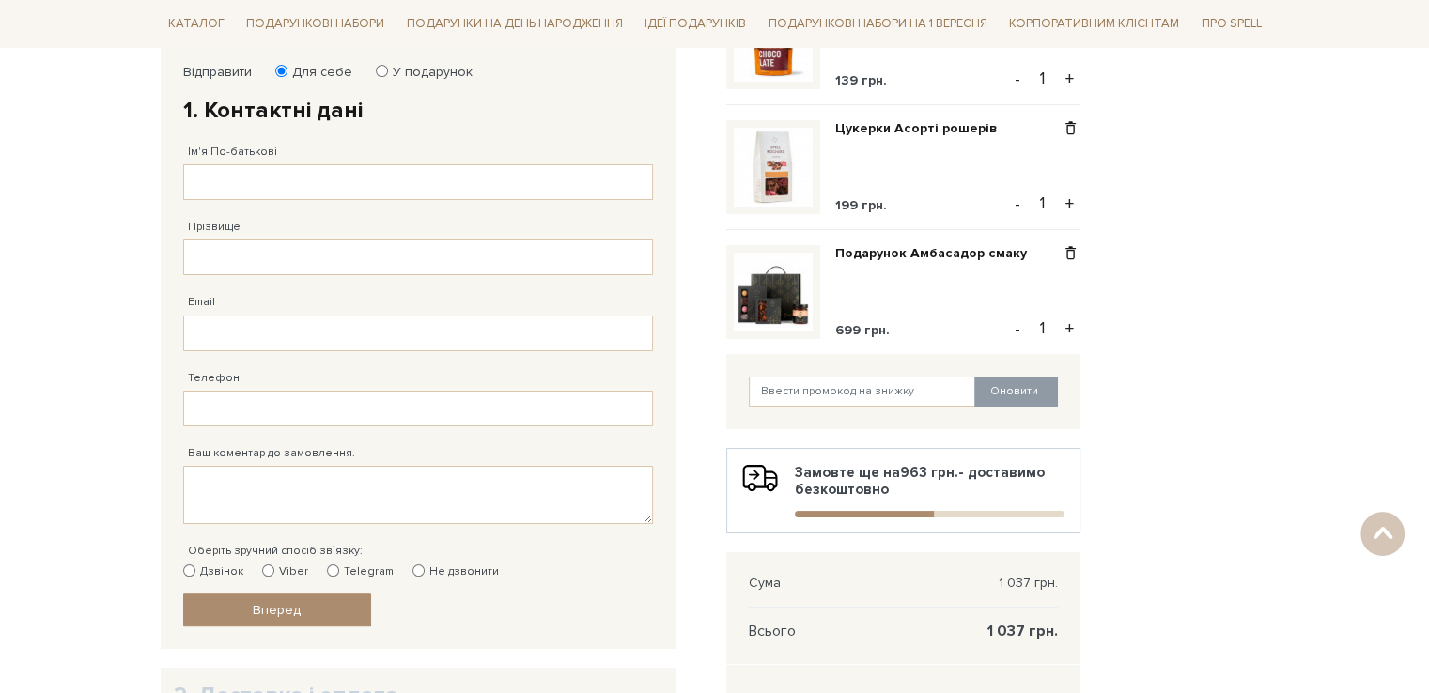
scroll to position [282, 0]
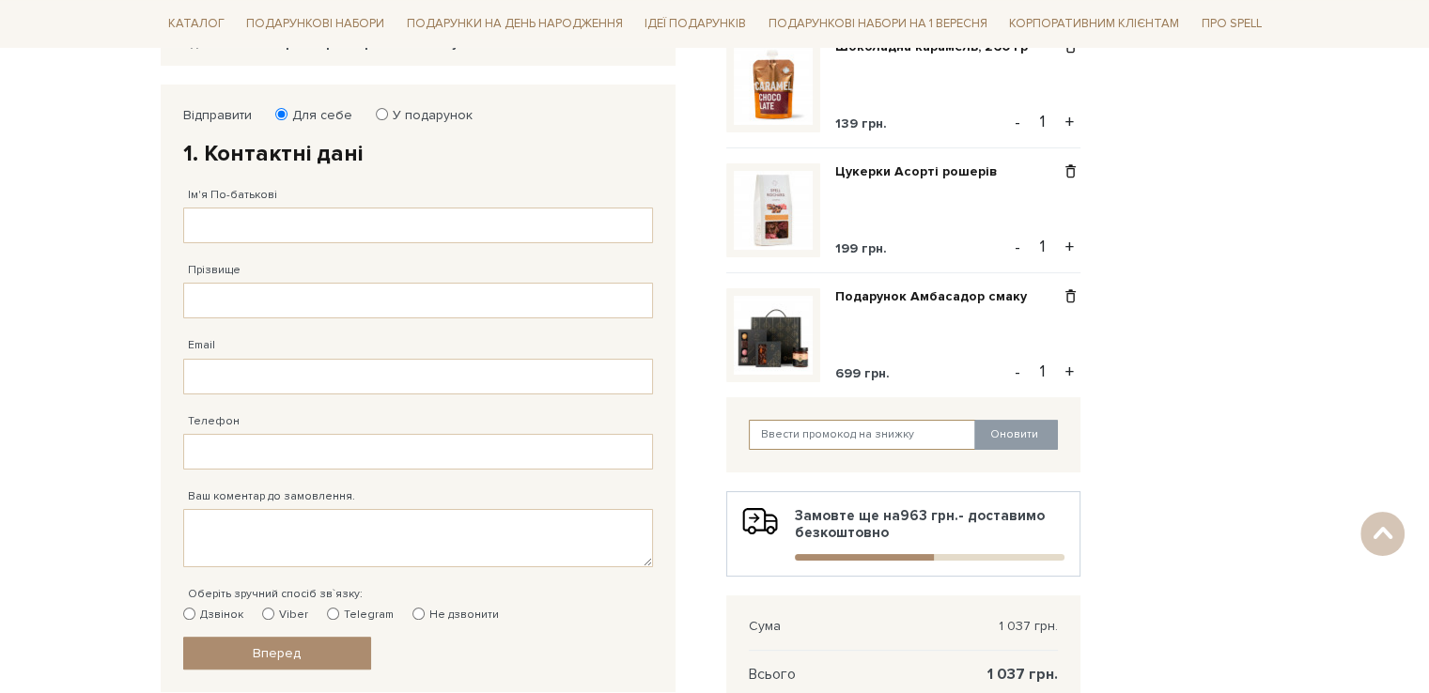
click at [800, 425] on input "text" at bounding box center [862, 435] width 227 height 30
paste input "SweetGift"
type input "SweetGift"
click at [994, 431] on button "Оновити" at bounding box center [1016, 435] width 84 height 30
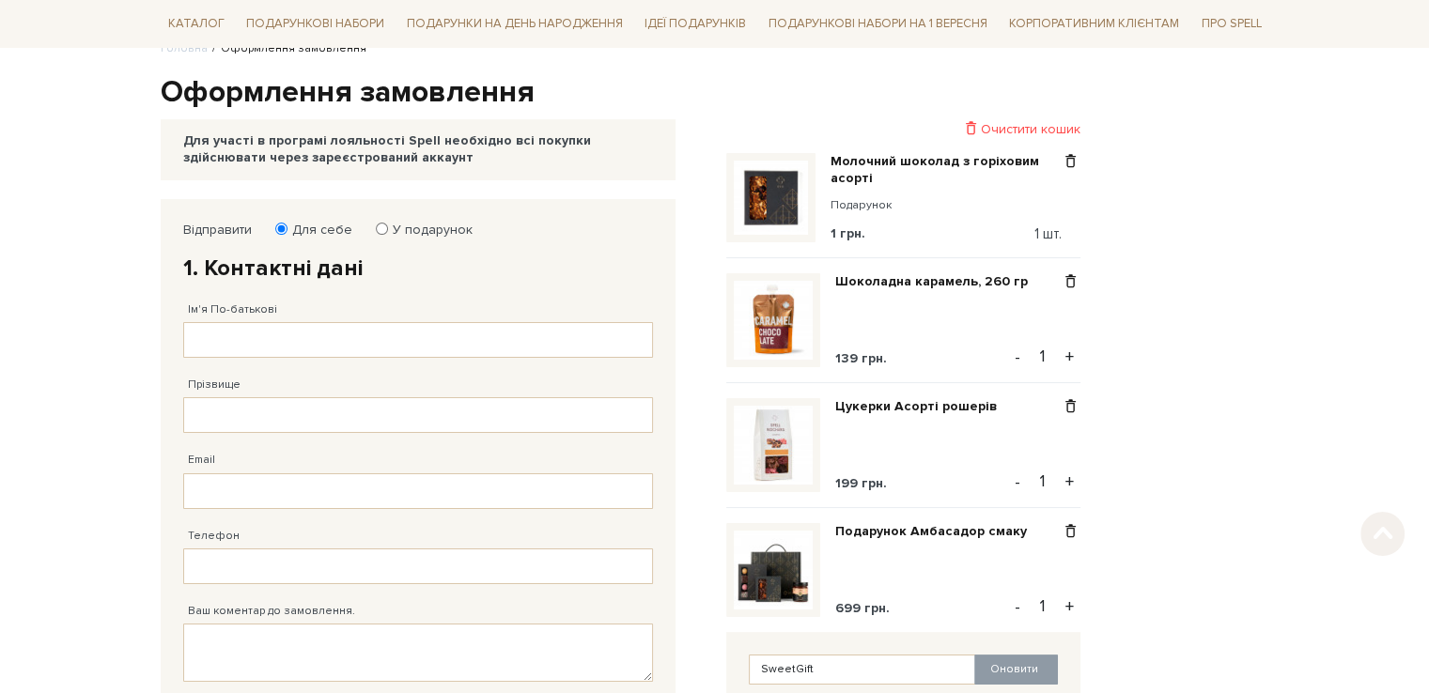
scroll to position [188, 0]
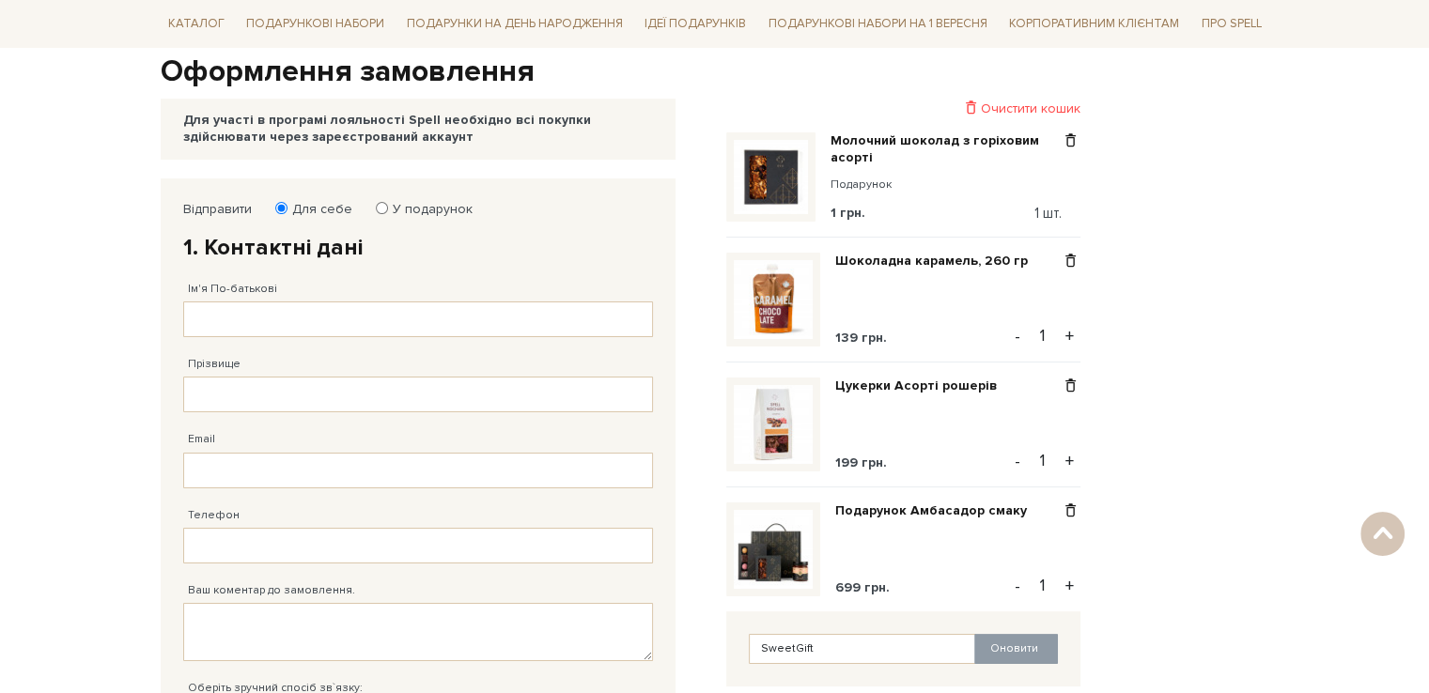
click at [774, 172] on img at bounding box center [771, 177] width 74 height 74
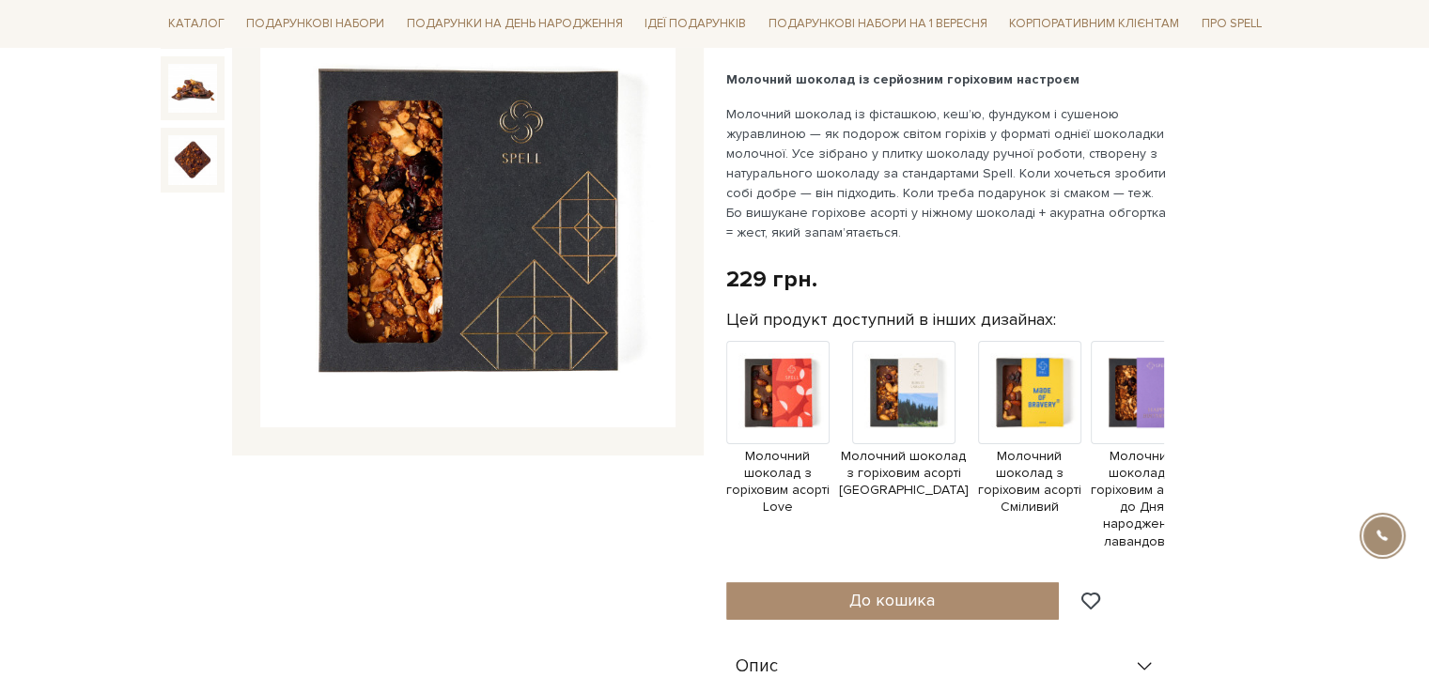
scroll to position [282, 0]
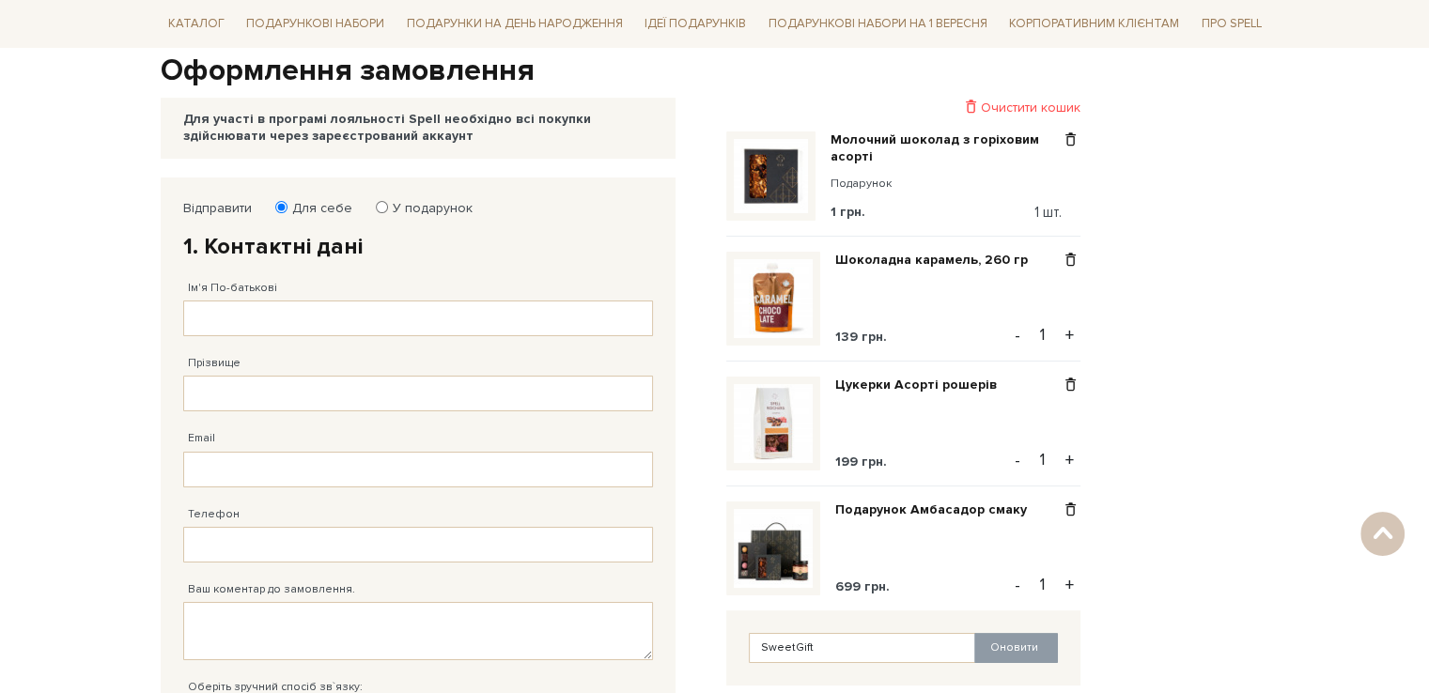
scroll to position [188, 0]
click at [251, 314] on input "Ім'я По-батькові" at bounding box center [418, 320] width 470 height 36
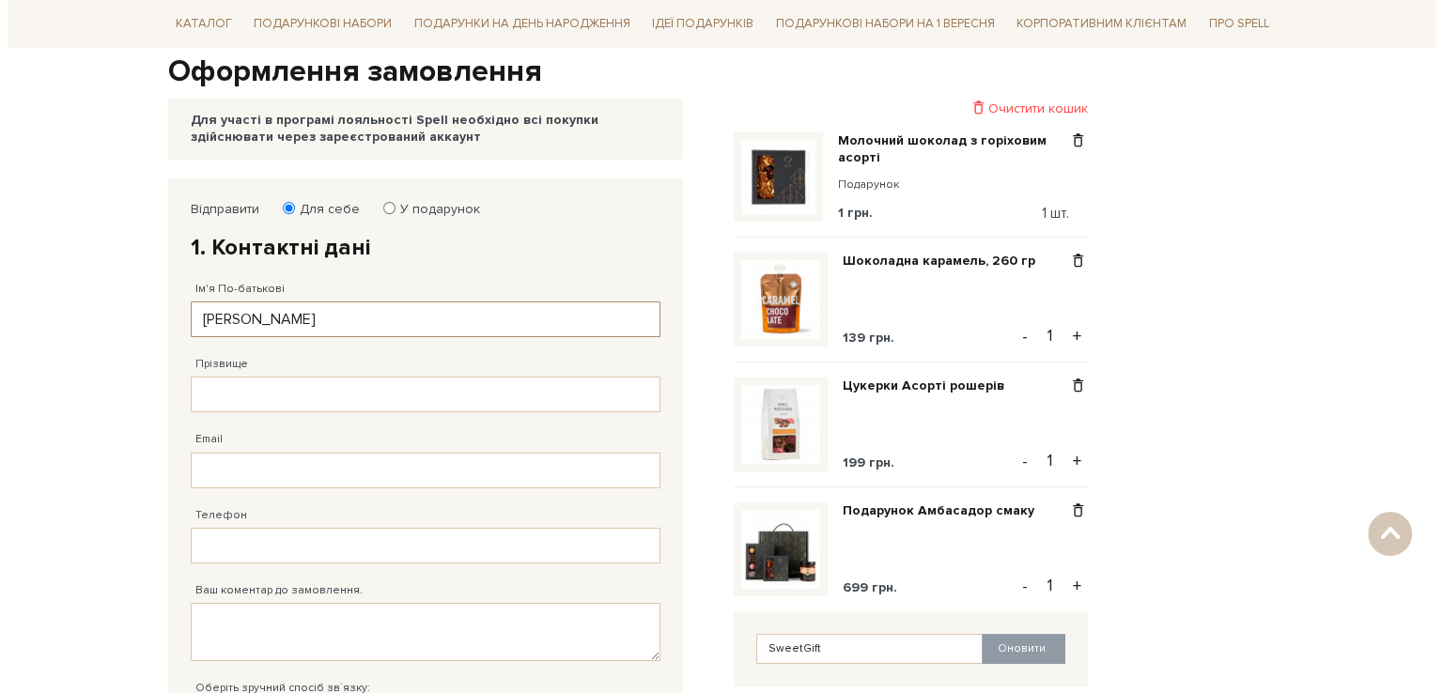
scroll to position [0, 0]
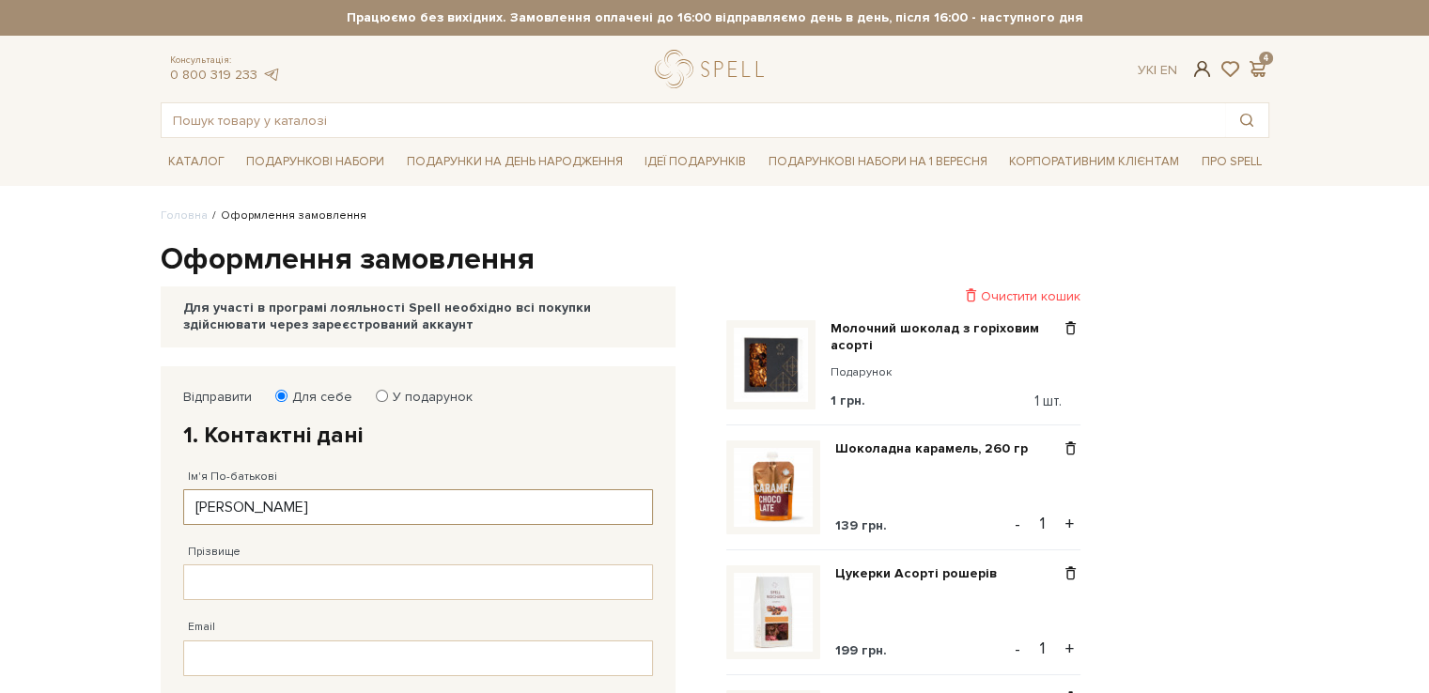
type input "[PERSON_NAME]"
click at [1199, 74] on span at bounding box center [1201, 69] width 23 height 20
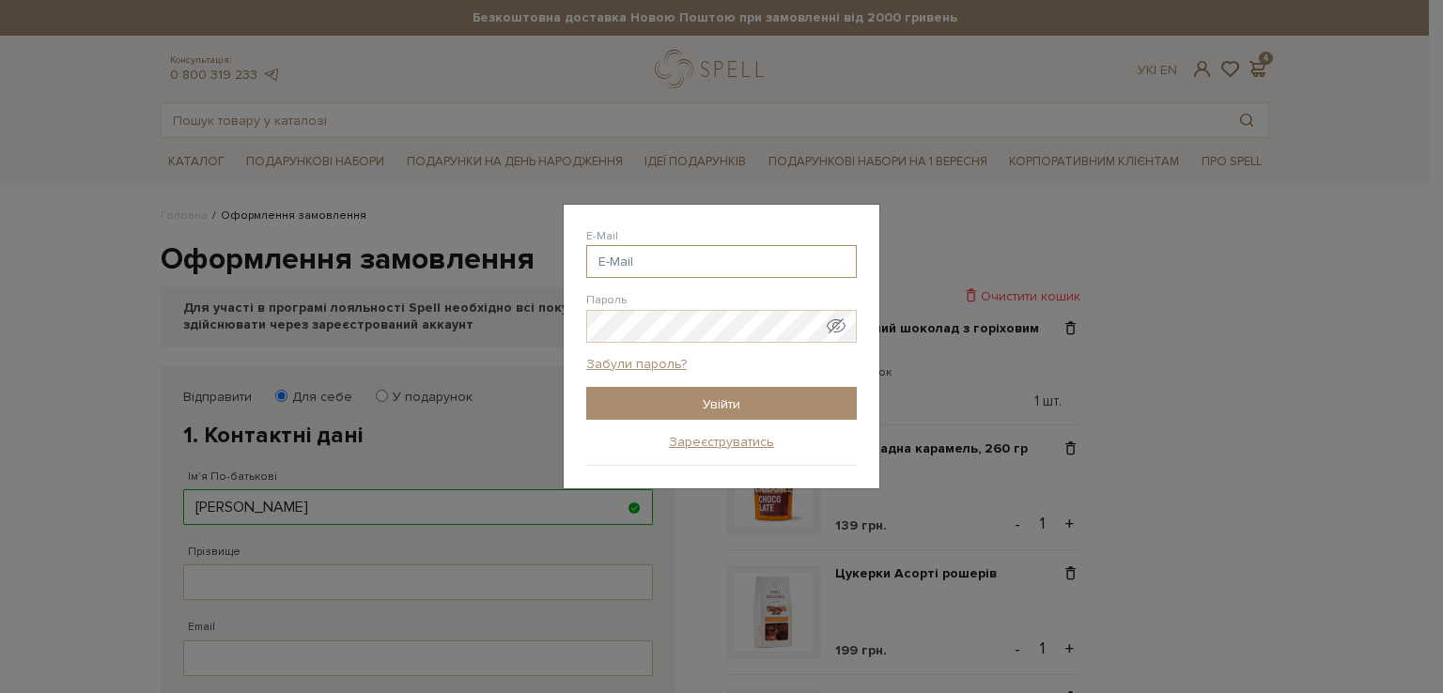
click at [646, 260] on input "E-Mail" at bounding box center [721, 261] width 271 height 33
click at [638, 263] on input "E-Mail" at bounding box center [721, 261] width 271 height 33
type input "d"
click at [705, 435] on link "Зареєструватись" at bounding box center [721, 442] width 105 height 17
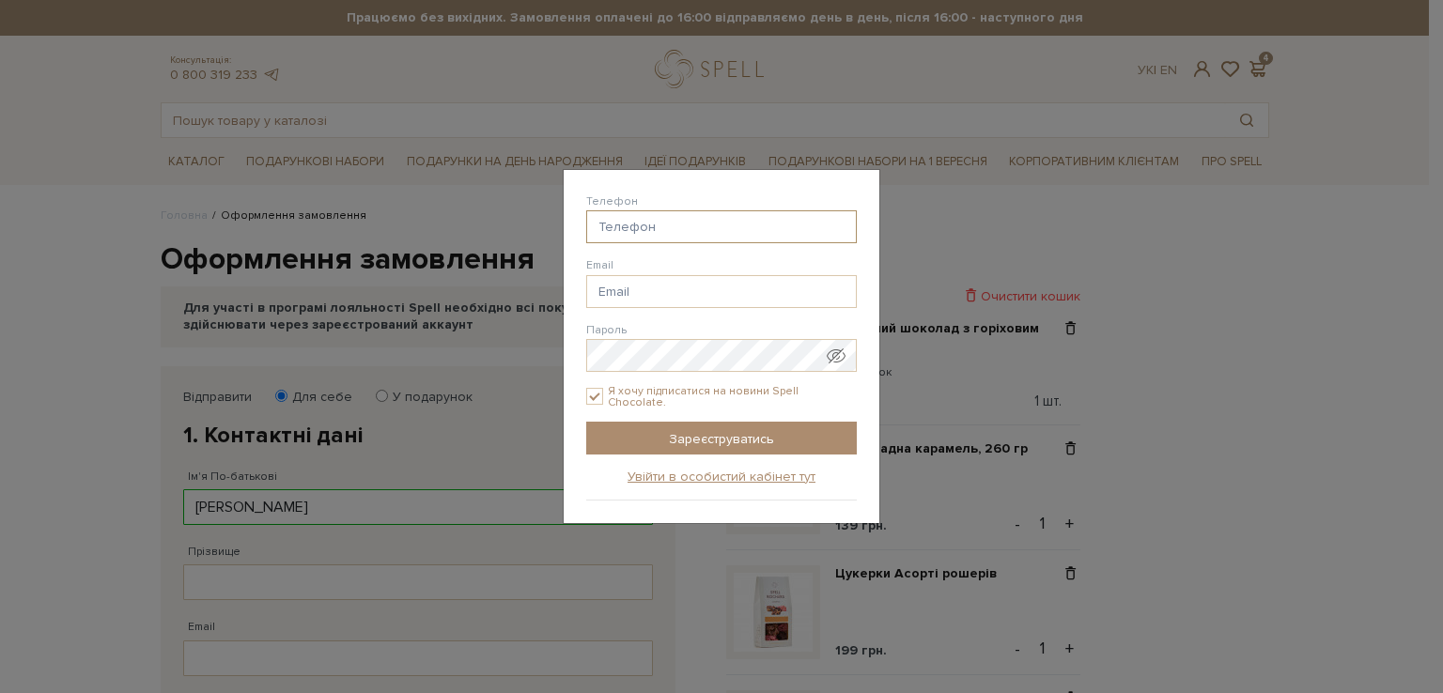
click at [615, 228] on input "Телефон" at bounding box center [721, 226] width 271 height 33
type input "38(066) 647-65-41"
click at [634, 293] on input "Email" at bounding box center [721, 291] width 271 height 33
paste input "dashaRTC@i.ua"
type input "dashaRTC@i.ua"
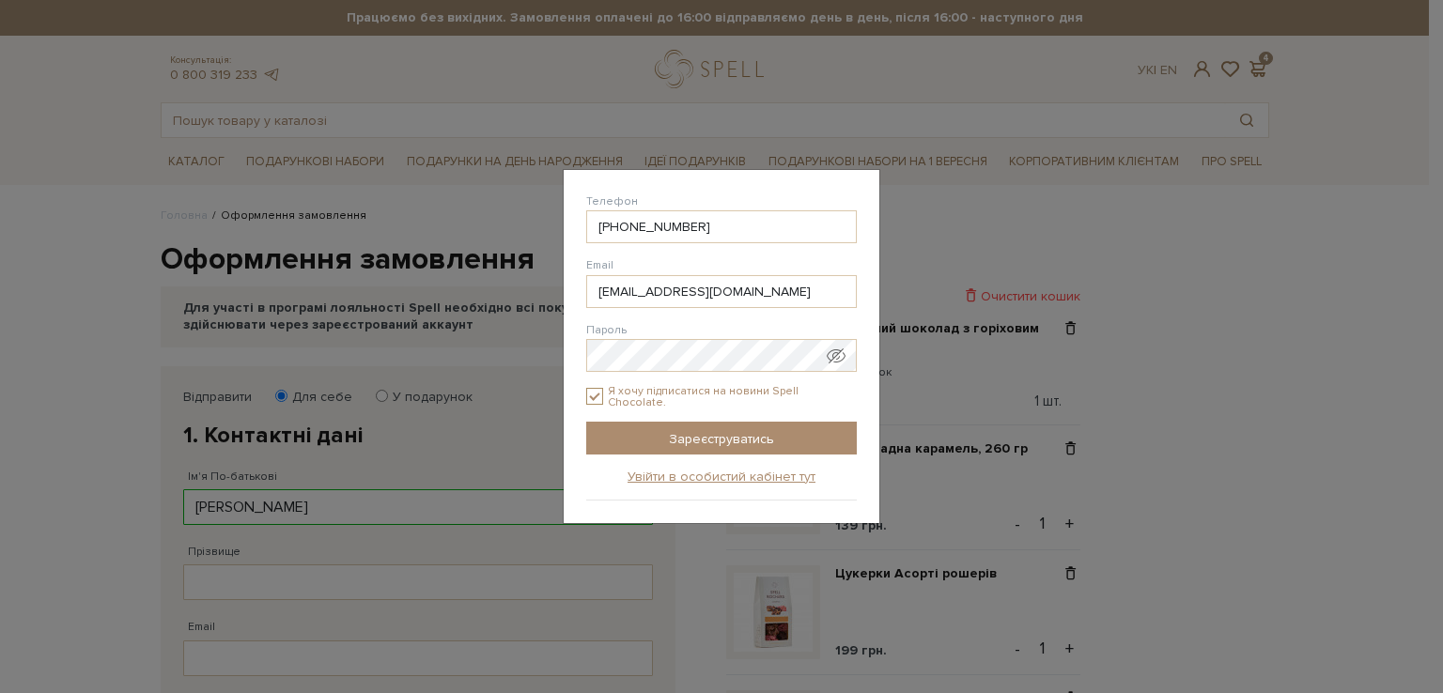
click at [592, 393] on input "Я хочу підписатися на новини Spell Chocolate." at bounding box center [594, 396] width 17 height 17
checkbox input "false"
click at [836, 359] on span "Показати пароль у вигляді звичайного тексту. Попередження: це відобразить ваш п…" at bounding box center [836, 356] width 19 height 19
click at [834, 363] on span "Показати пароль у вигляді звичайного тексту. Попередження: це відобразить ваш п…" at bounding box center [836, 356] width 19 height 19
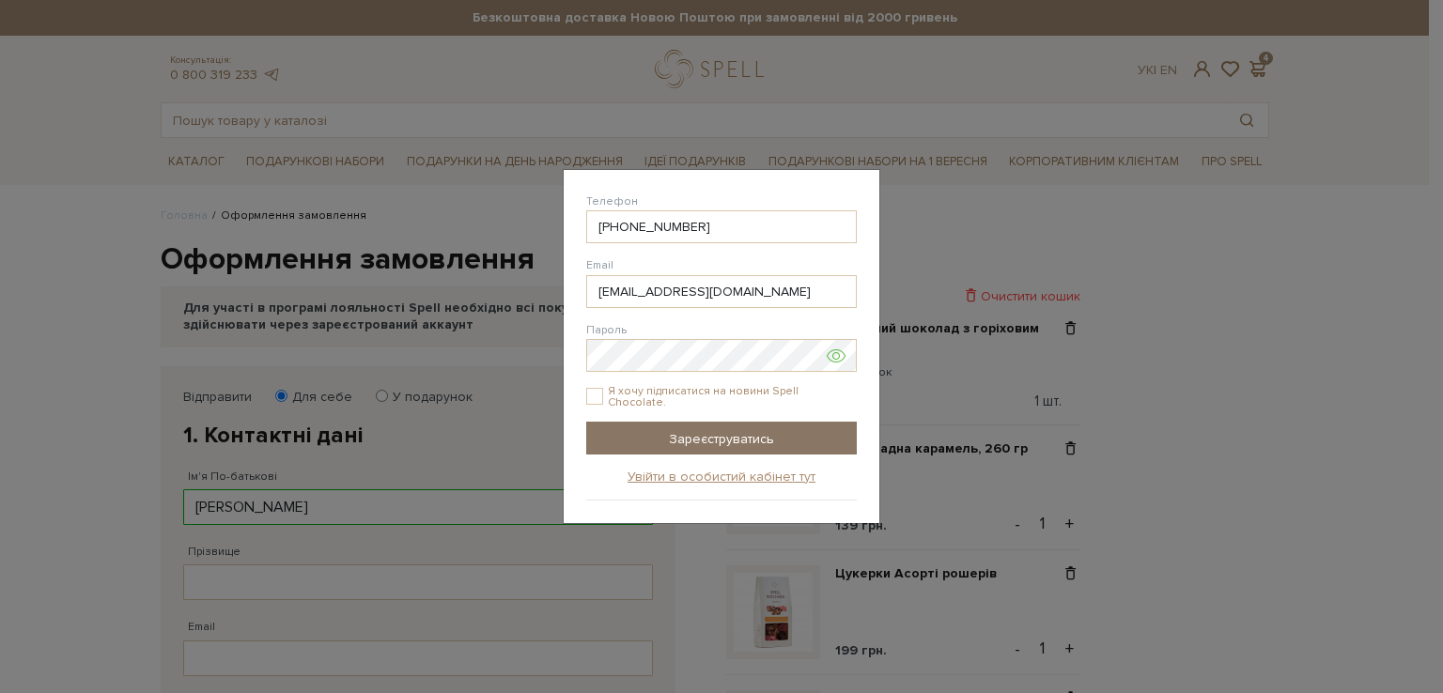
click at [718, 437] on input "Зареєструватись" at bounding box center [721, 438] width 271 height 33
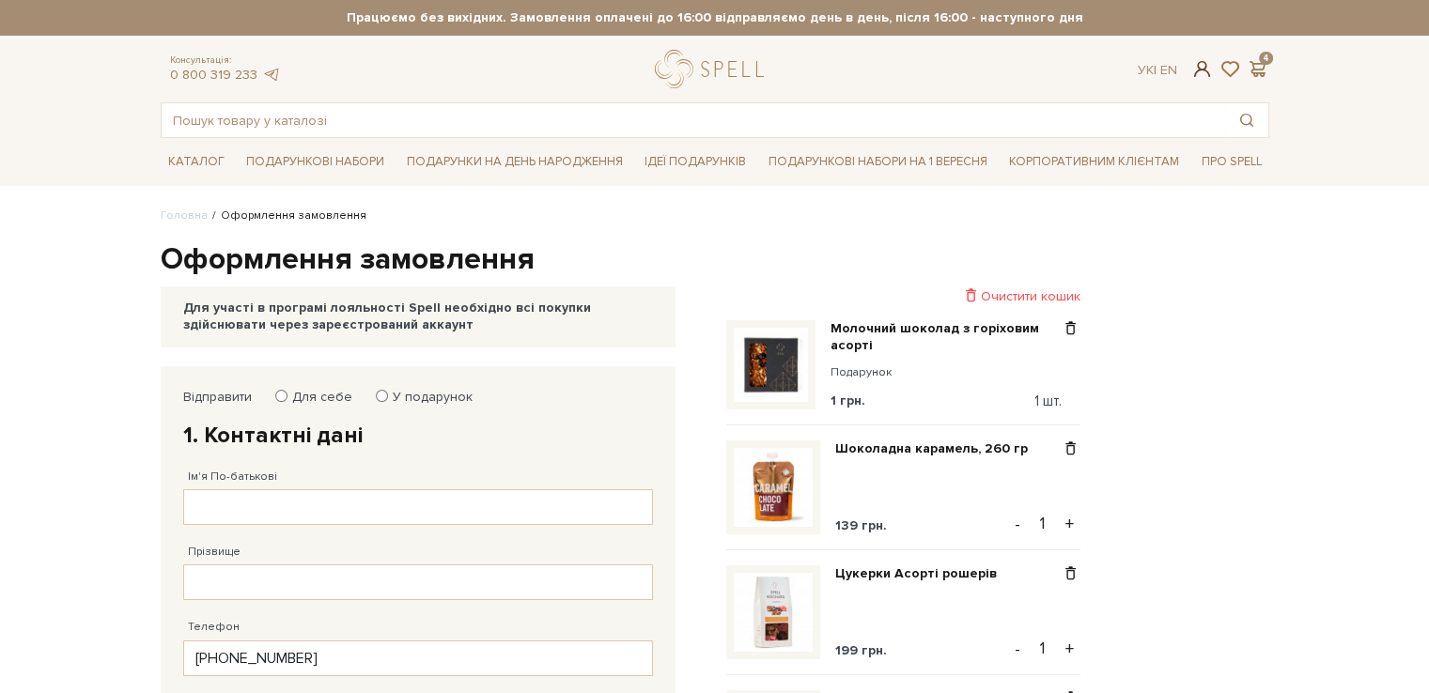
click at [1199, 69] on span at bounding box center [1201, 69] width 23 height 20
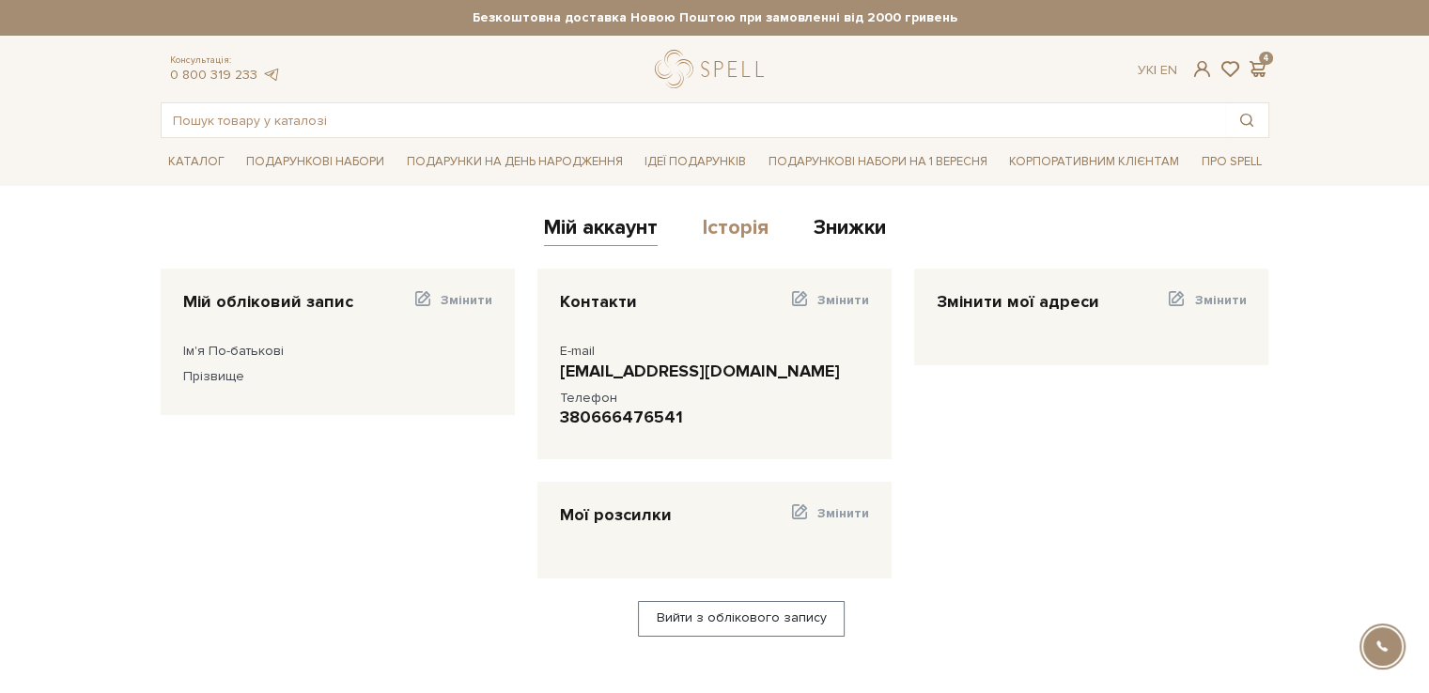
click at [750, 236] on link "Історія" at bounding box center [736, 230] width 66 height 31
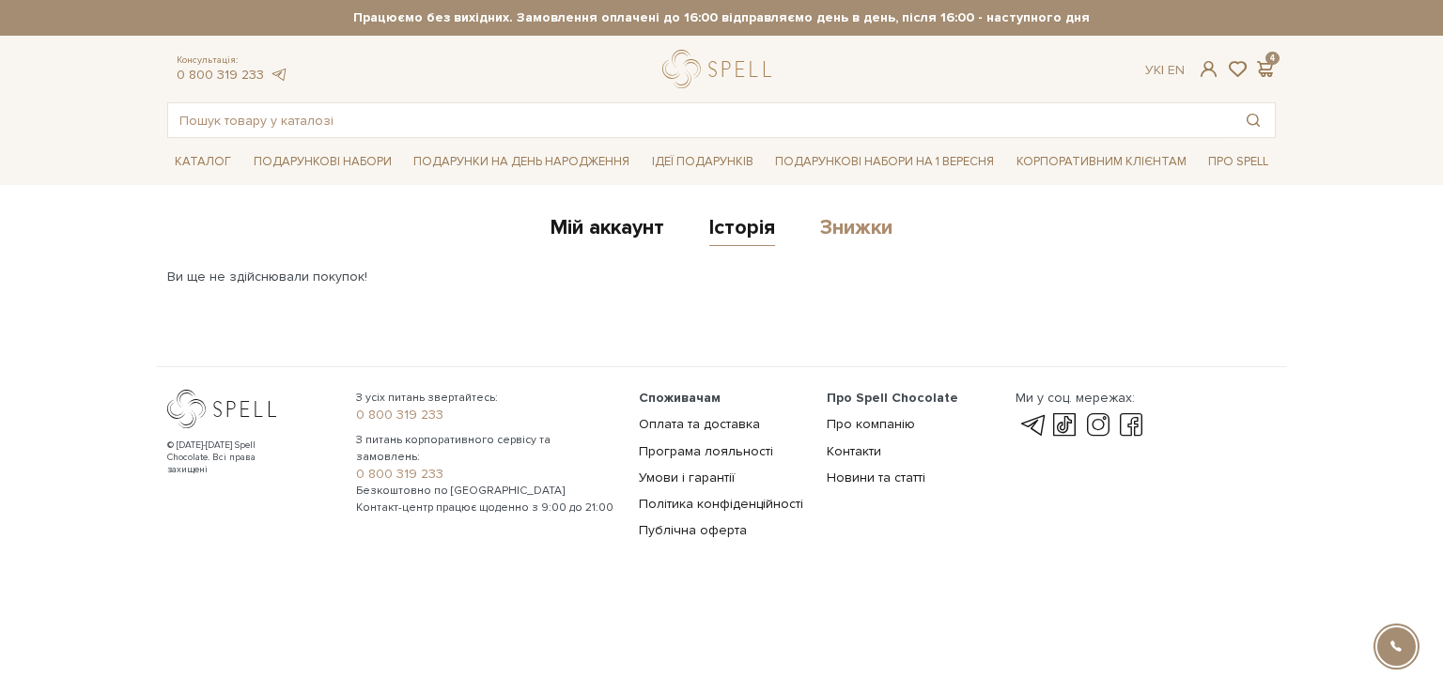
click at [862, 230] on link "Знижки" at bounding box center [856, 230] width 72 height 31
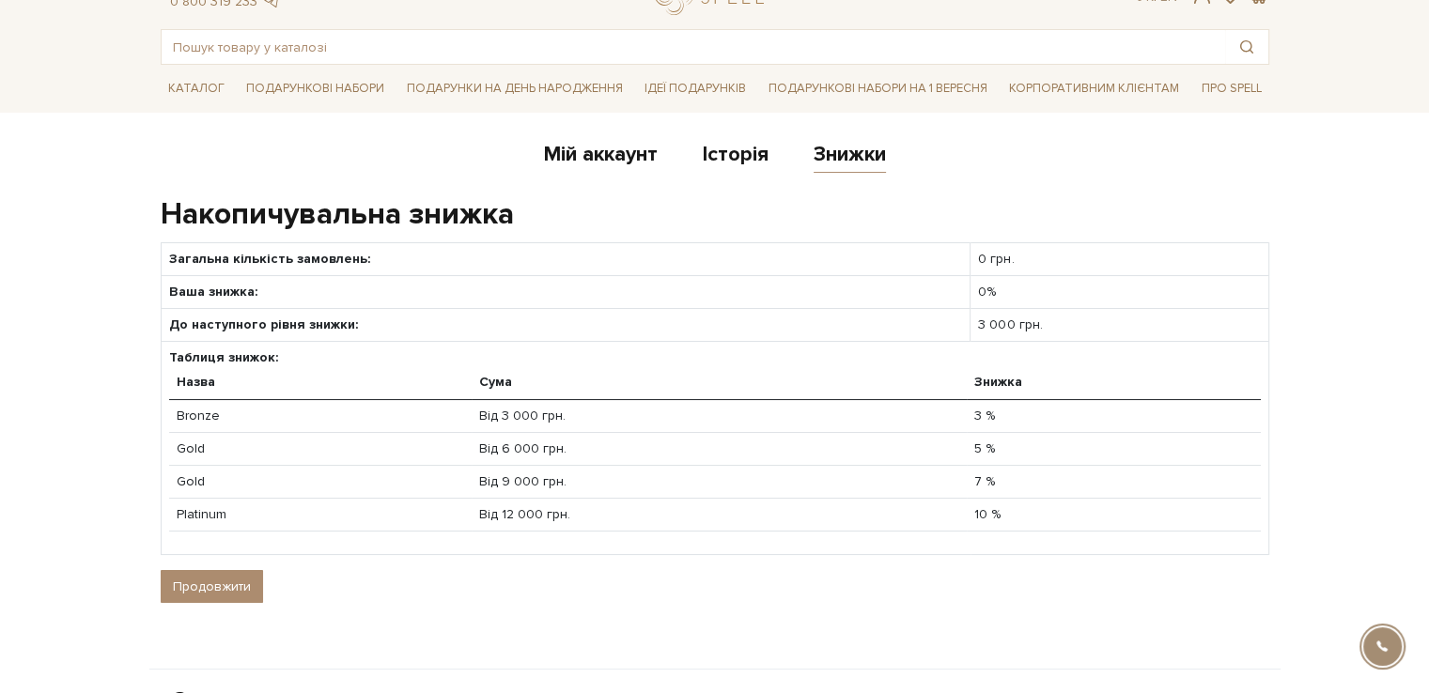
scroll to position [94, 0]
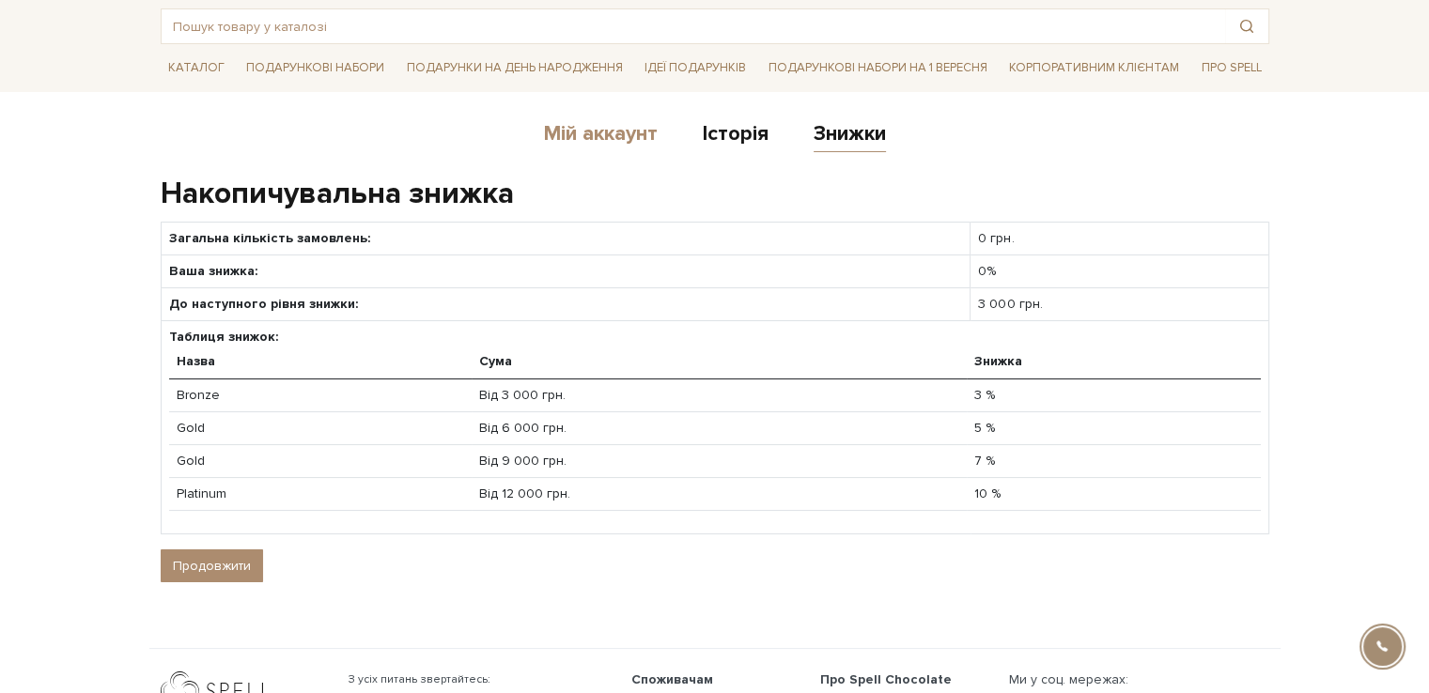
click at [579, 131] on link "Мій аккаунт" at bounding box center [601, 136] width 114 height 31
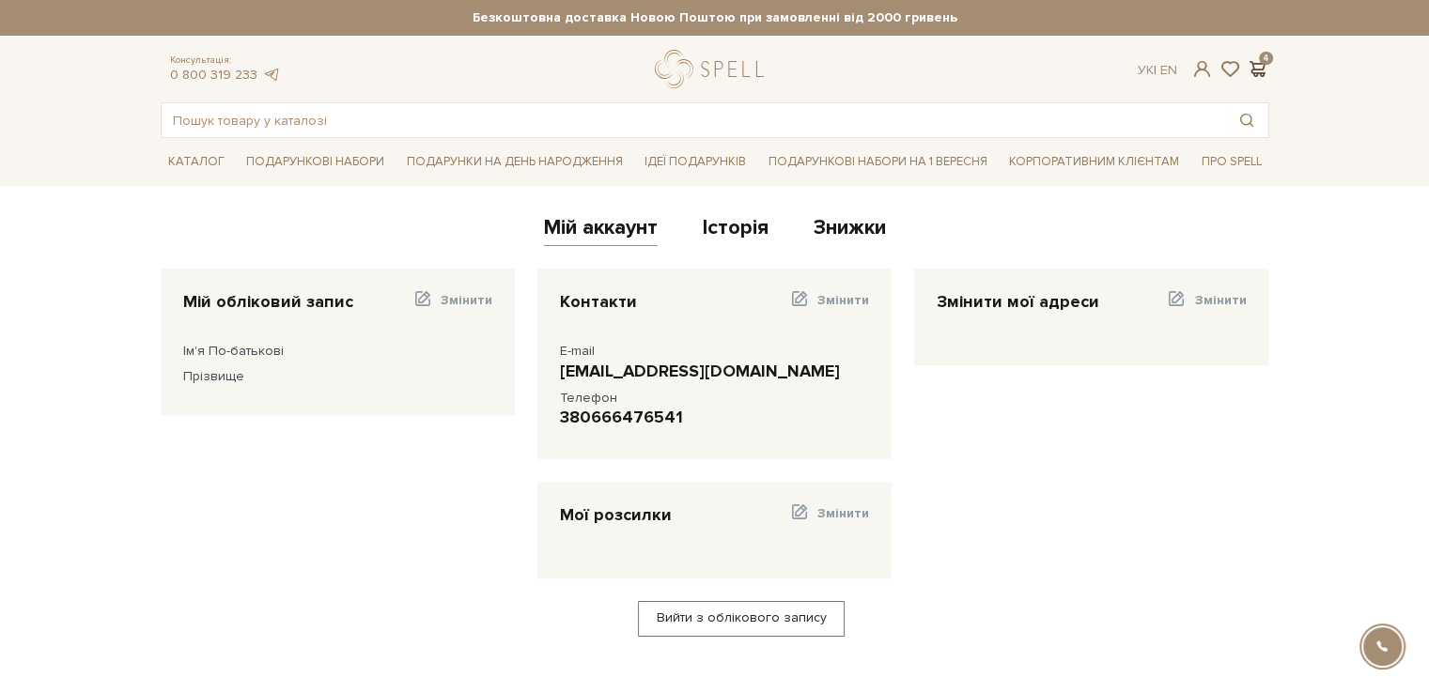
click at [1256, 60] on span at bounding box center [1257, 69] width 23 height 20
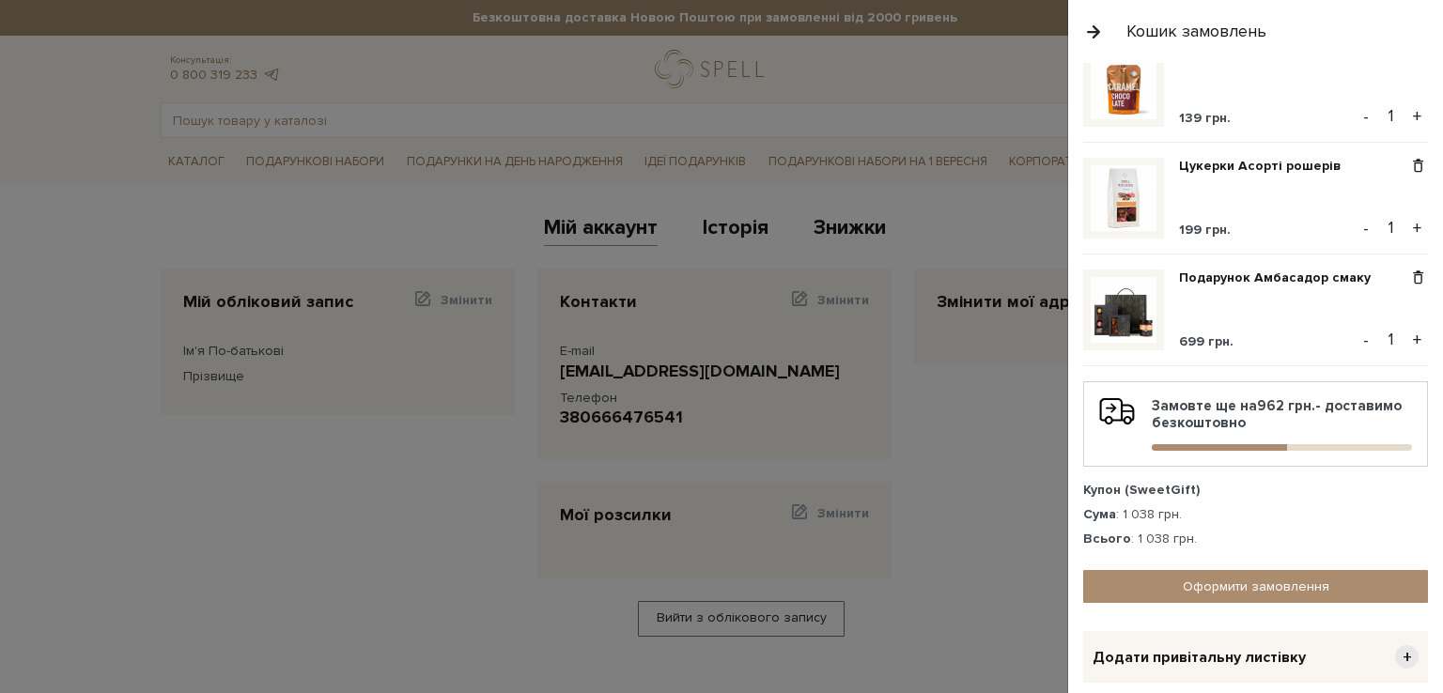
scroll to position [249, 0]
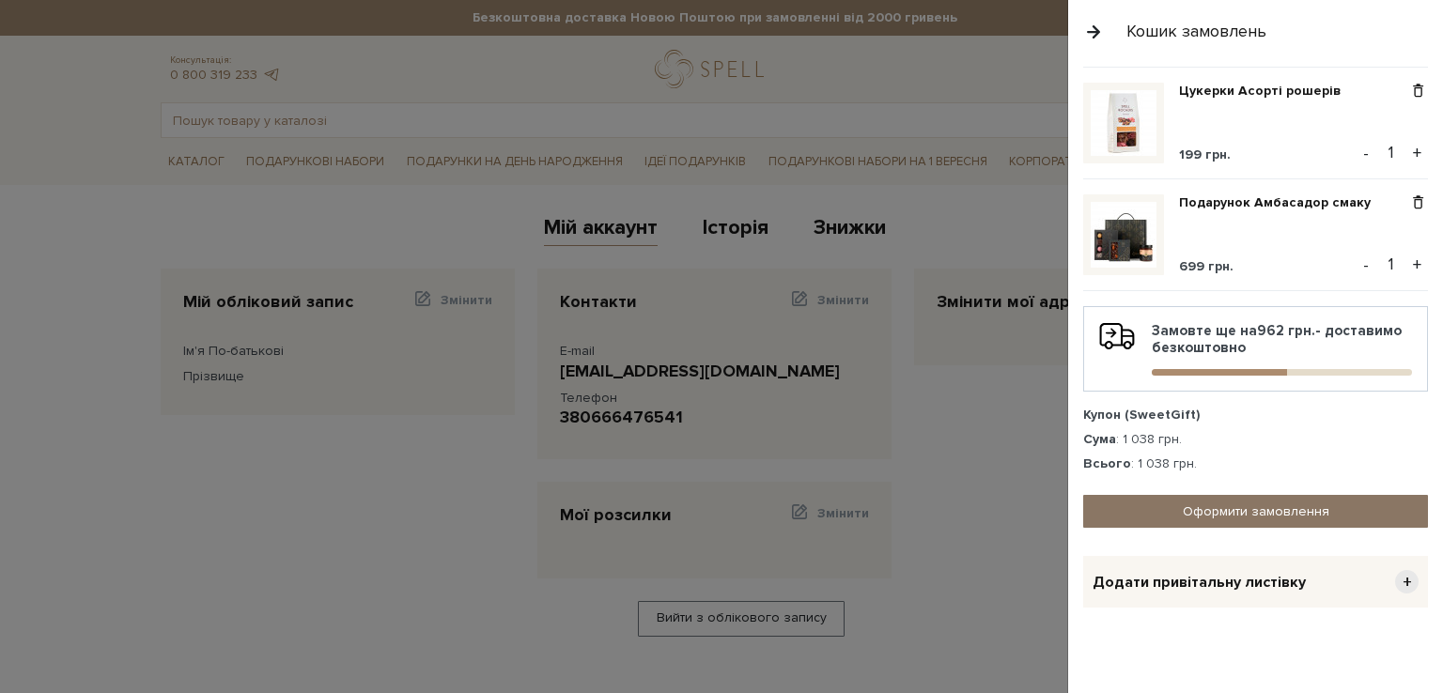
click at [1214, 503] on link "Оформити замовлення" at bounding box center [1255, 511] width 345 height 33
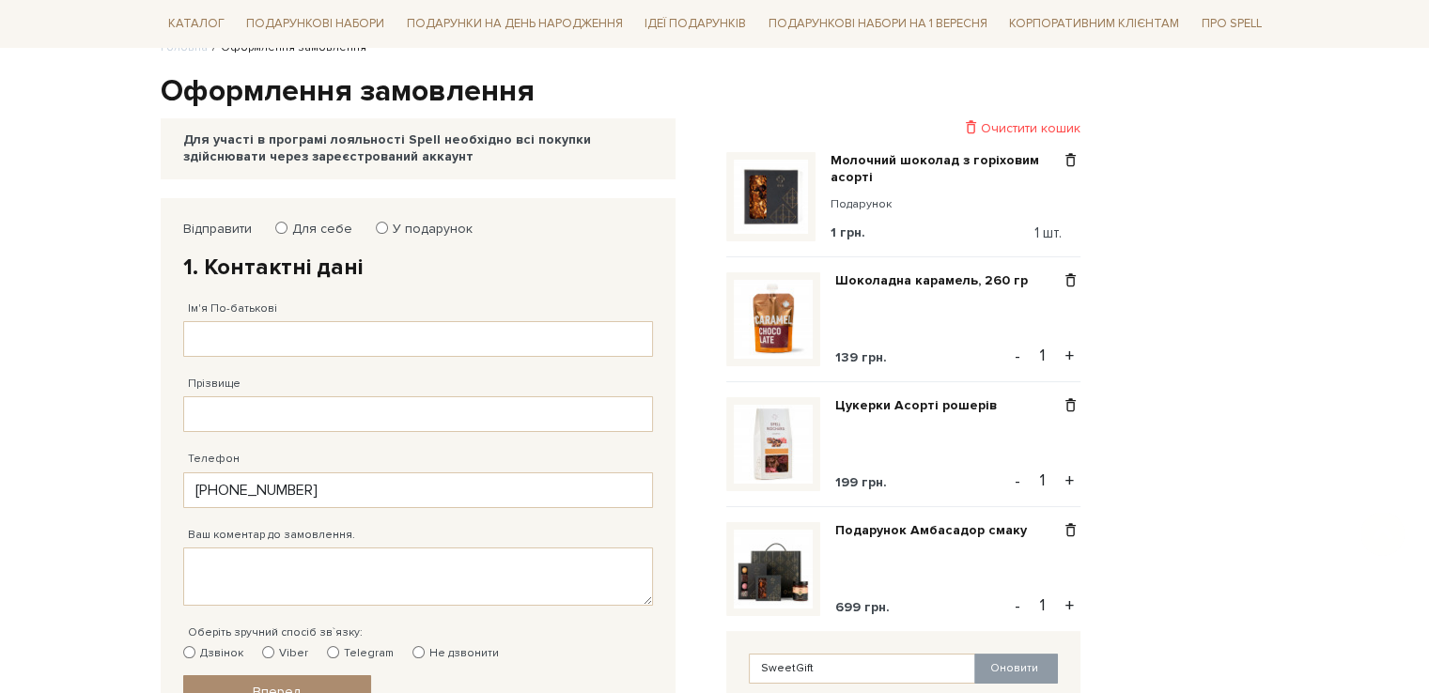
scroll to position [188, 0]
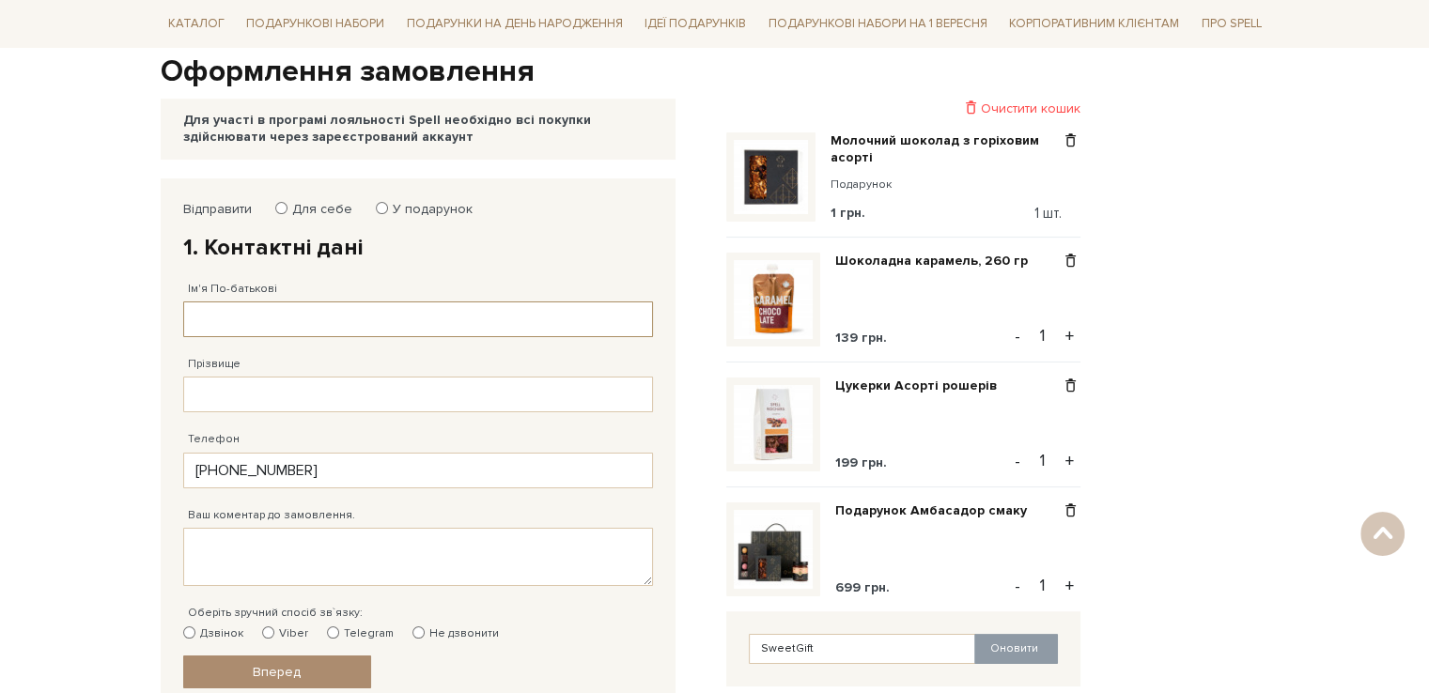
click at [296, 328] on input "Ім'я По-батькові" at bounding box center [418, 320] width 470 height 36
type input "L"
type input "Дар'я Миколаївна"
click at [286, 386] on input "Прізвище" at bounding box center [418, 395] width 470 height 36
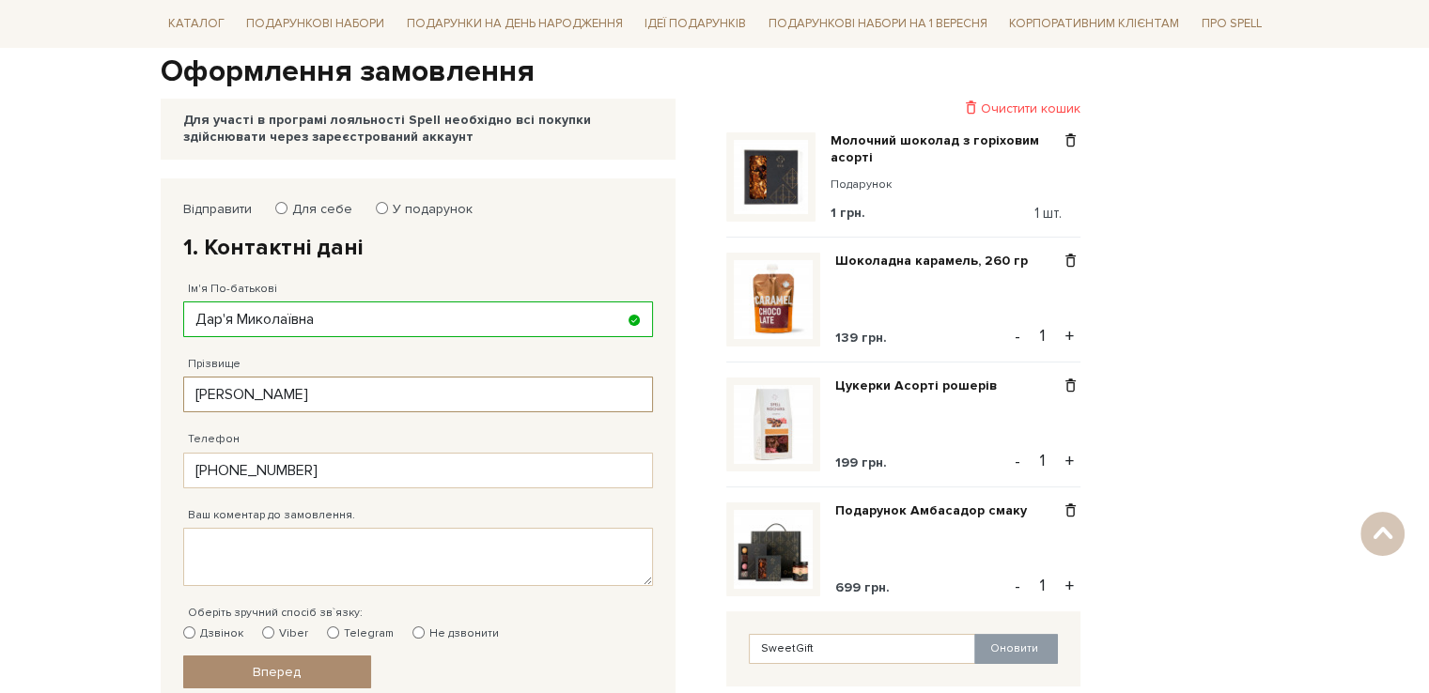
scroll to position [376, 0]
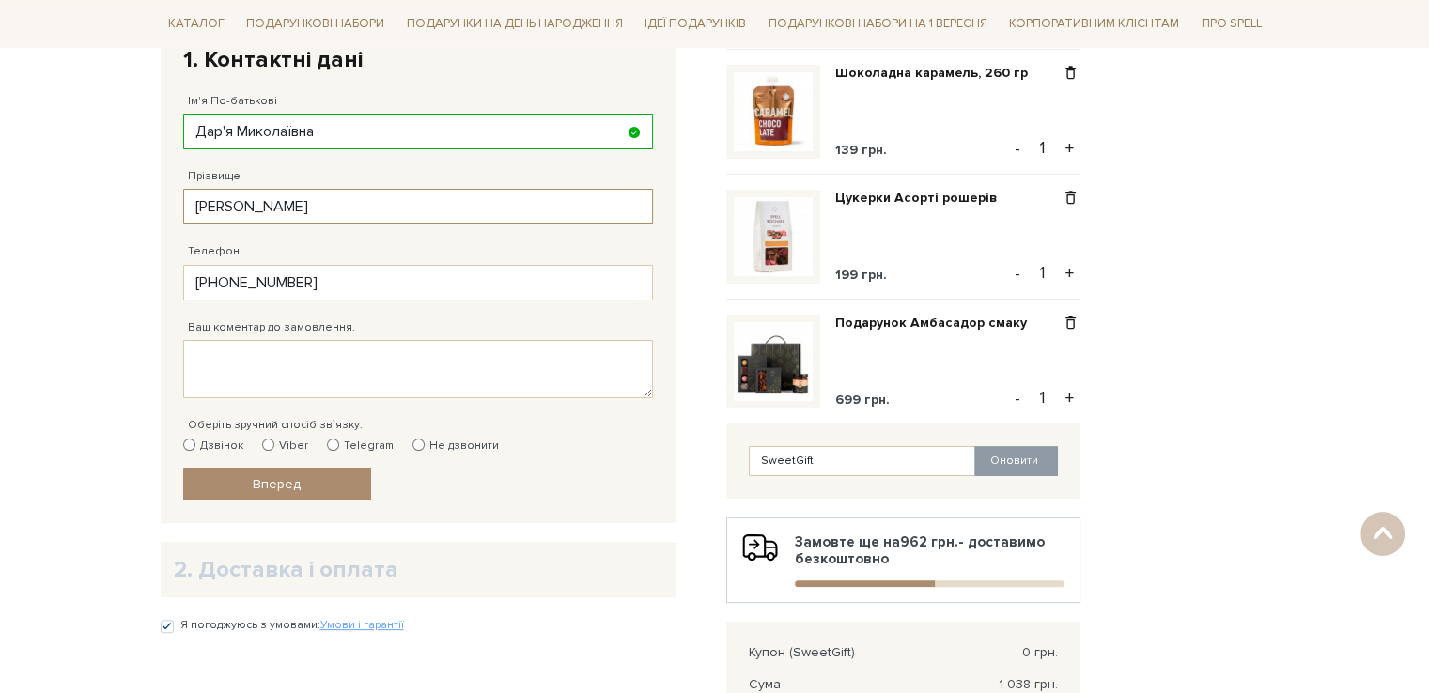
type input "[PERSON_NAME]"
click at [271, 354] on textarea "Ваш коментар до замовлення." at bounding box center [418, 369] width 470 height 58
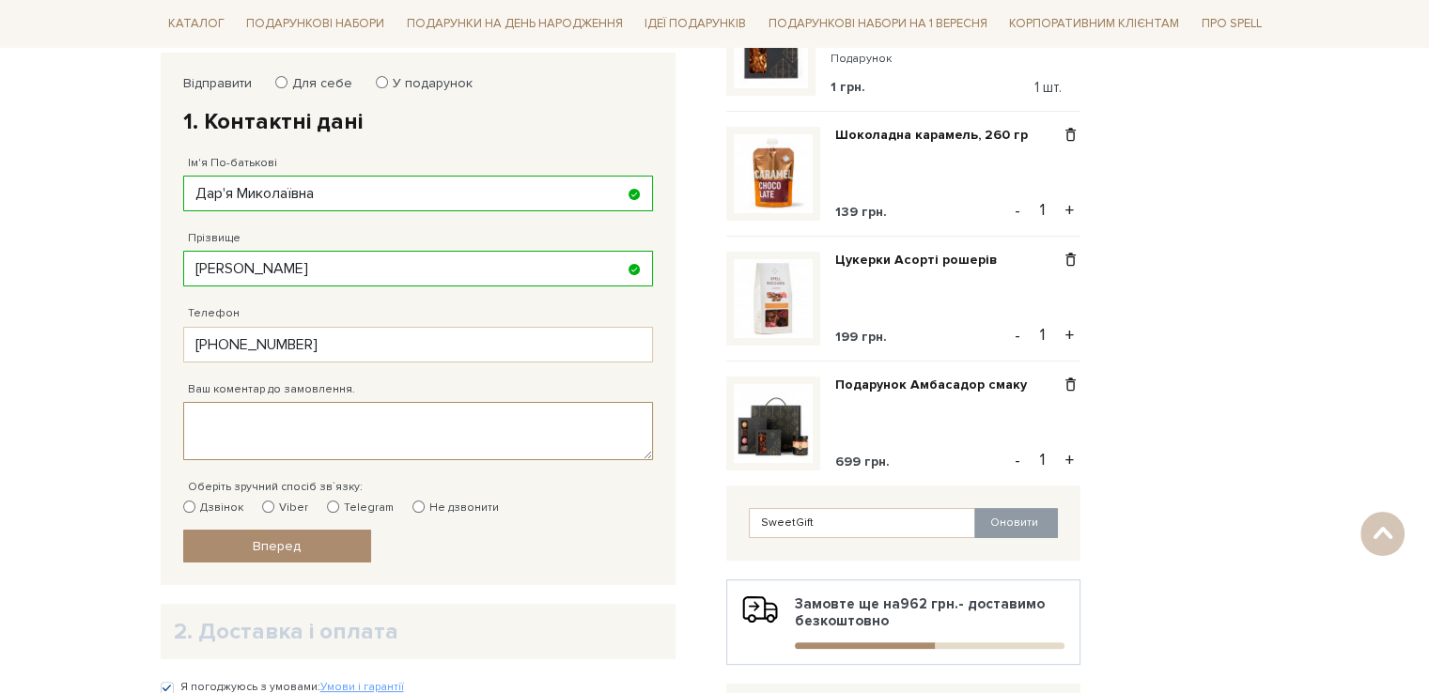
scroll to position [282, 0]
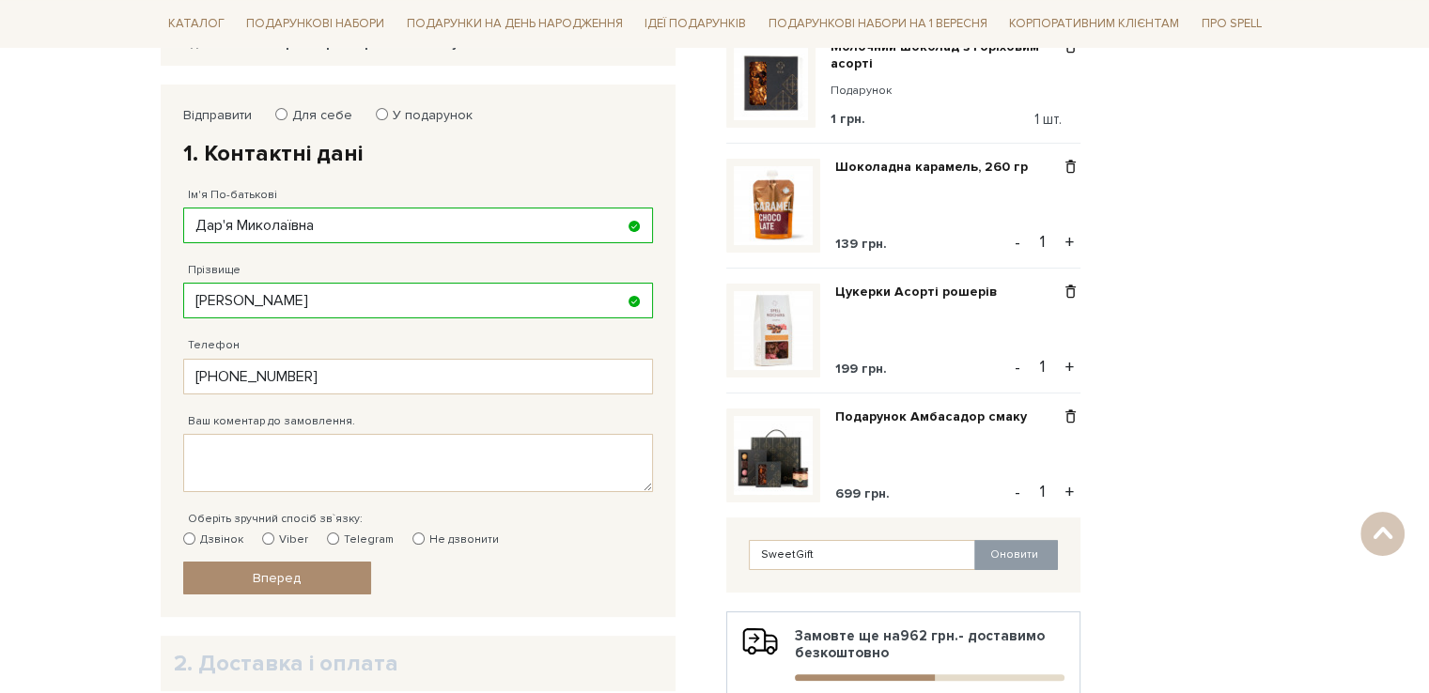
click at [279, 115] on input "Для себе" at bounding box center [281, 114] width 12 height 12
radio input "true"
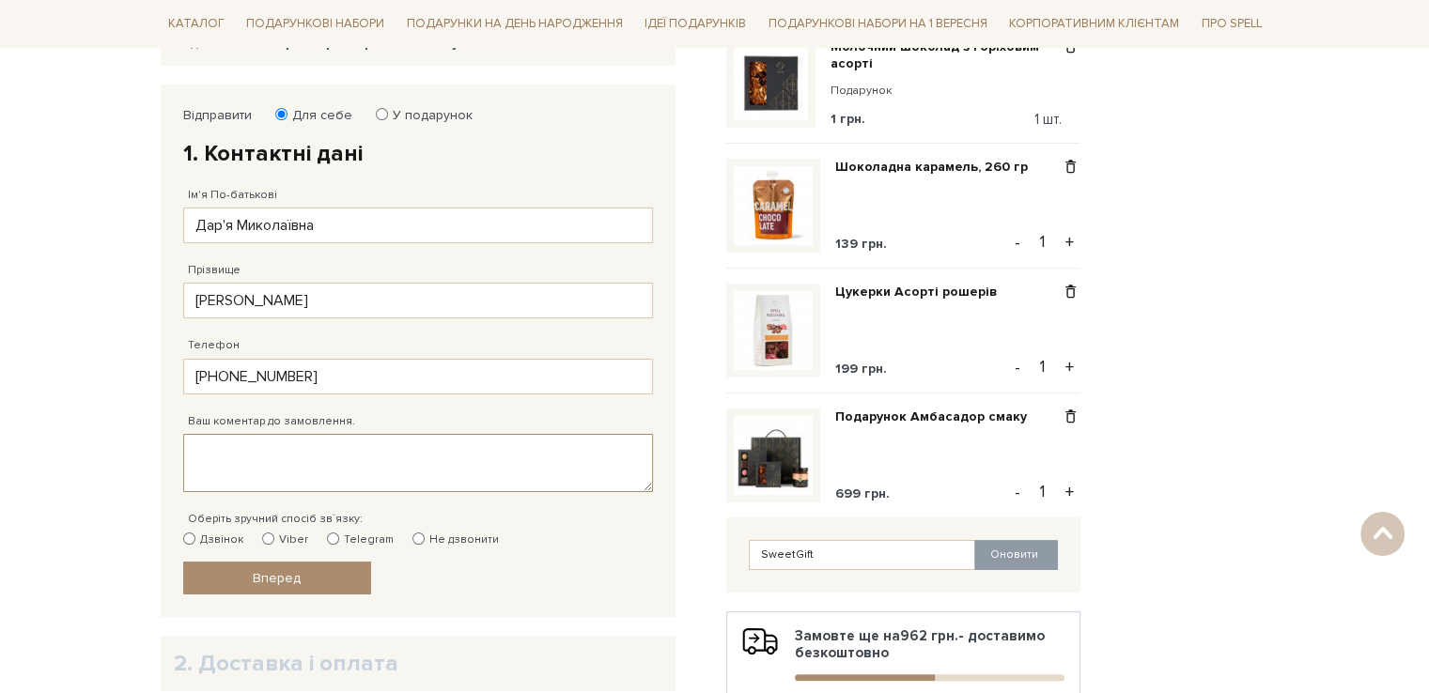
click at [266, 456] on textarea "Ваш коментар до замовлення." at bounding box center [418, 463] width 470 height 58
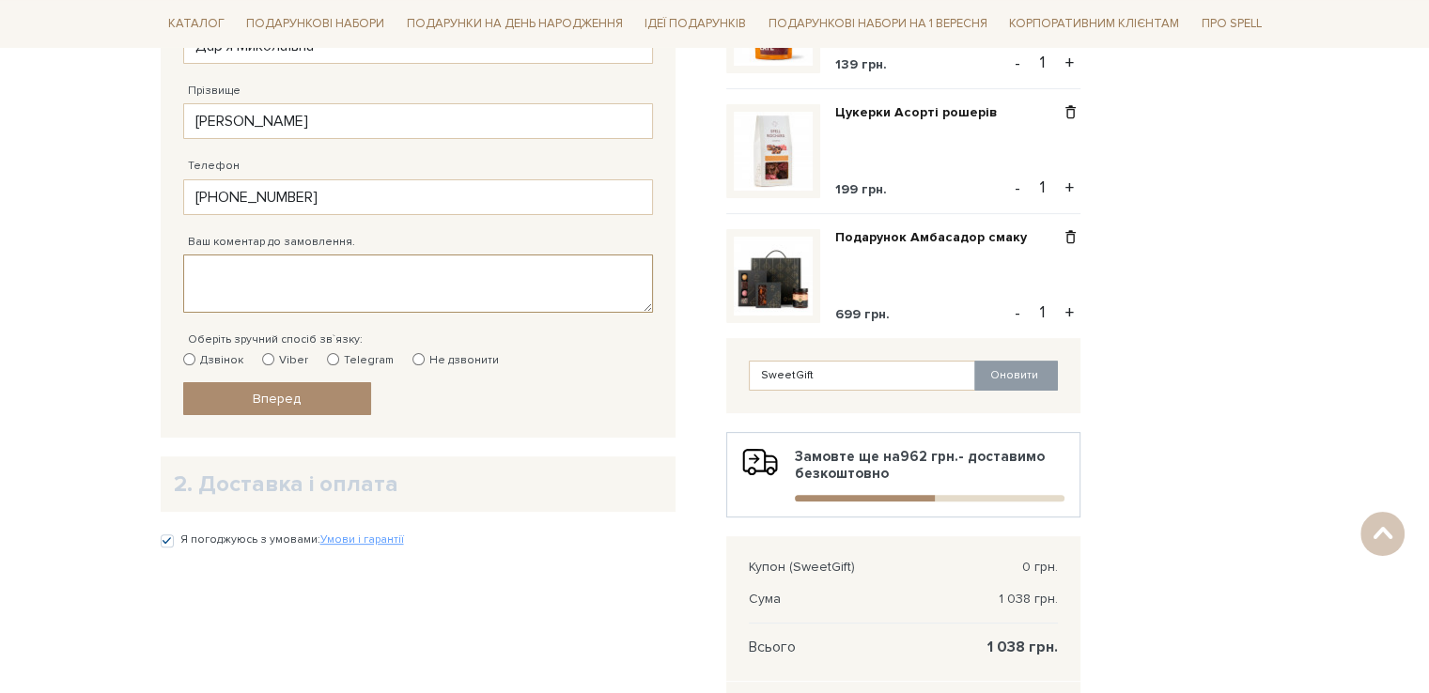
scroll to position [470, 0]
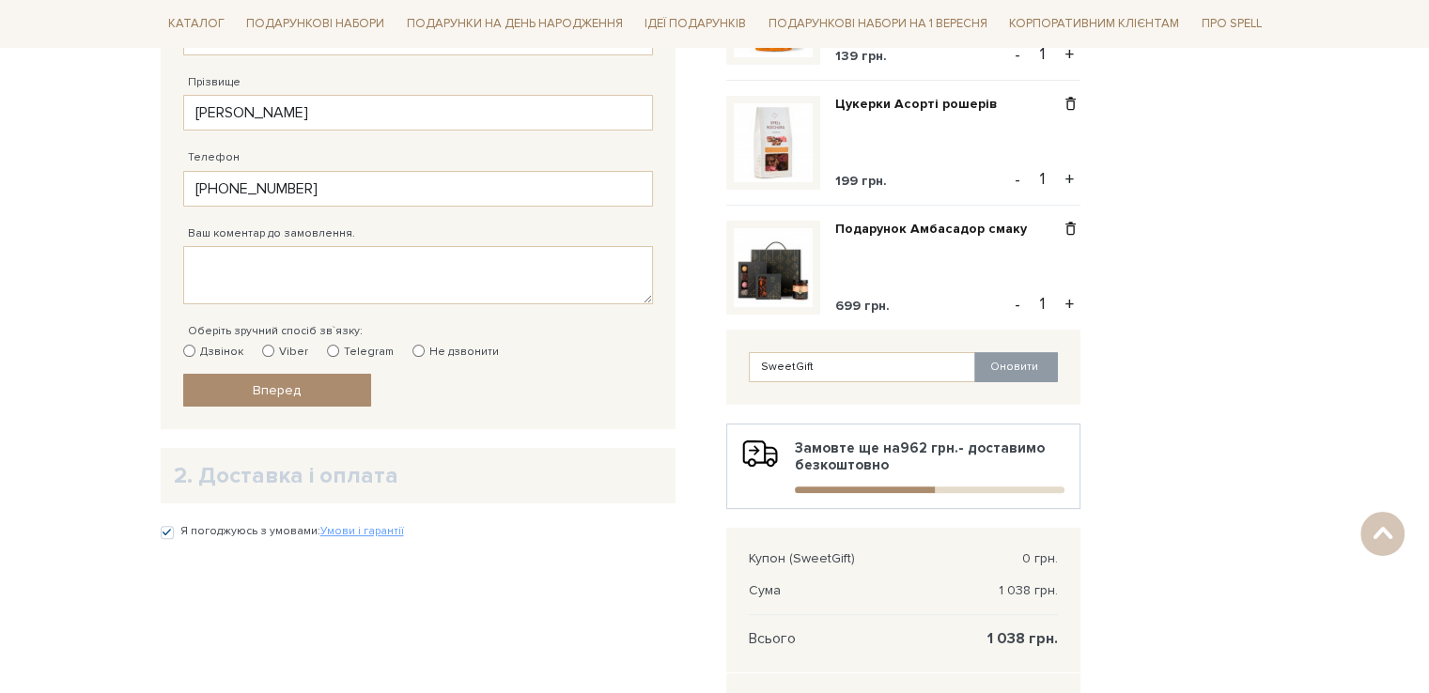
click at [266, 350] on input "Viber" at bounding box center [268, 351] width 12 height 12
radio input "true"
click at [383, 475] on h2 "2. Доставка і оплата" at bounding box center [418, 475] width 488 height 29
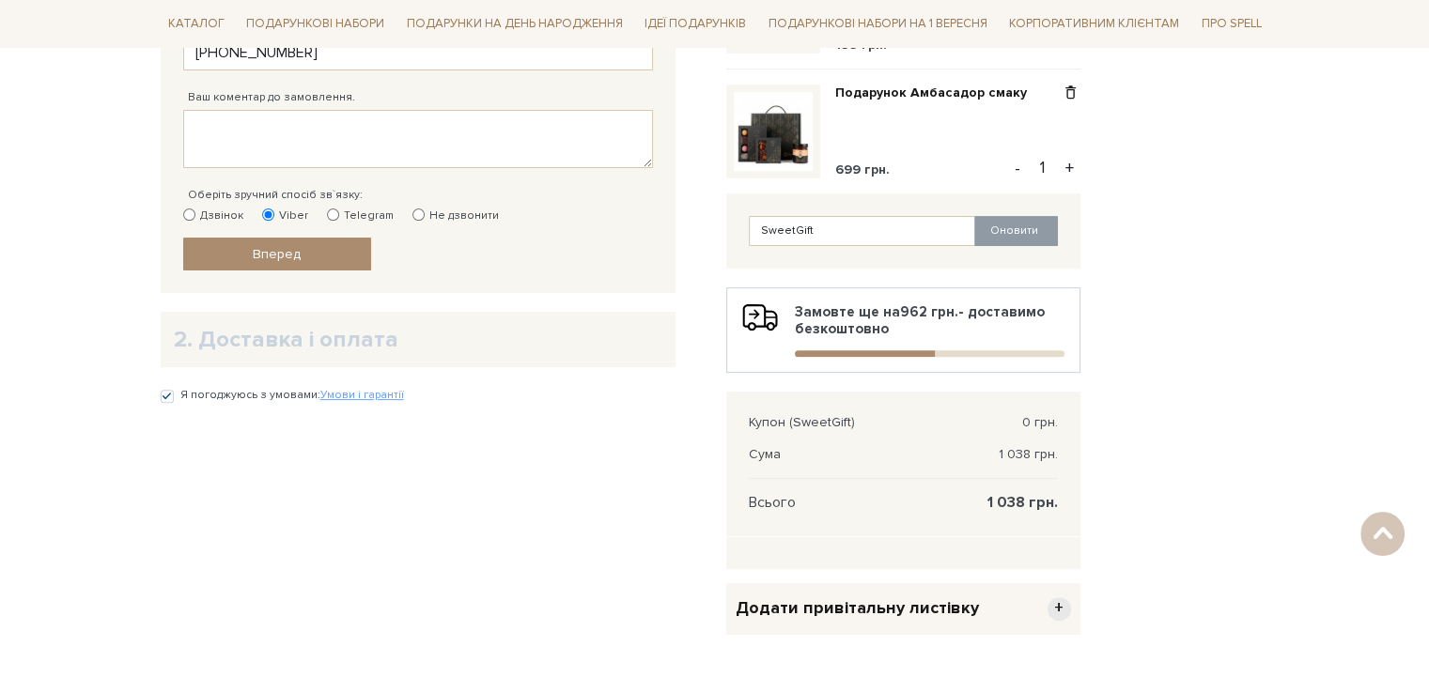
scroll to position [605, 0]
click at [296, 330] on h2 "2. Доставка і оплата" at bounding box center [418, 340] width 488 height 29
click at [298, 250] on span "Вперед" at bounding box center [277, 255] width 48 height 16
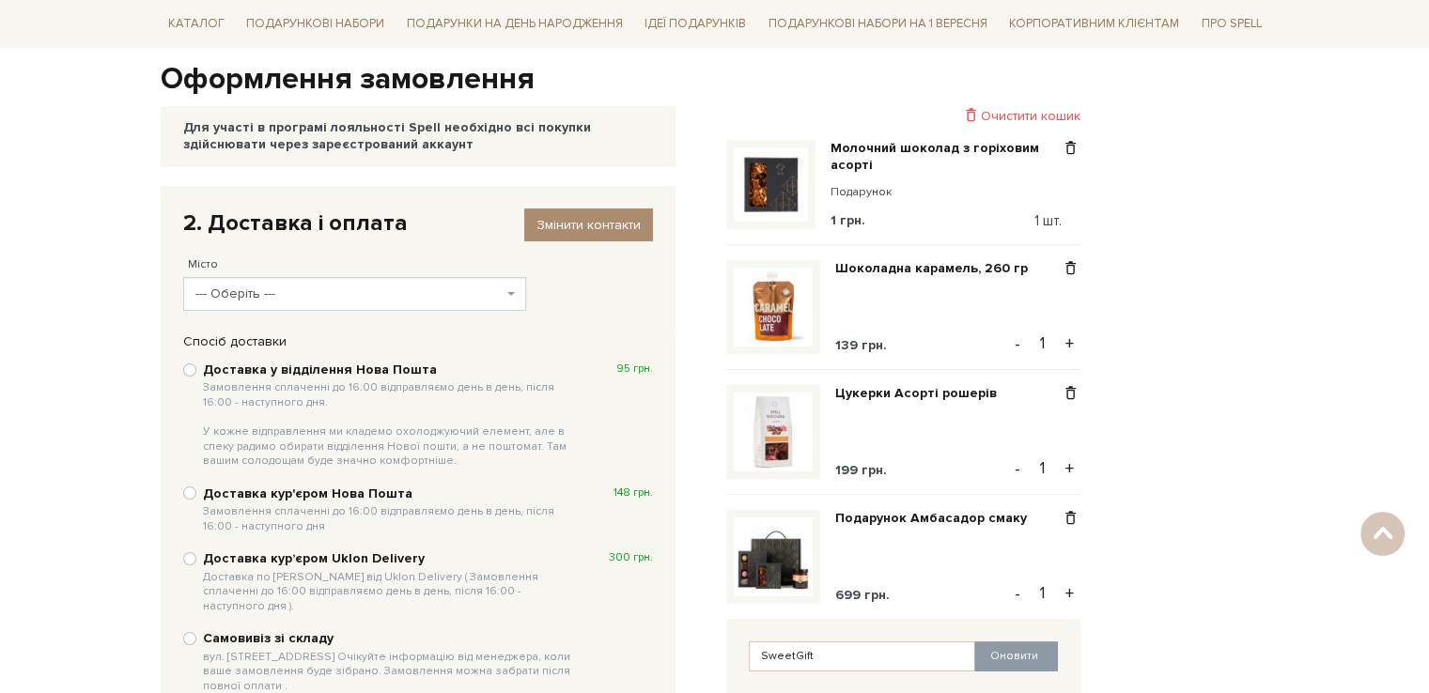
scroll to position [178, 0]
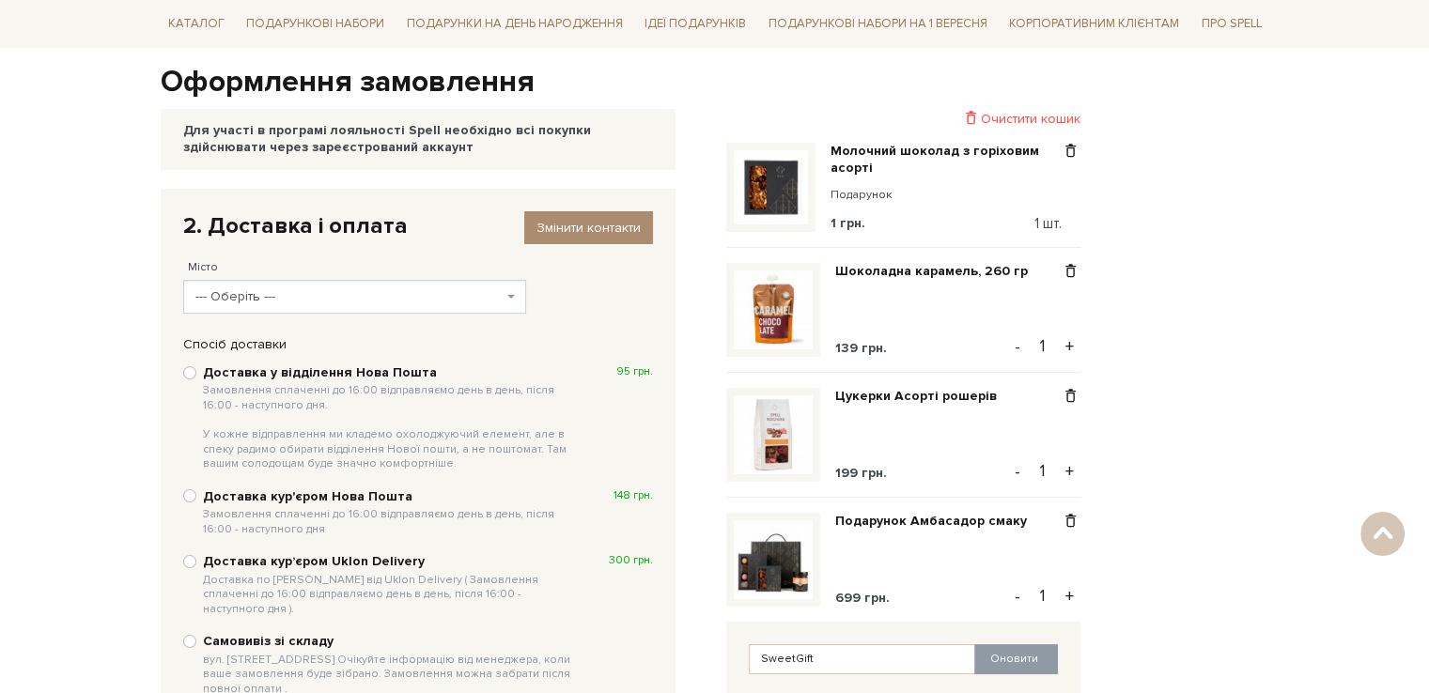
click at [511, 295] on b at bounding box center [511, 297] width 8 height 4
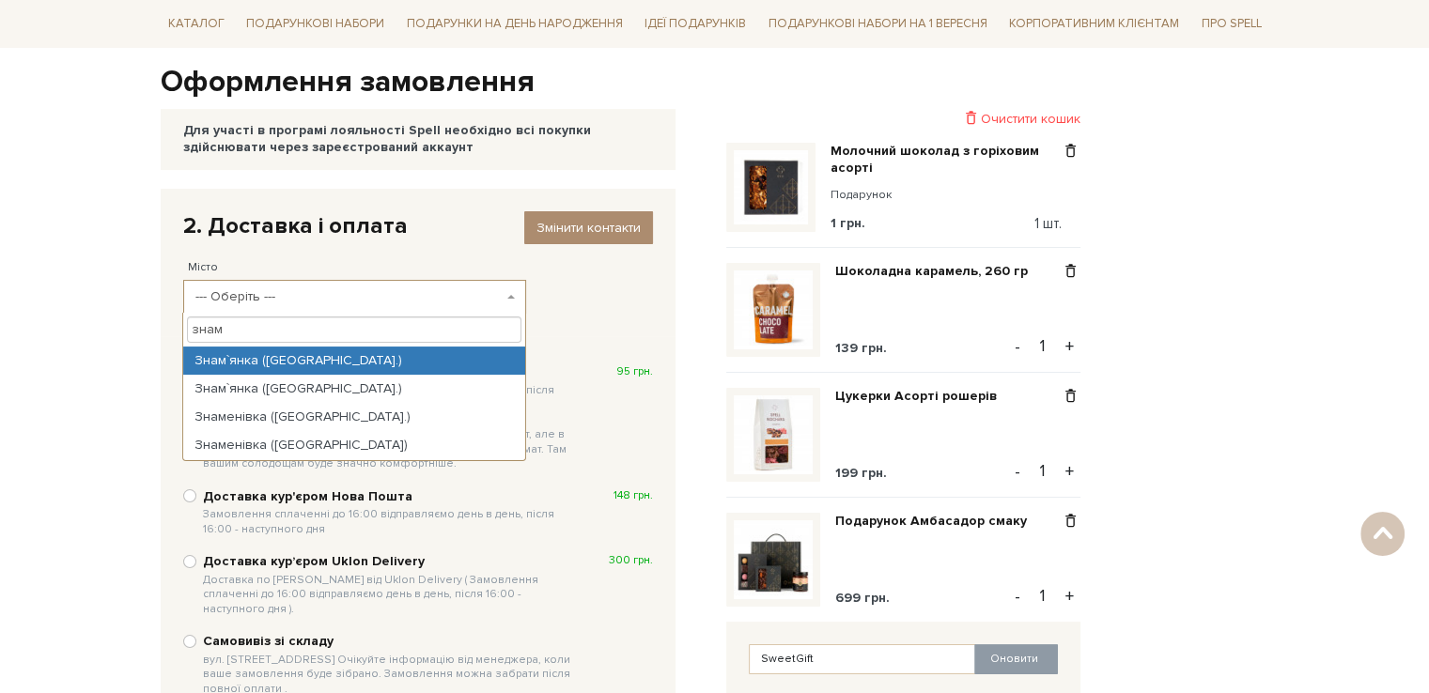
type input "знам"
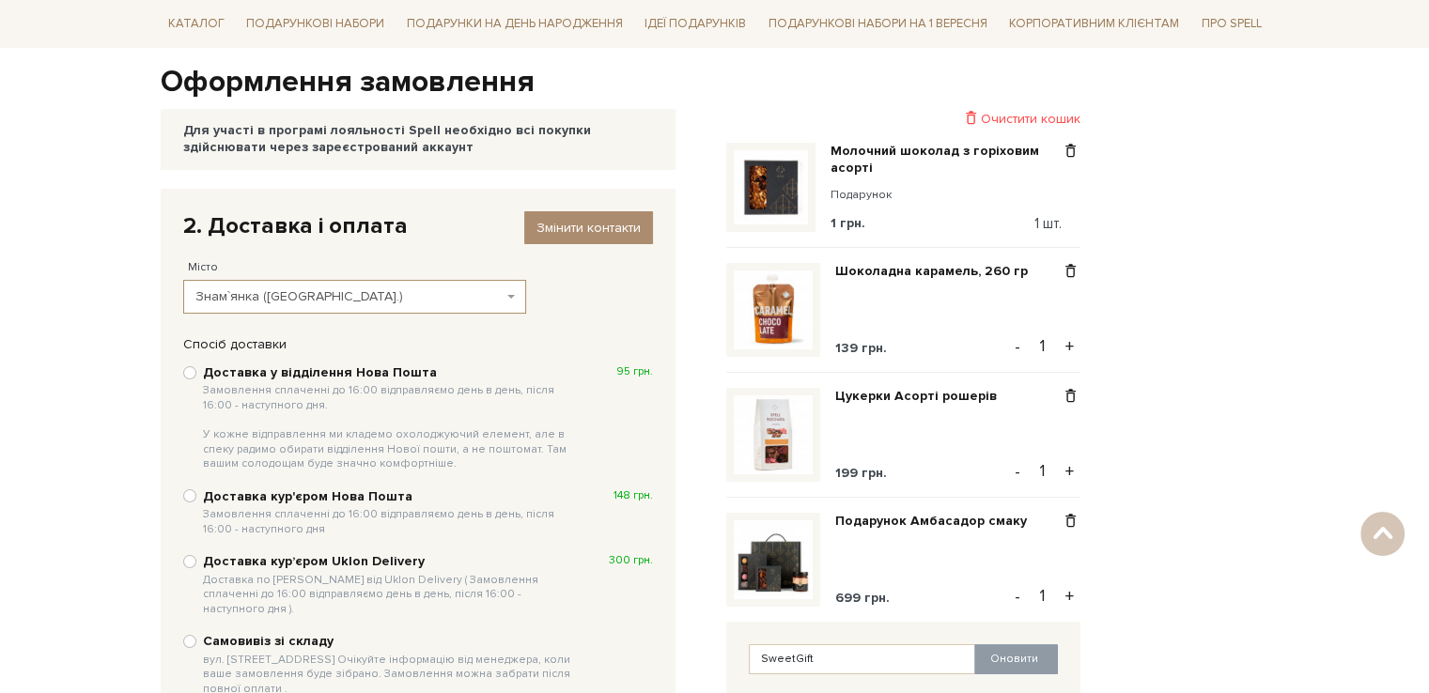
select select "Знам`янка (Кіровоградська обл.)"
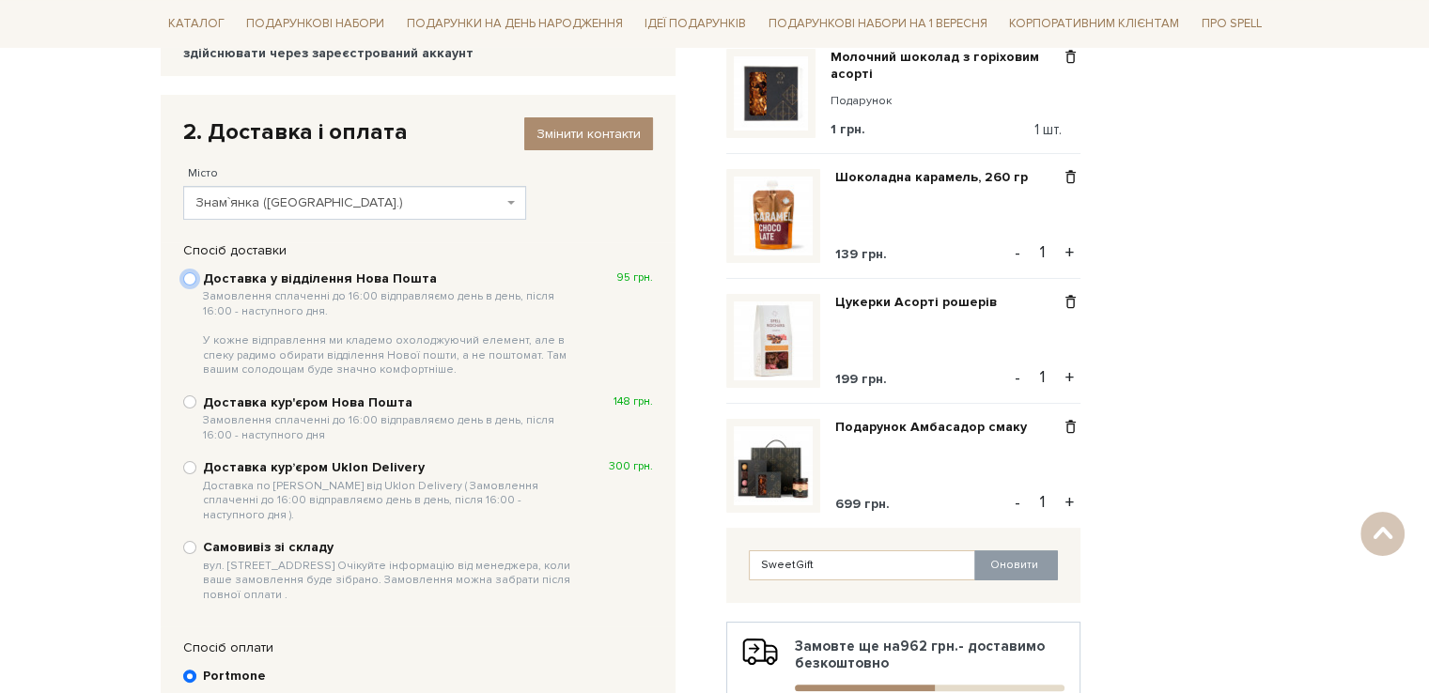
click at [192, 278] on input "Доставка у відділення Нова Пошта Замовлення сплаченні до 16:00 відправляємо ден…" at bounding box center [189, 278] width 13 height 13
radio input "true"
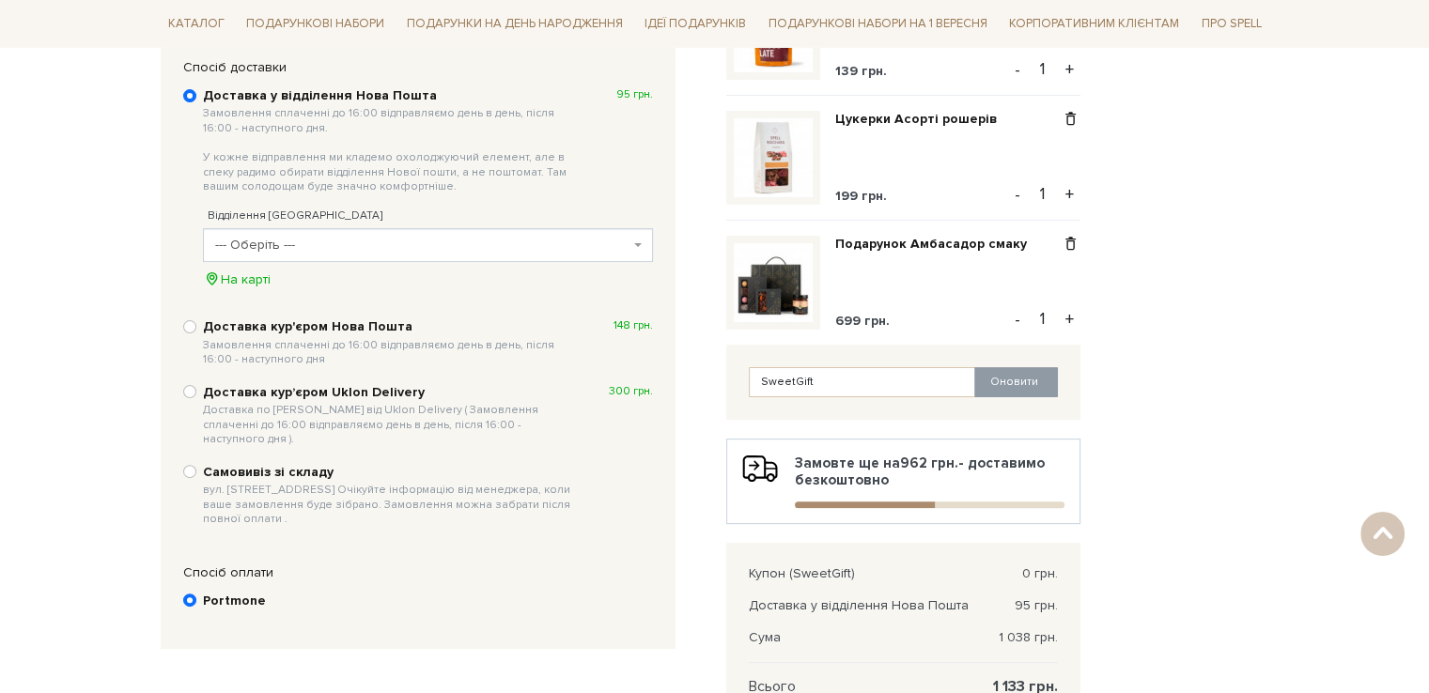
scroll to position [459, 0]
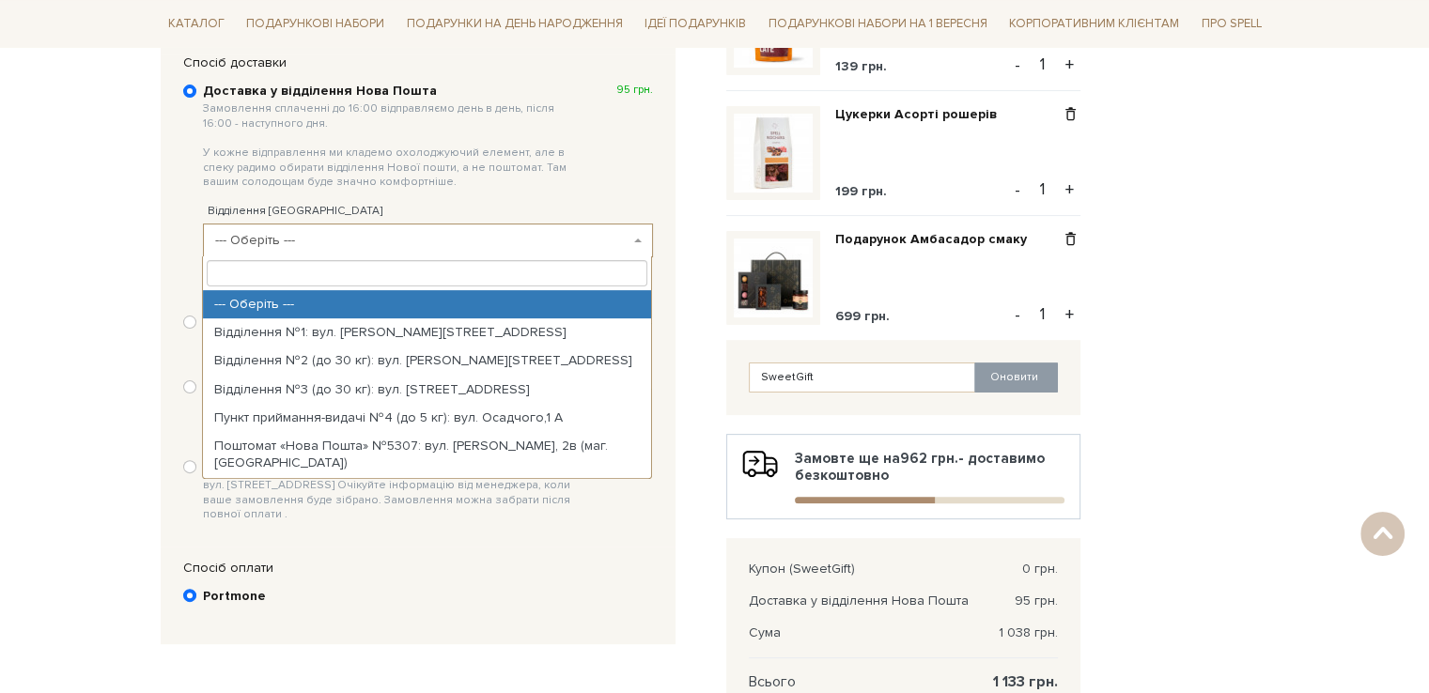
click at [316, 243] on span "--- Оберіть ---" at bounding box center [422, 240] width 414 height 19
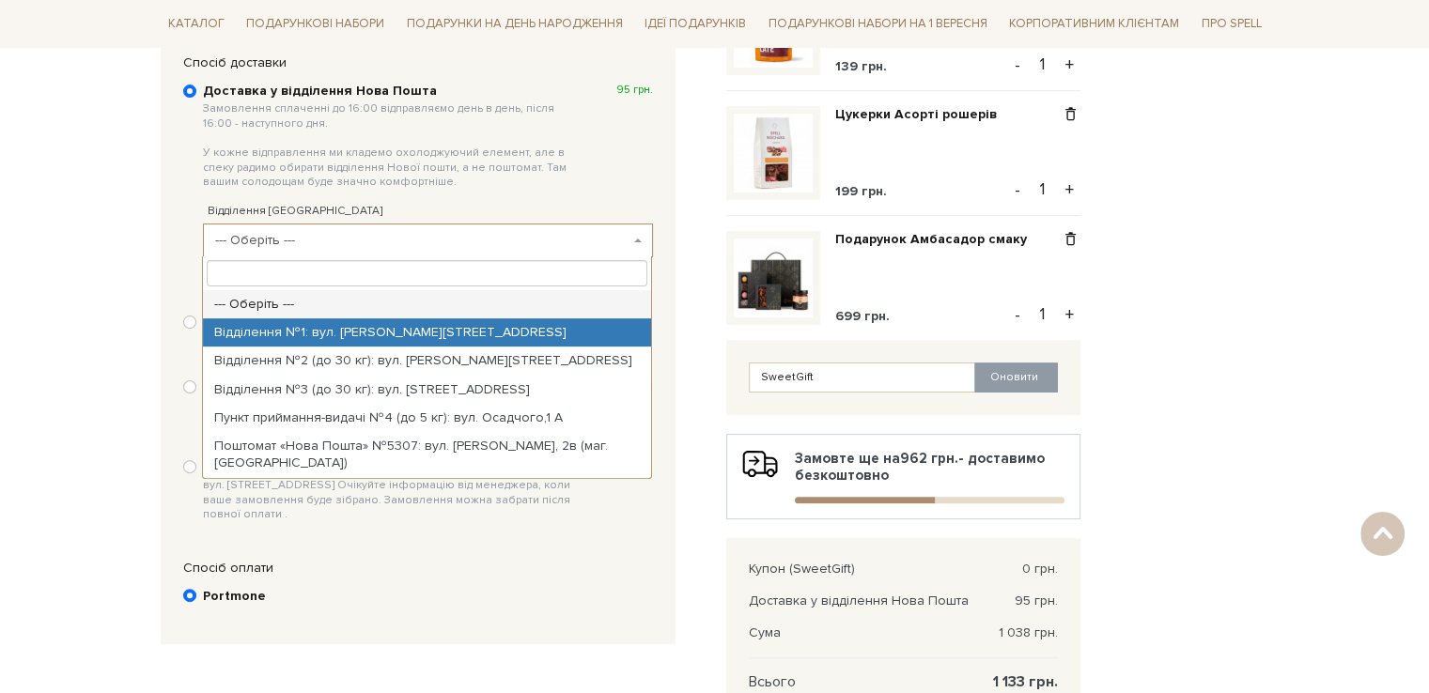
select select "Відділення №1: вул. [PERSON_NAME][STREET_ADDRESS]"
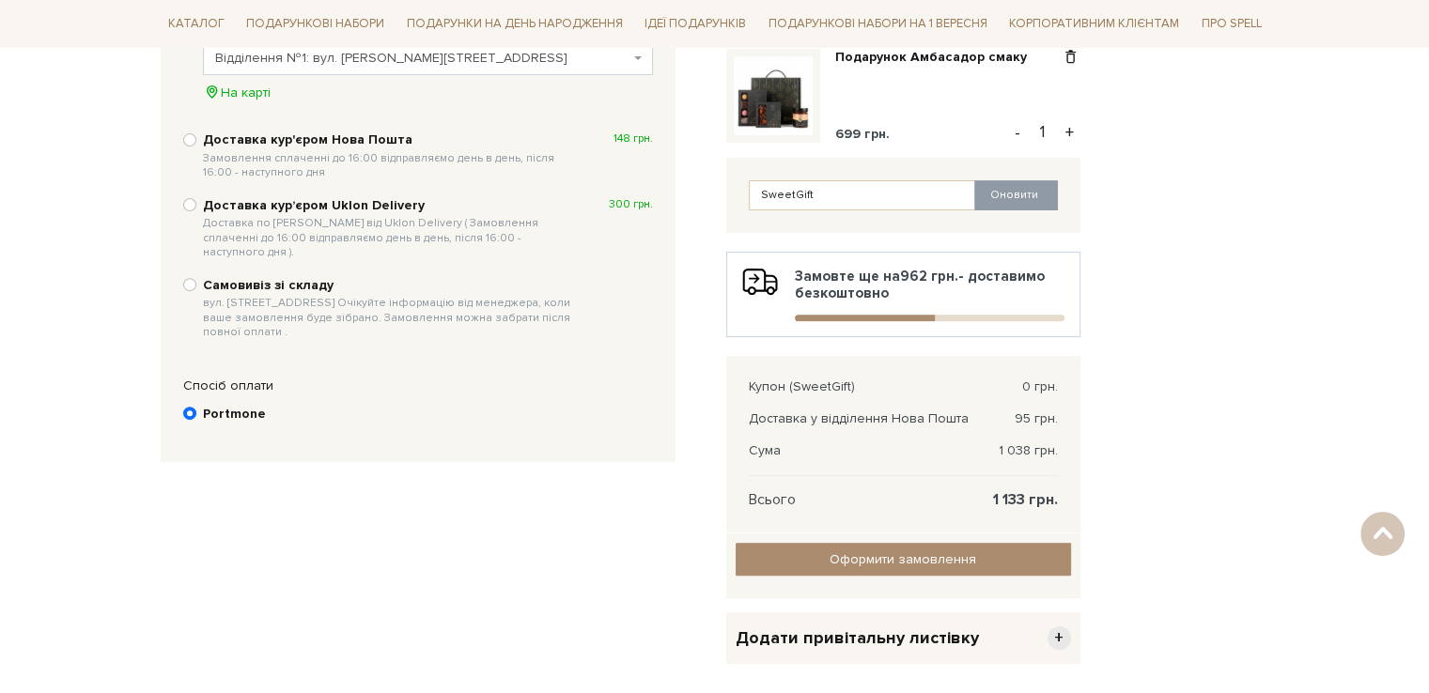
scroll to position [647, 0]
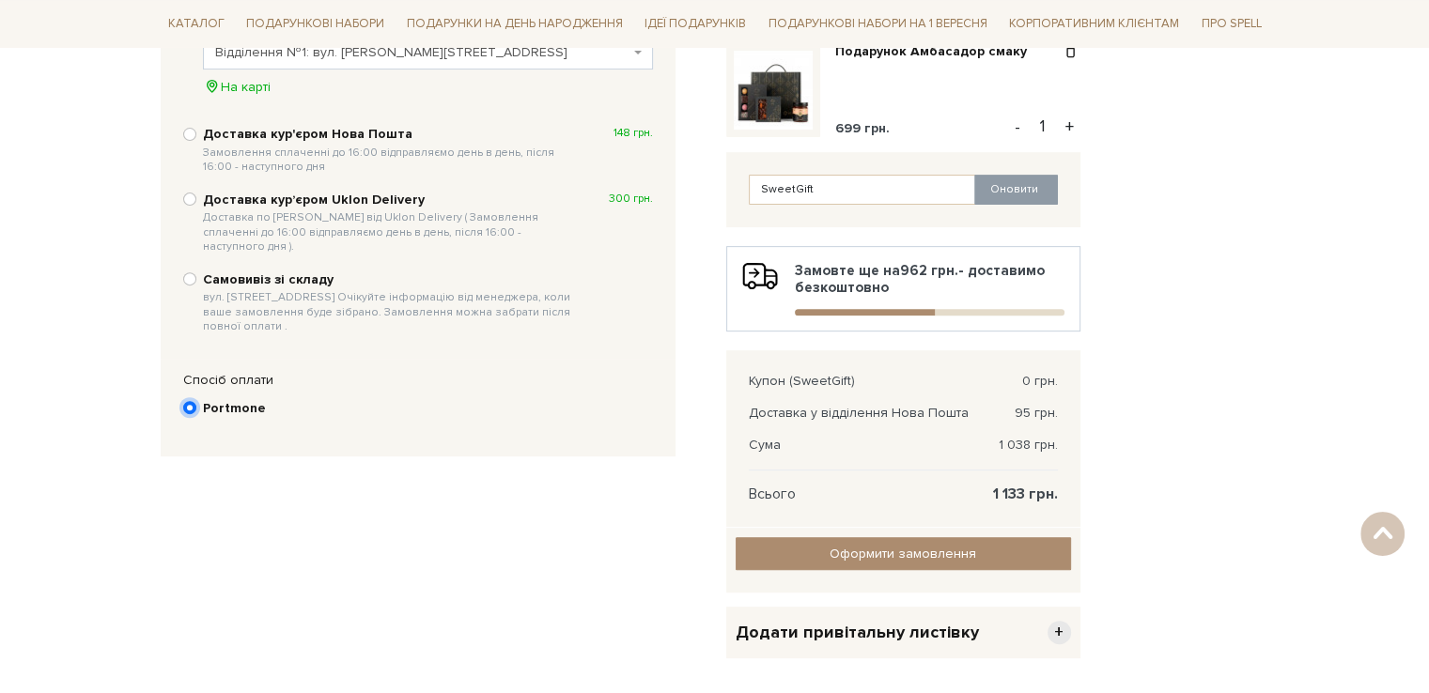
click at [188, 401] on input "Portmone" at bounding box center [189, 407] width 13 height 13
click at [218, 400] on b "Portmone" at bounding box center [234, 408] width 63 height 17
click at [196, 401] on input "Portmone" at bounding box center [189, 407] width 13 height 13
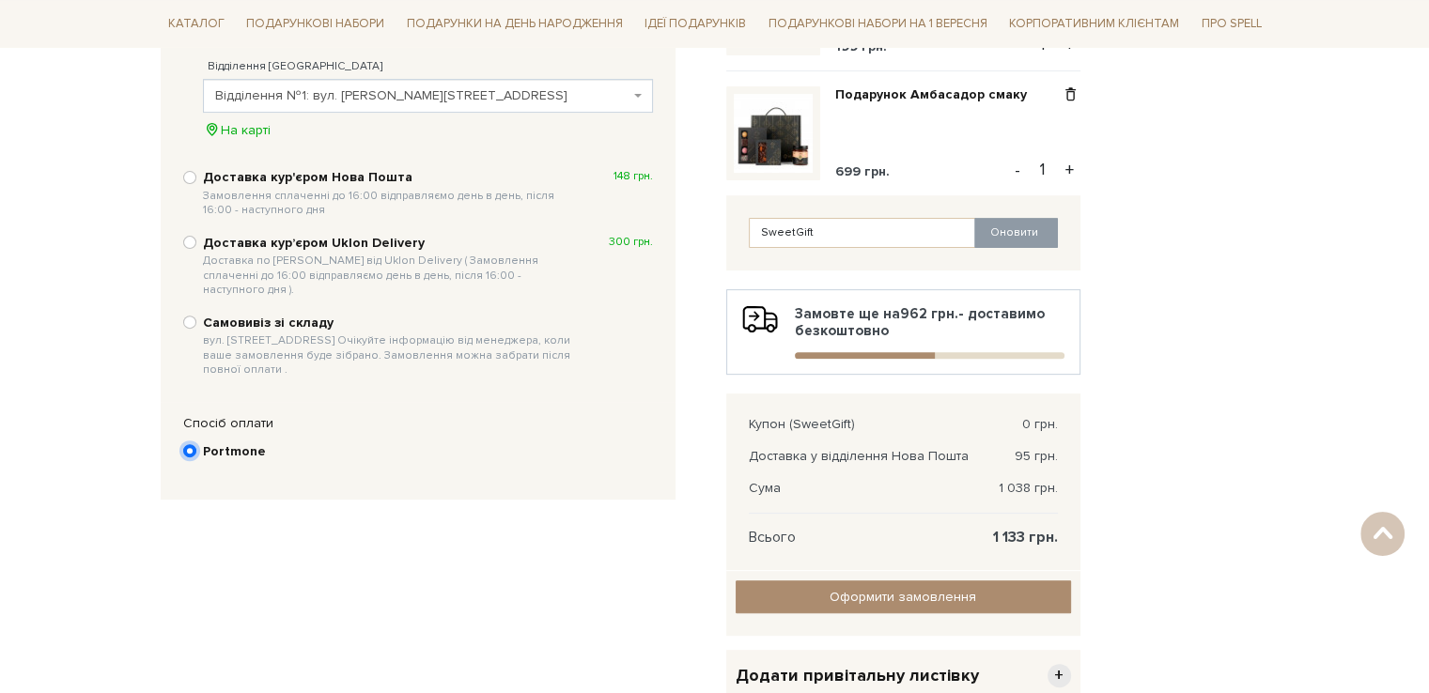
scroll to position [763, 0]
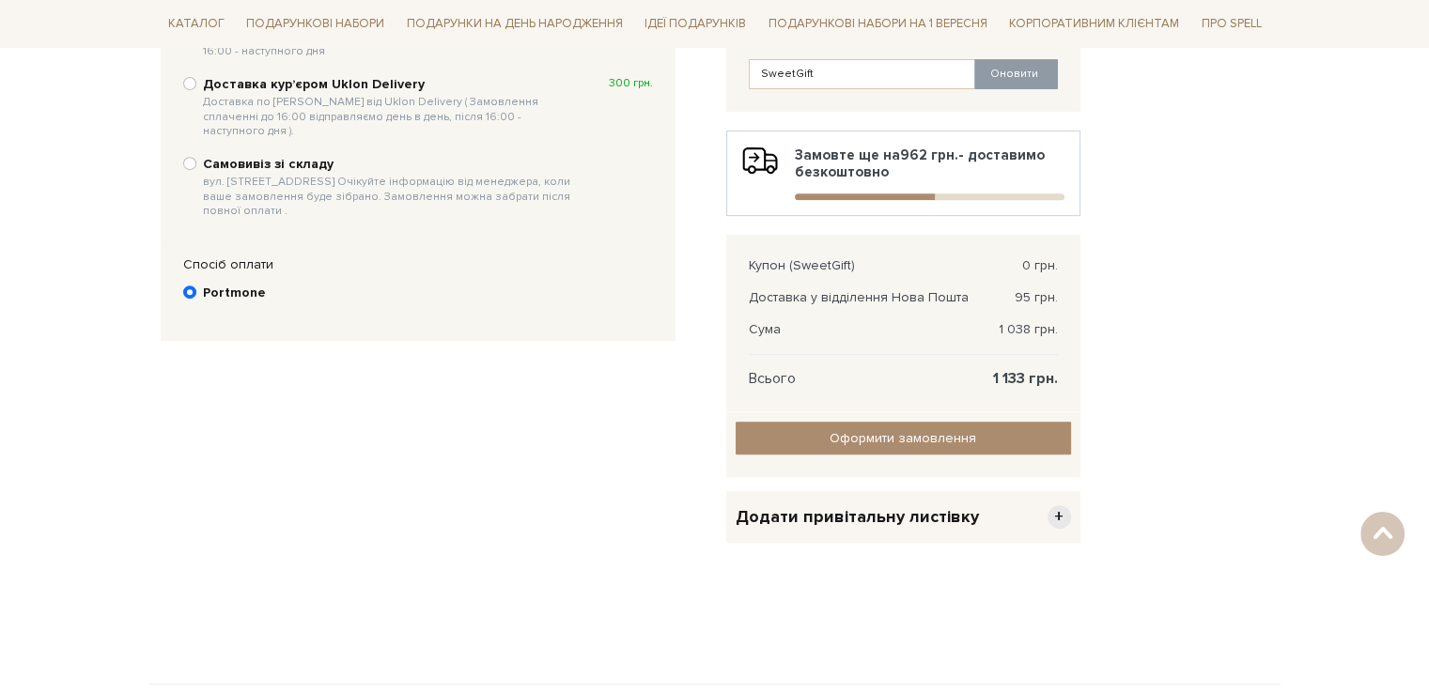
click at [244, 285] on b "Portmone" at bounding box center [234, 293] width 63 height 17
click at [196, 286] on input "Portmone" at bounding box center [189, 292] width 13 height 13
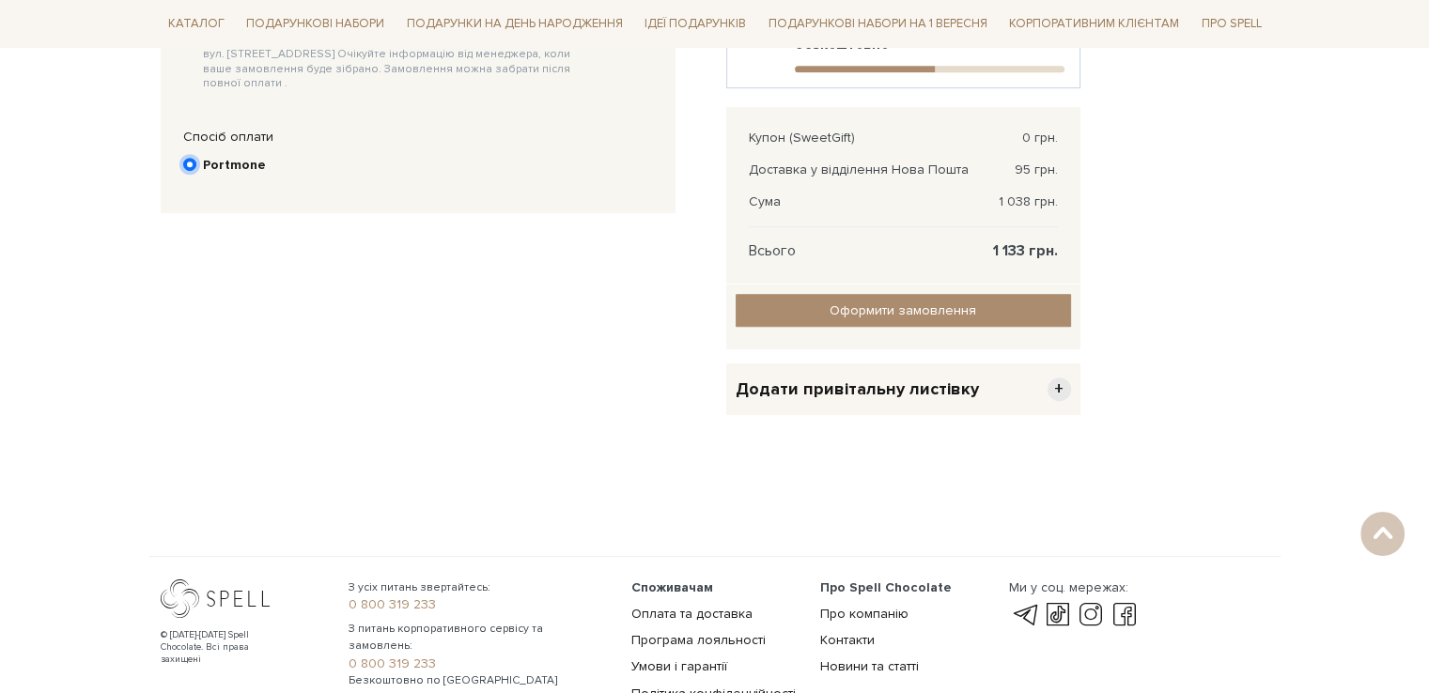
scroll to position [1044, 0]
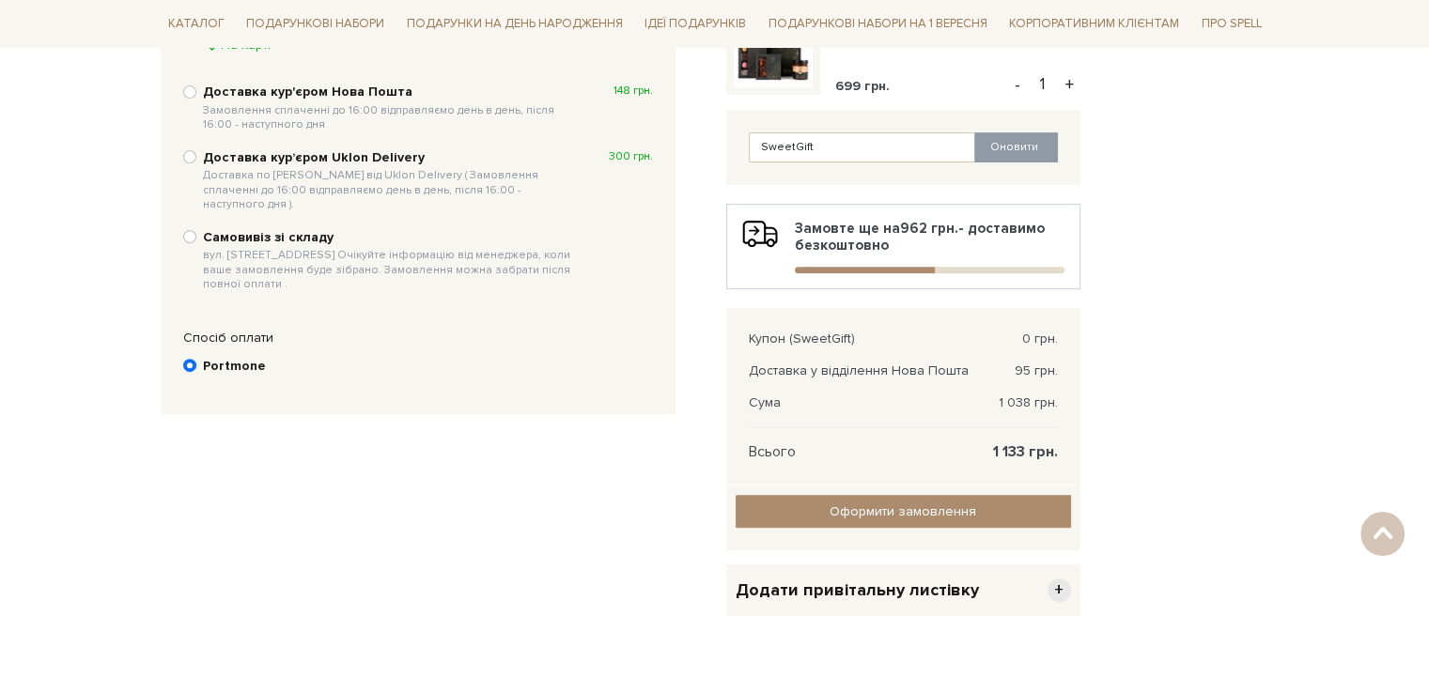
scroll to position [575, 0]
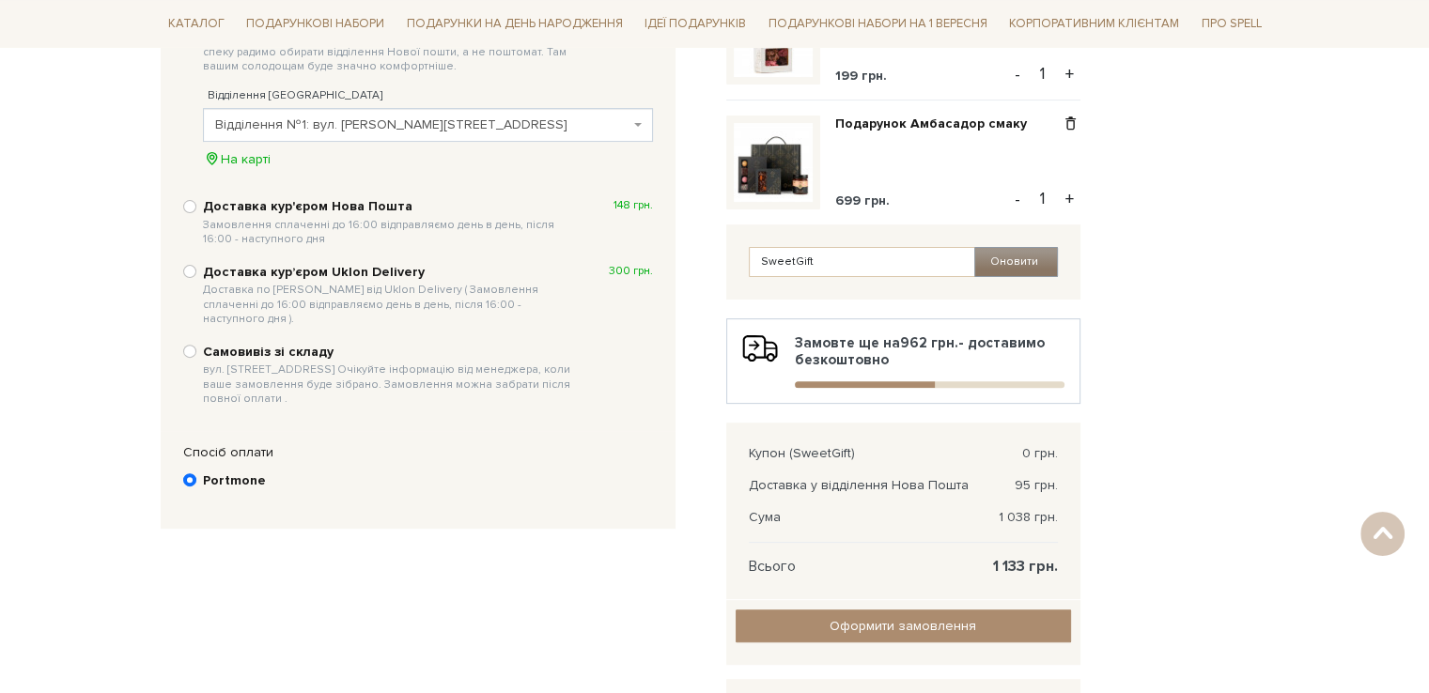
click at [1043, 260] on button "Оновити" at bounding box center [1016, 262] width 84 height 30
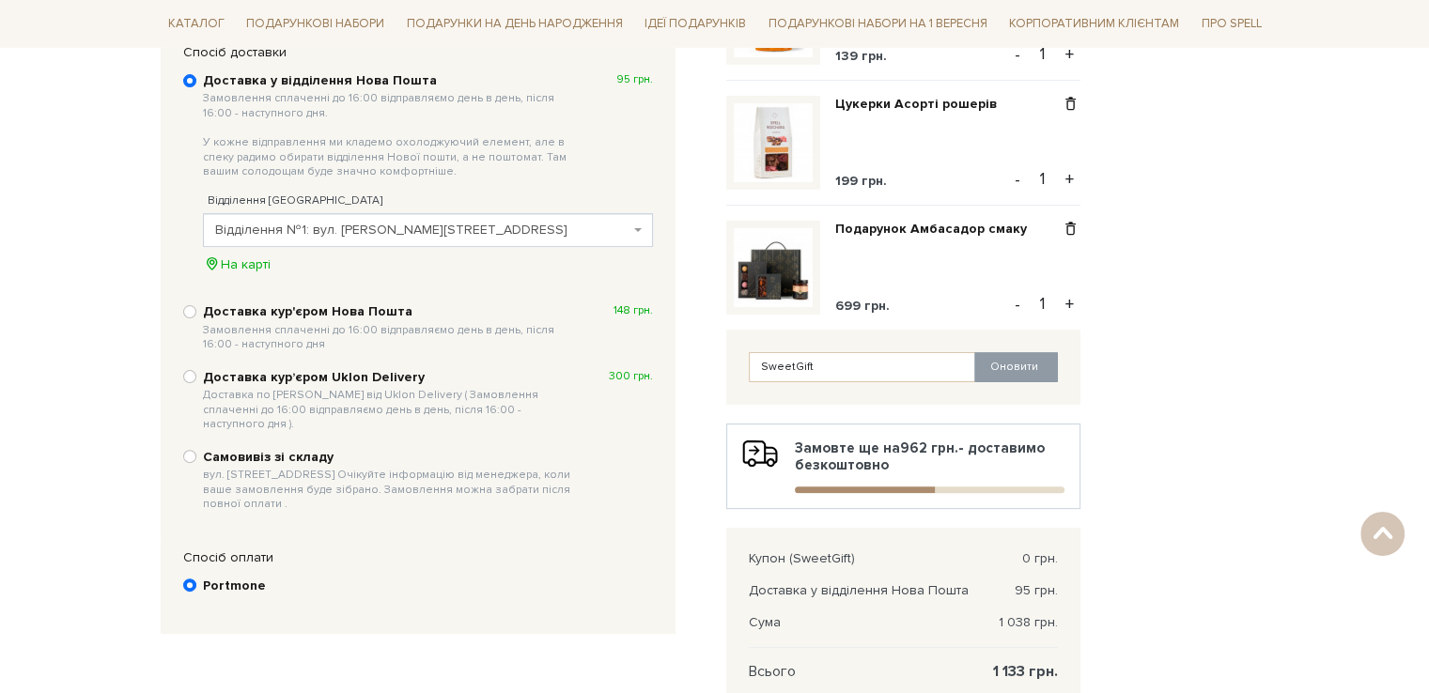
scroll to position [751, 0]
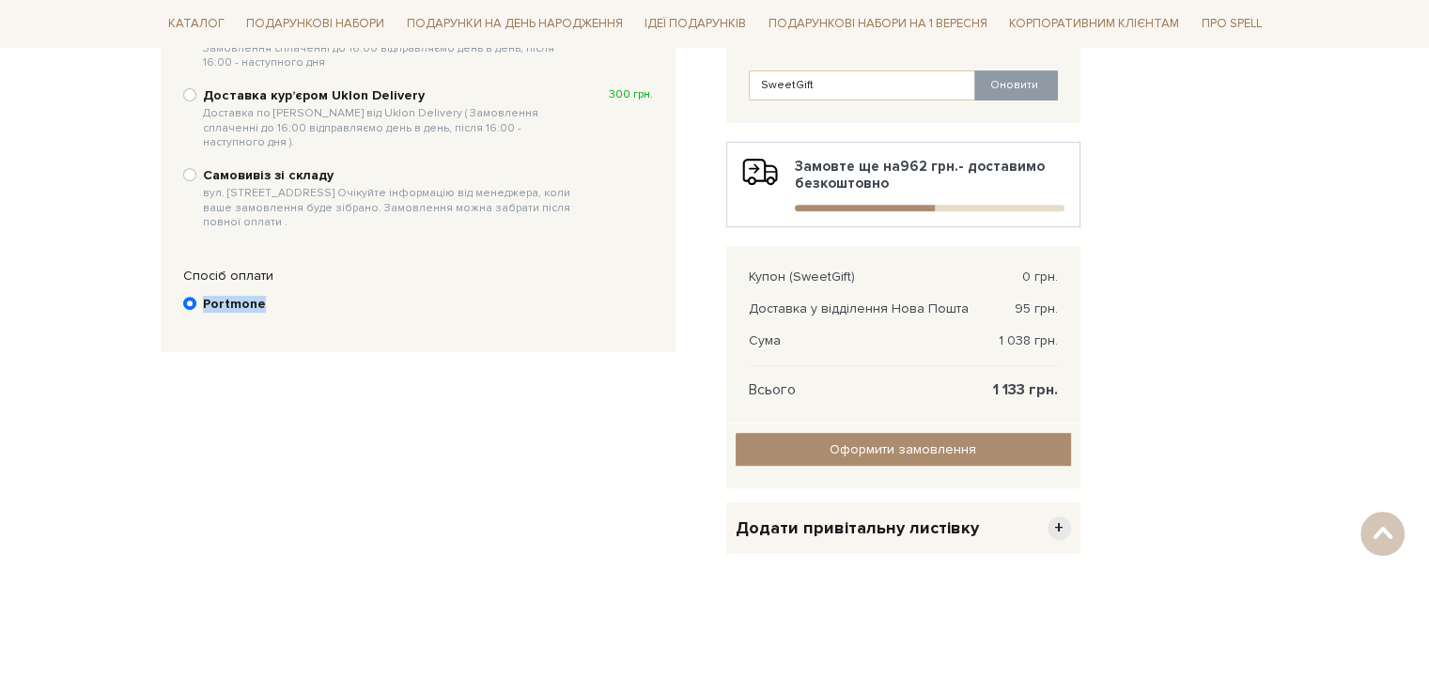
drag, startPoint x: 259, startPoint y: 289, endPoint x: 204, endPoint y: 289, distance: 55.4
click at [204, 296] on b "Portmone" at bounding box center [234, 304] width 63 height 17
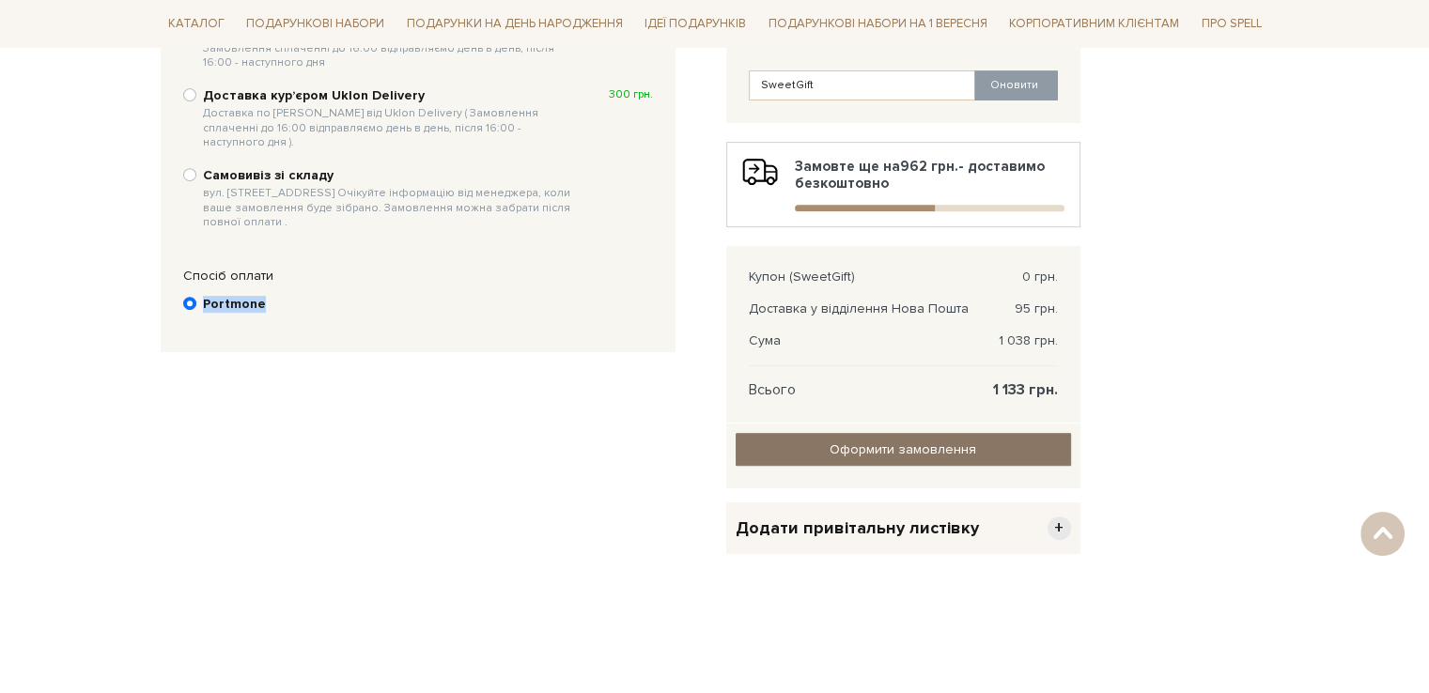
click at [909, 441] on input "Оформити замовлення" at bounding box center [902, 449] width 335 height 33
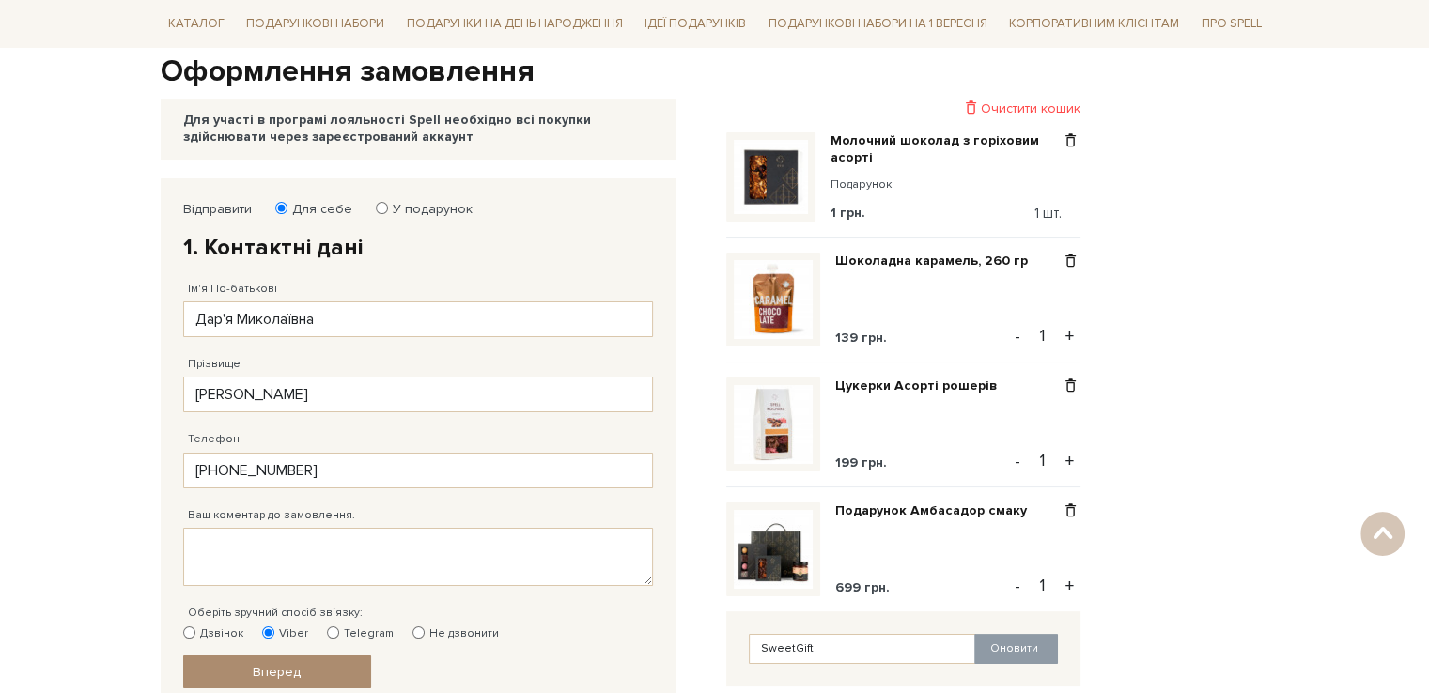
scroll to position [376, 0]
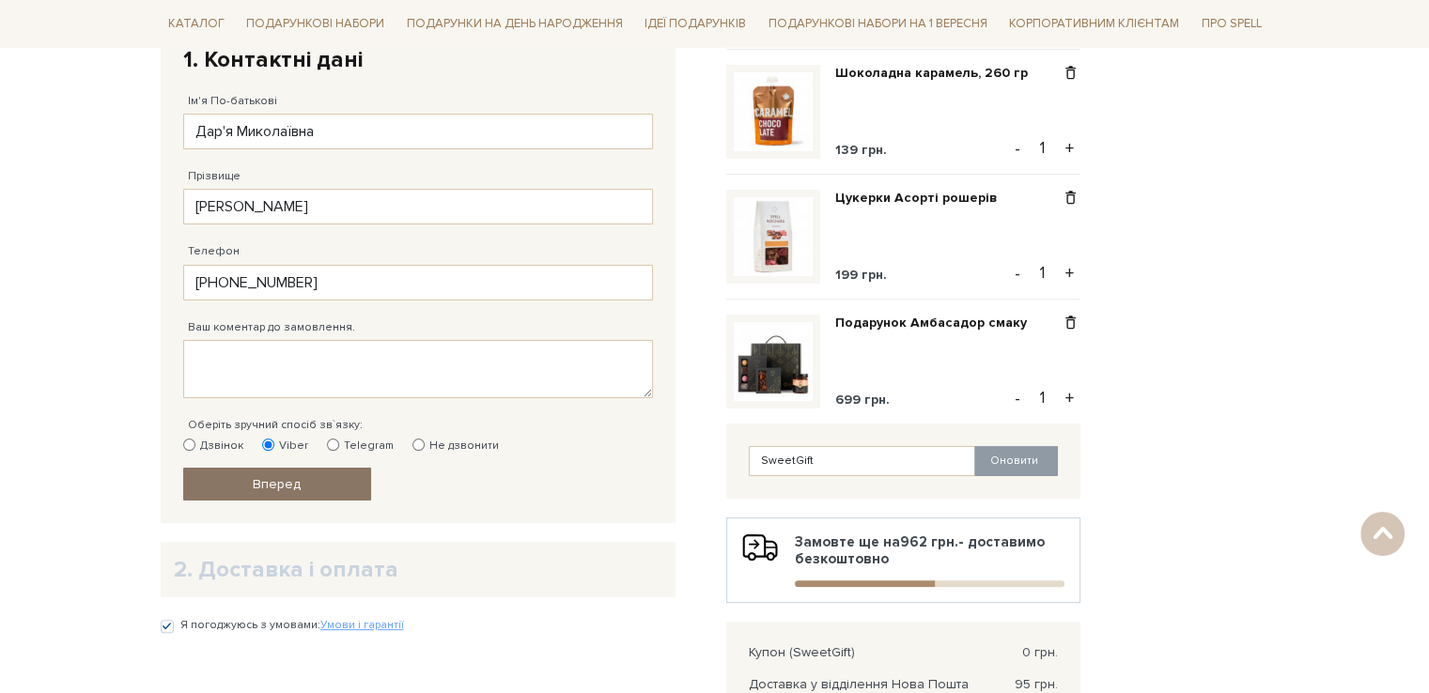
click at [303, 485] on link "Вперед" at bounding box center [277, 484] width 188 height 33
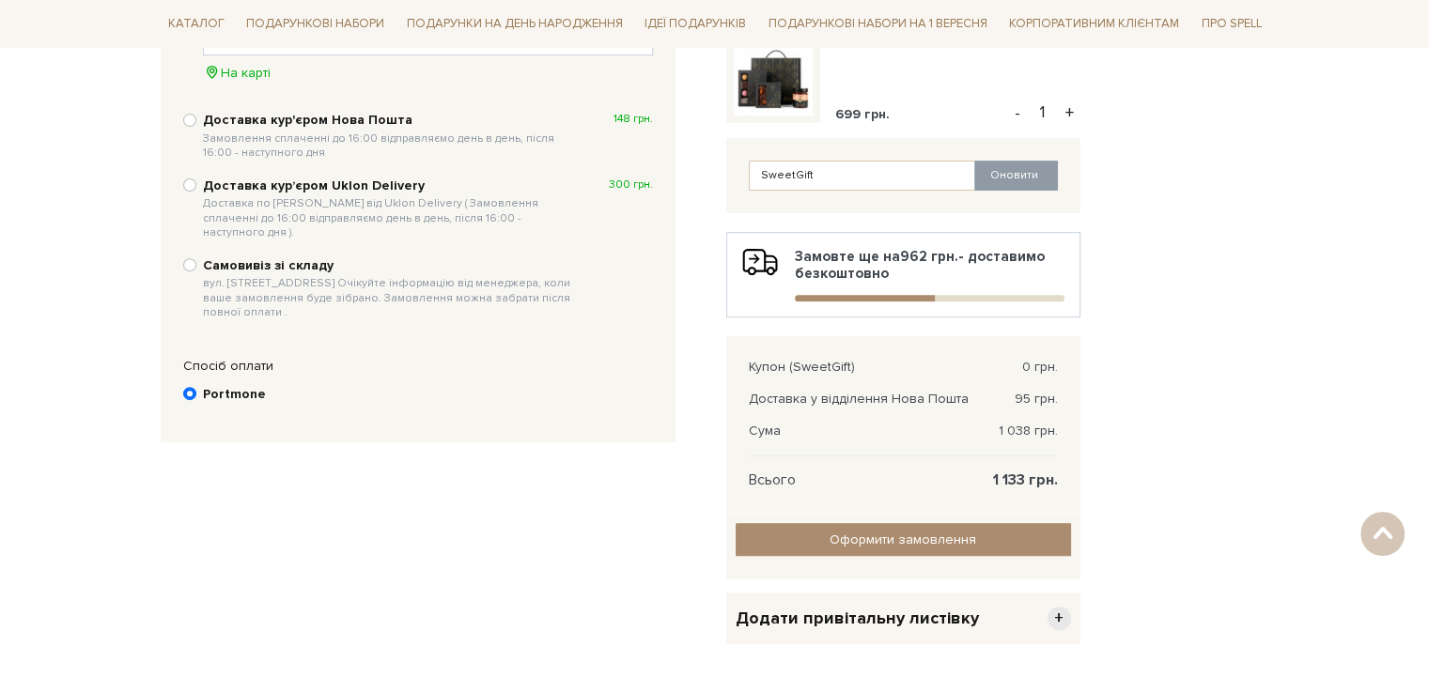
scroll to position [845, 0]
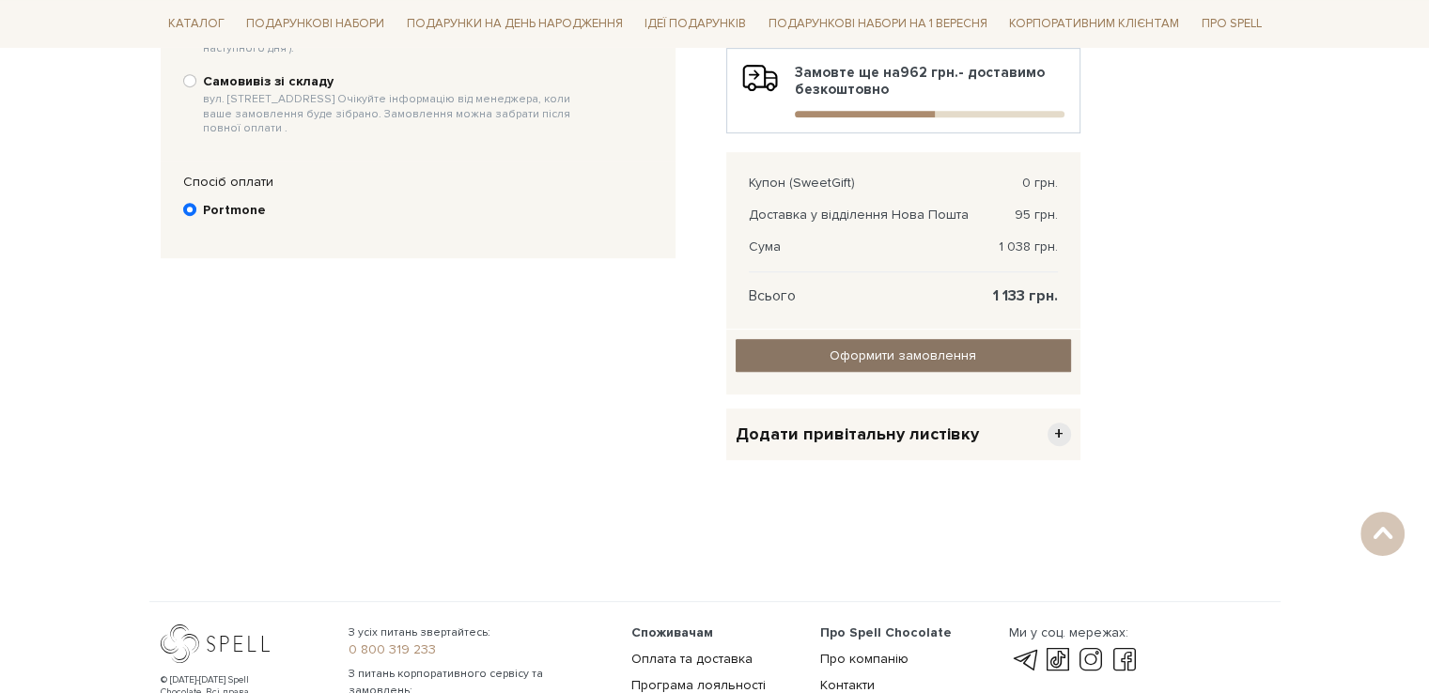
click at [919, 348] on input "Оформити замовлення" at bounding box center [902, 355] width 335 height 33
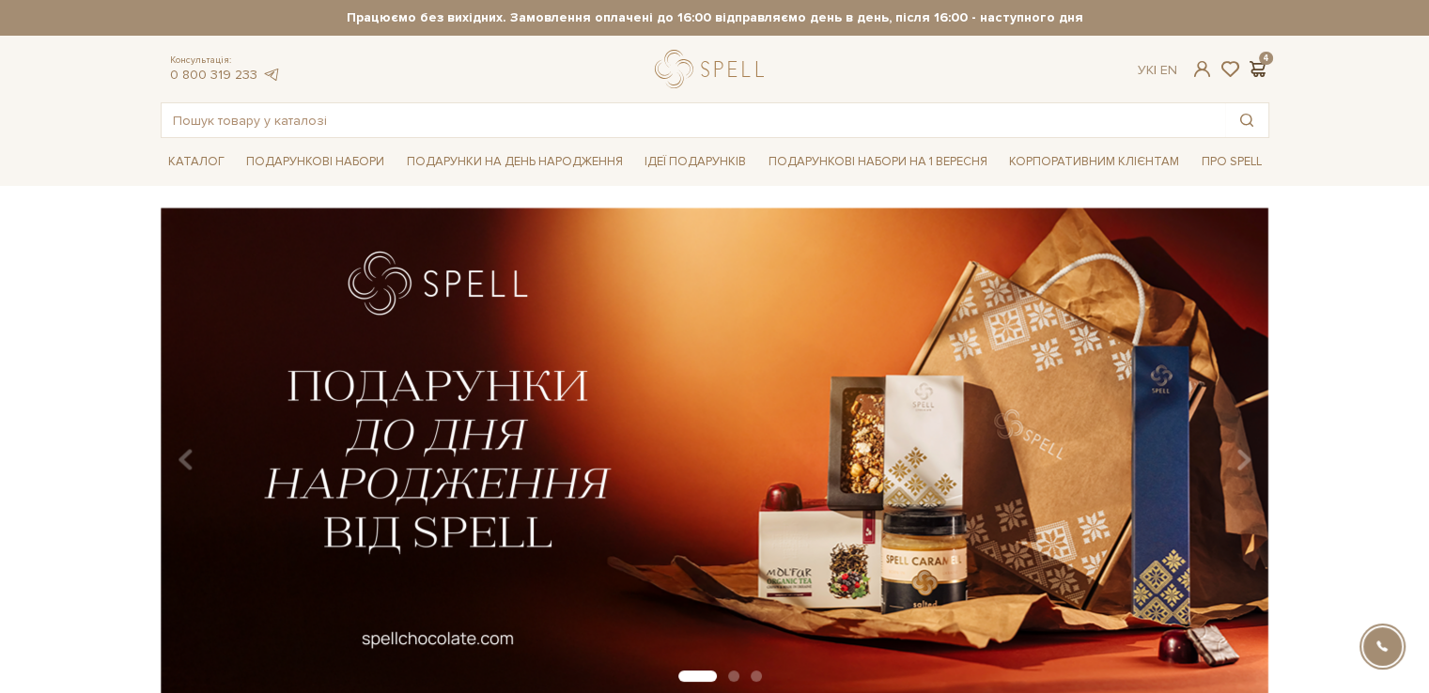
click at [1258, 68] on span at bounding box center [1257, 69] width 23 height 20
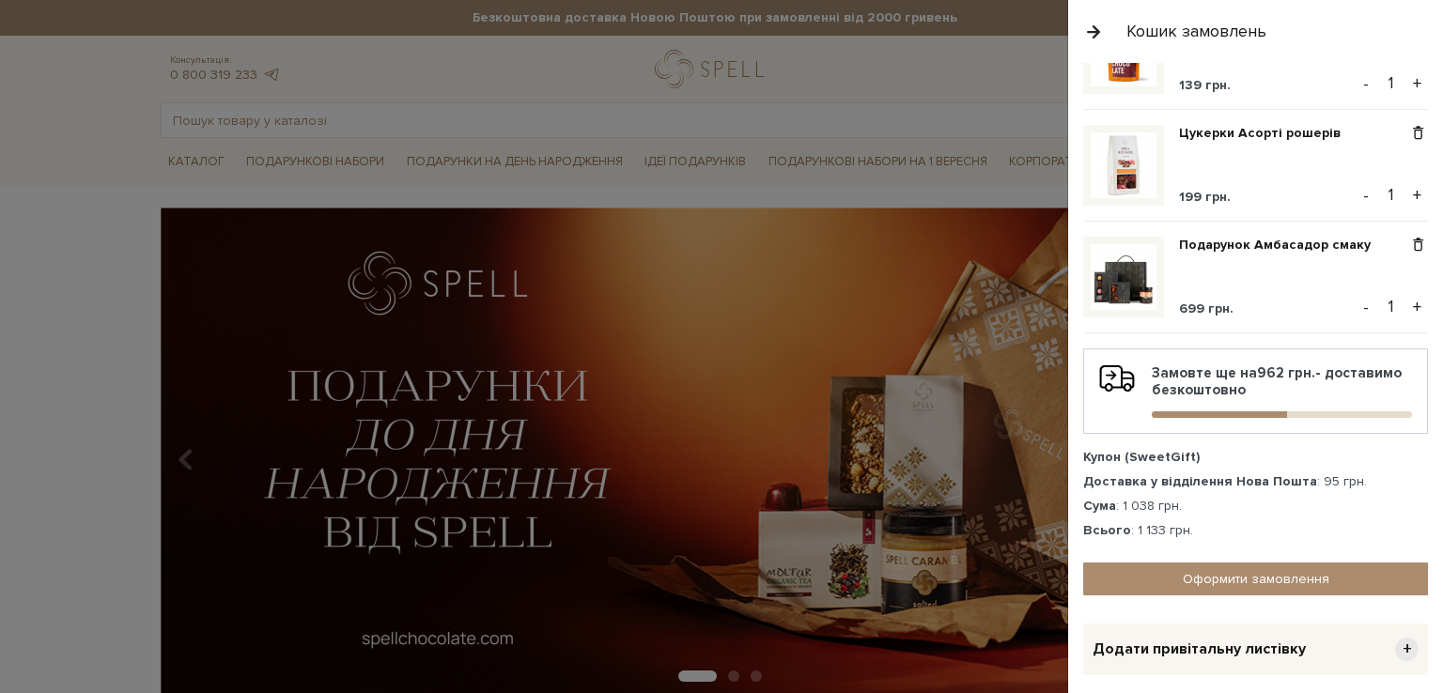
scroll to position [274, 0]
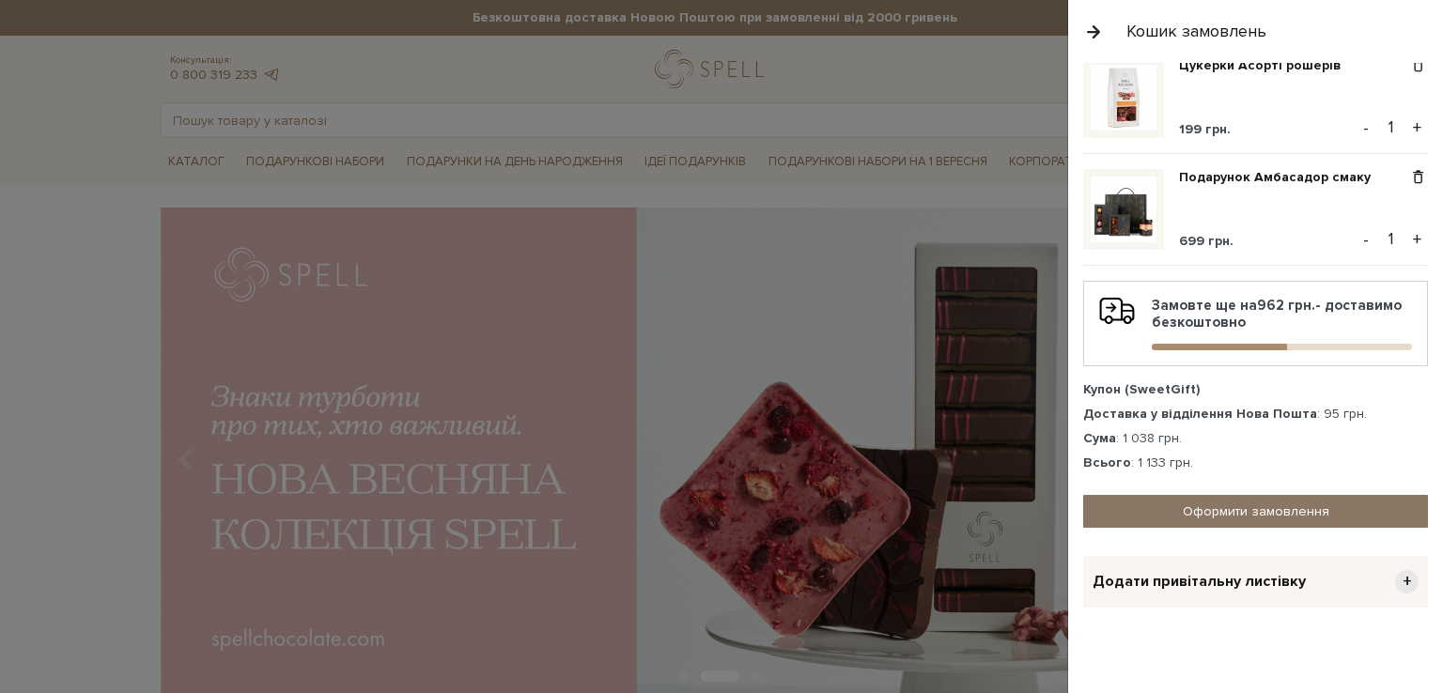
click at [1228, 506] on link "Оформити замовлення" at bounding box center [1255, 511] width 345 height 33
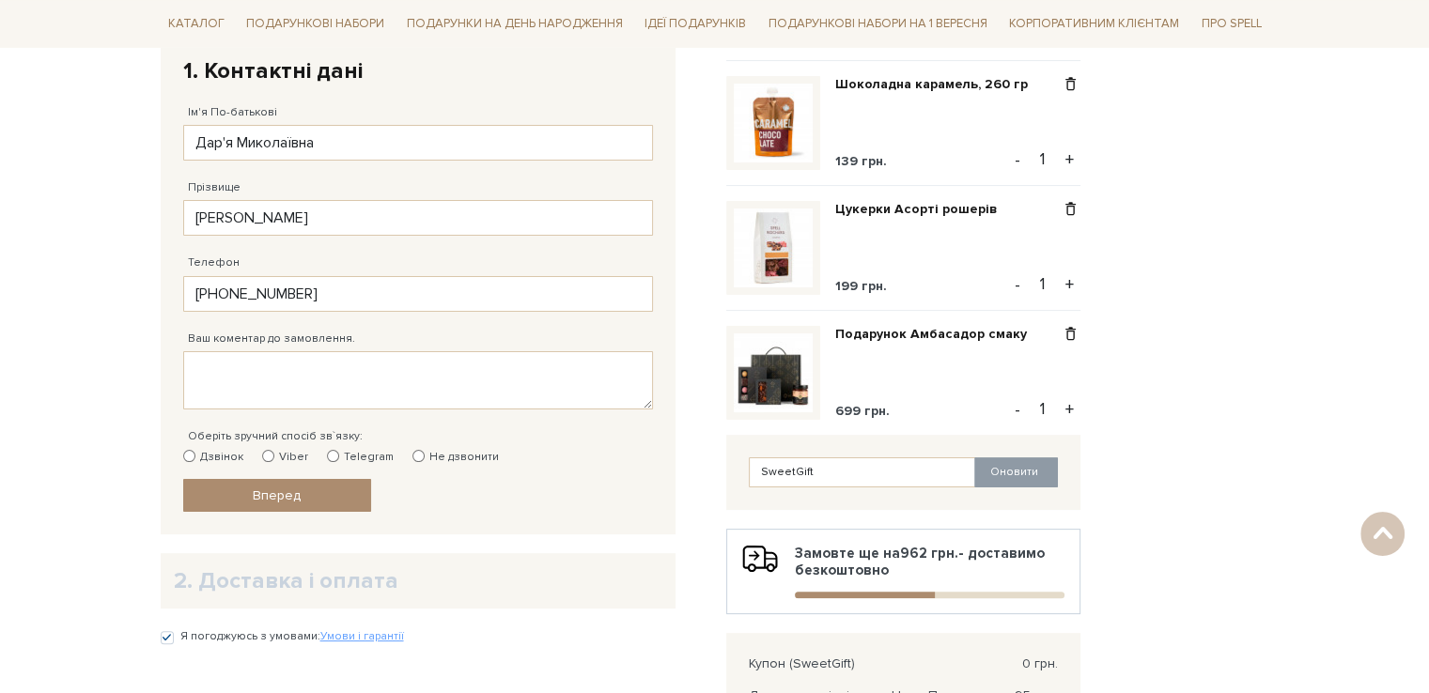
scroll to position [376, 0]
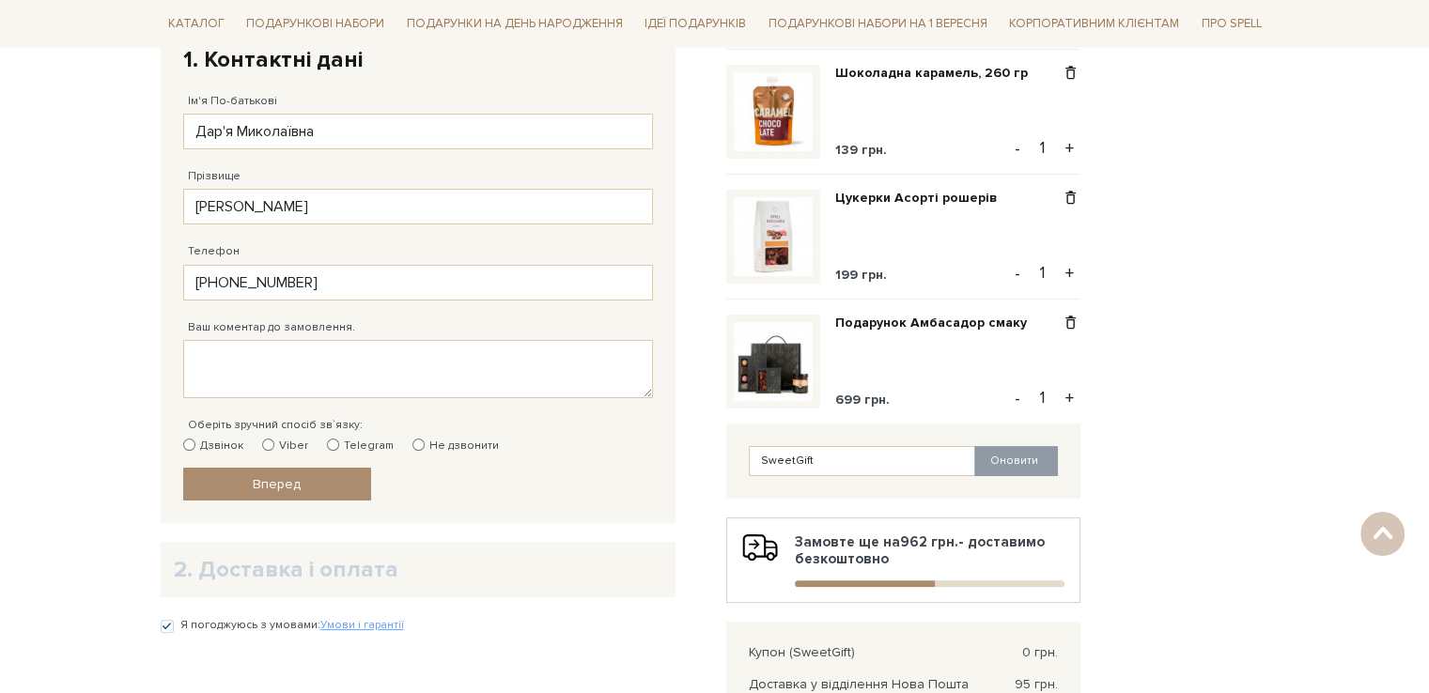
click at [264, 444] on input "Viber" at bounding box center [268, 445] width 12 height 12
radio input "true"
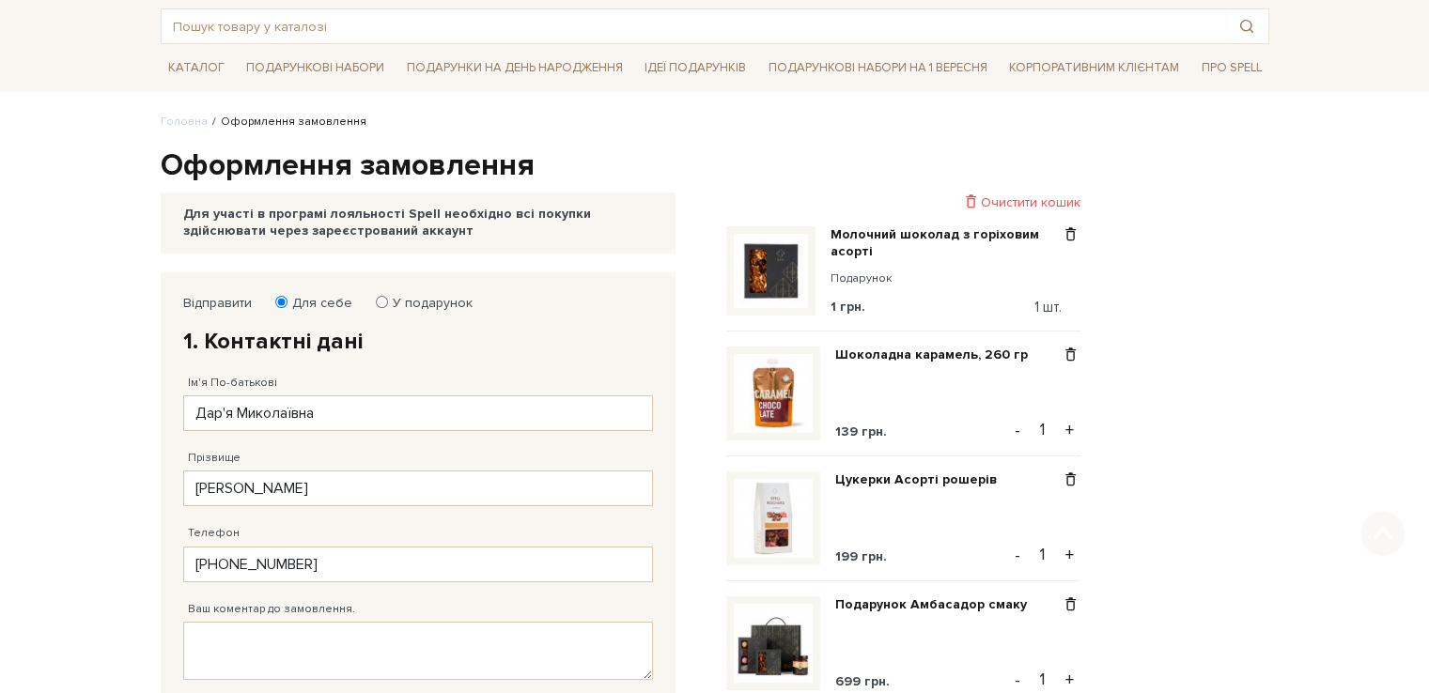
scroll to position [470, 0]
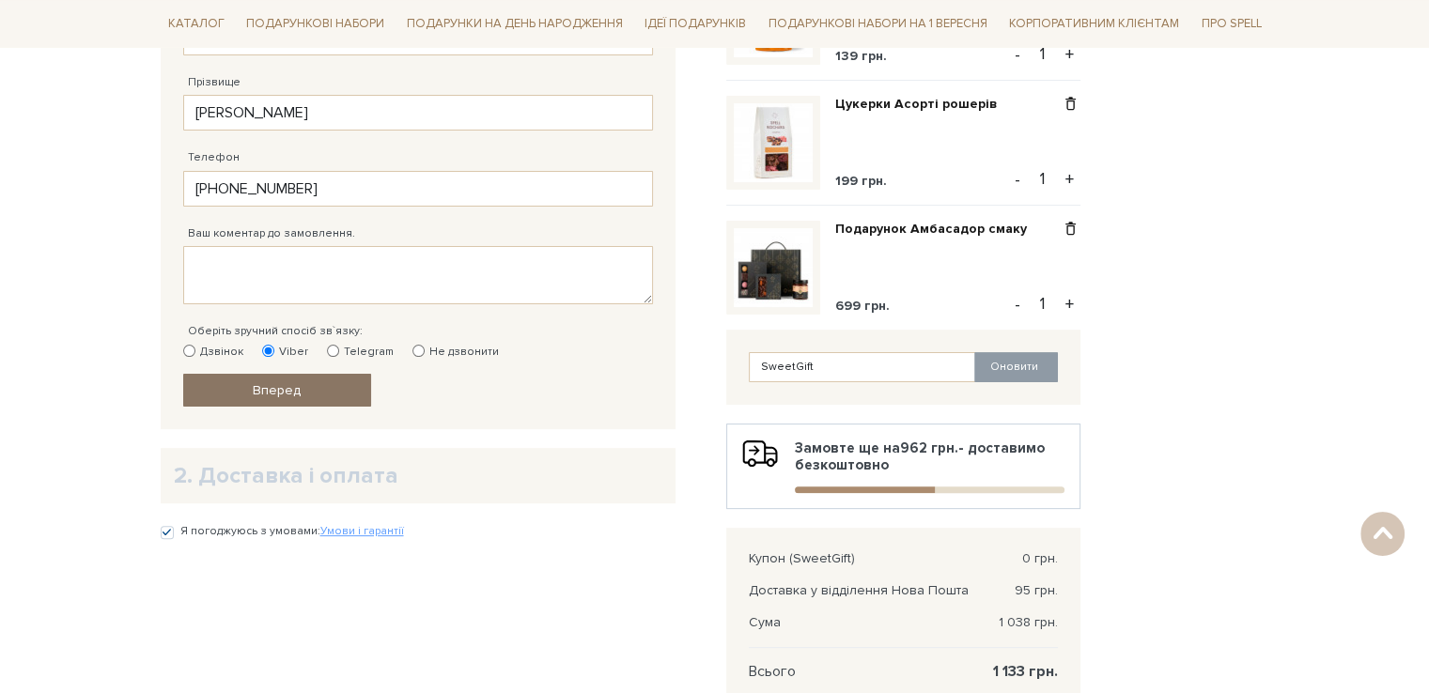
click at [240, 389] on link "Вперед" at bounding box center [277, 390] width 188 height 33
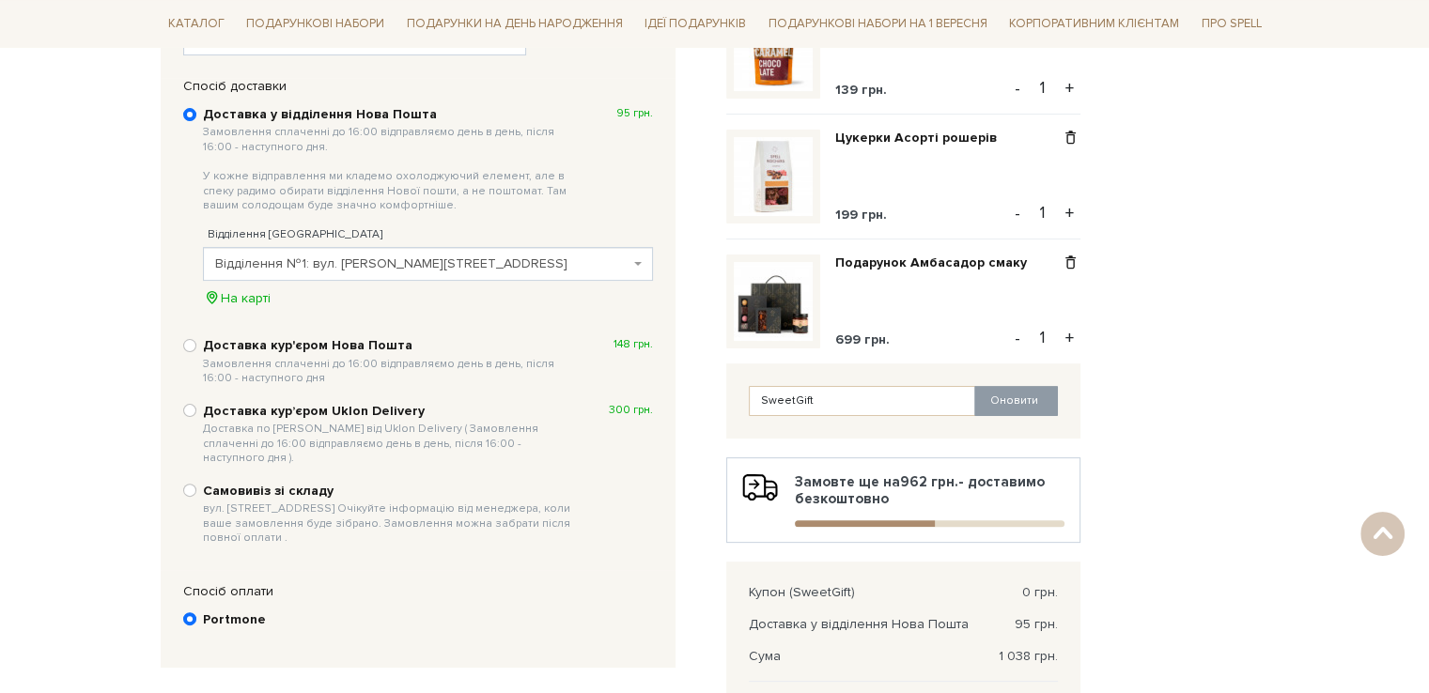
scroll to position [647, 0]
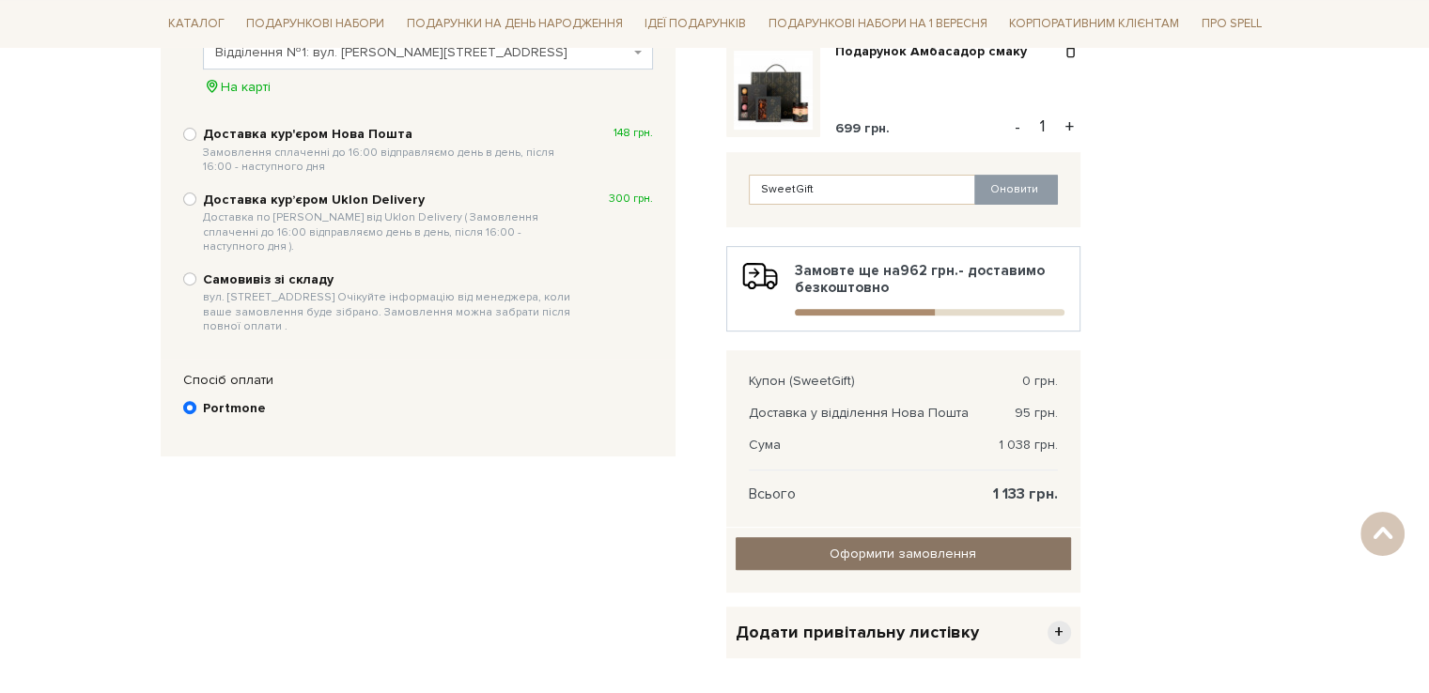
click at [828, 540] on input "Оформити замовлення" at bounding box center [902, 553] width 335 height 33
